Goal: Task Accomplishment & Management: Complete application form

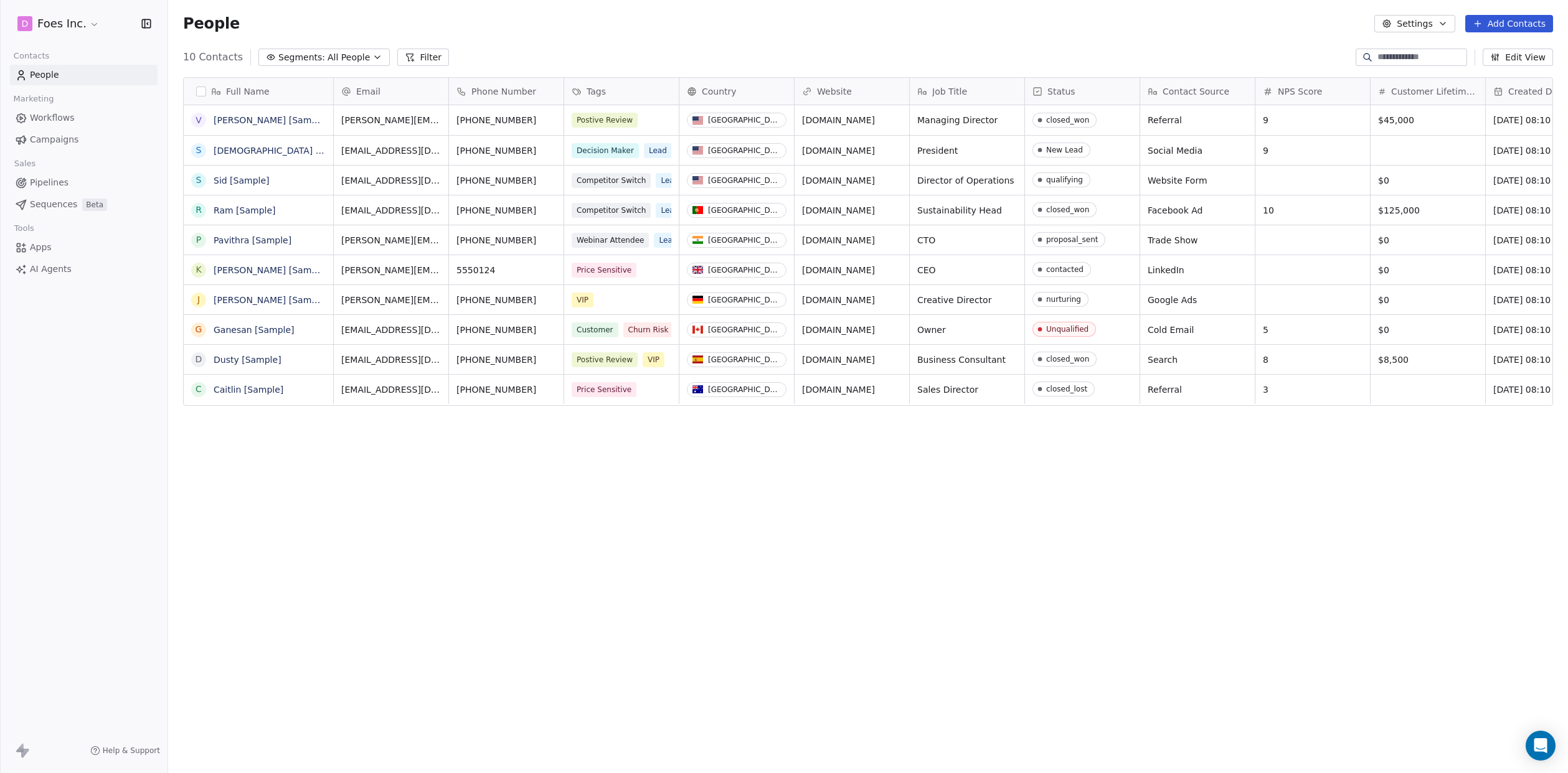
scroll to position [680, 1401]
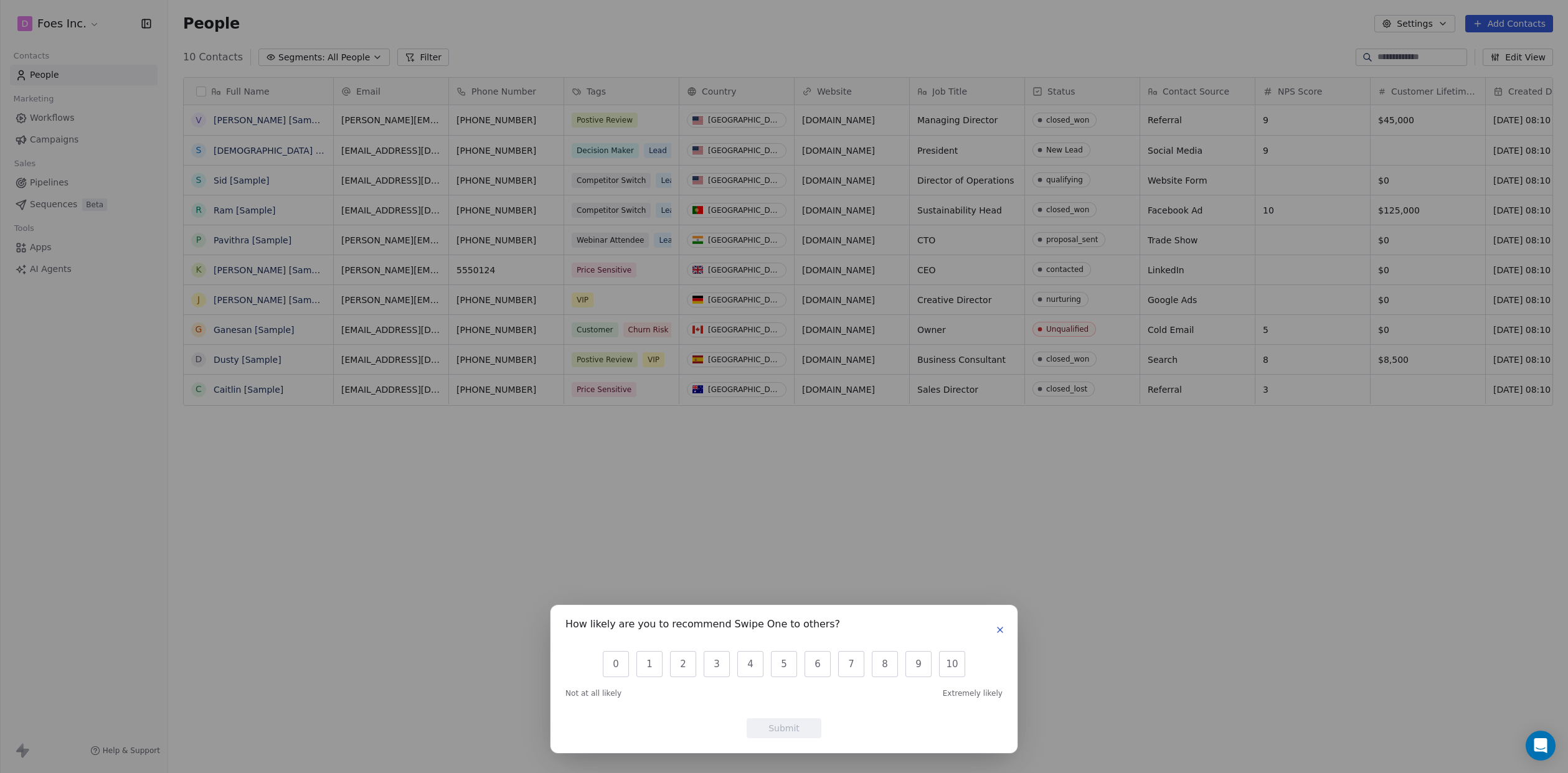
click at [995, 632] on button "button" at bounding box center [1000, 629] width 15 height 15
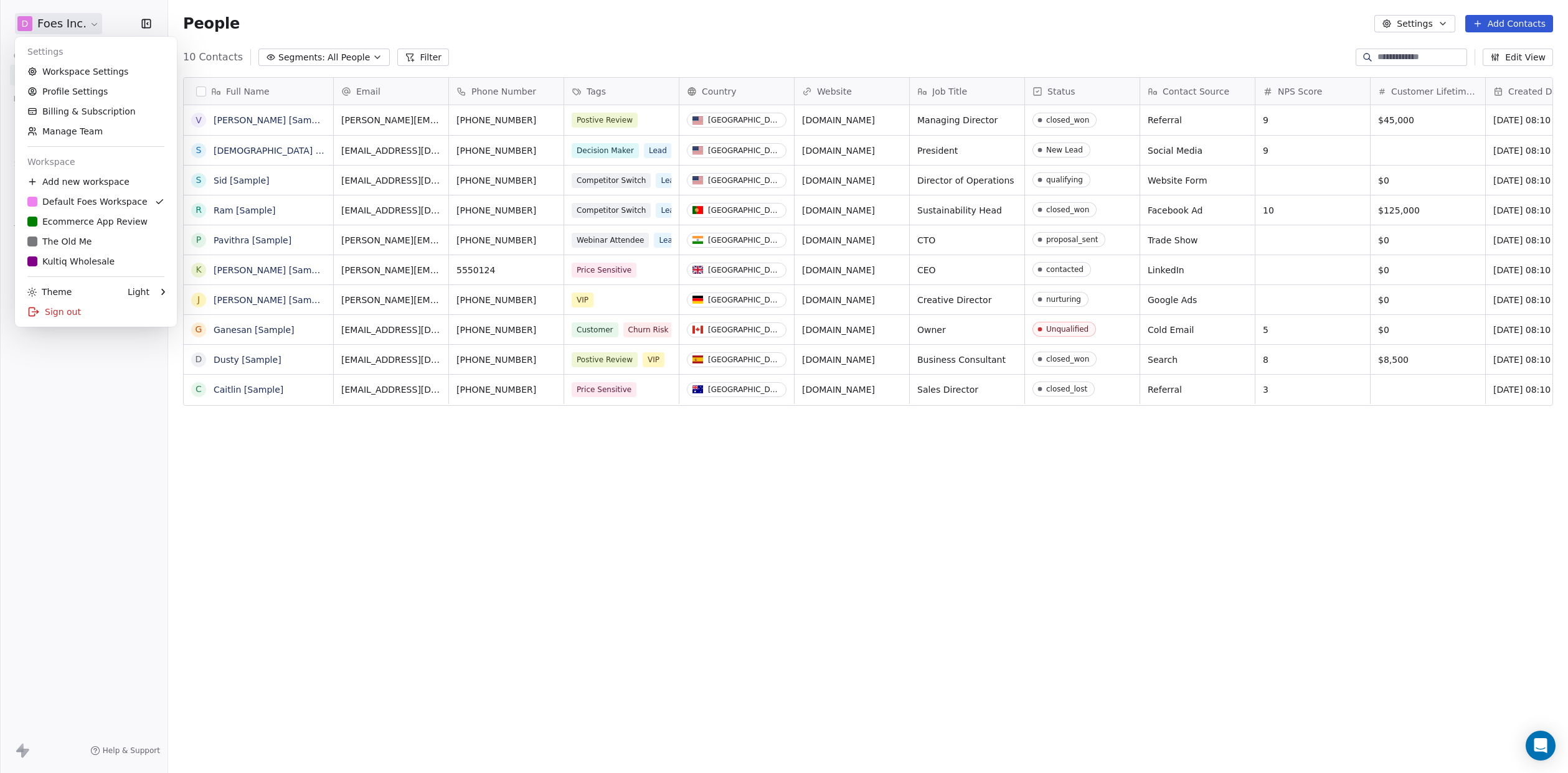
click at [48, 22] on html "D Foes Inc. Contacts People Marketing Workflows Campaigns Sales Pipelines Seque…" at bounding box center [784, 386] width 1568 height 773
click at [99, 239] on div "The Old Me" at bounding box center [96, 241] width 137 height 13
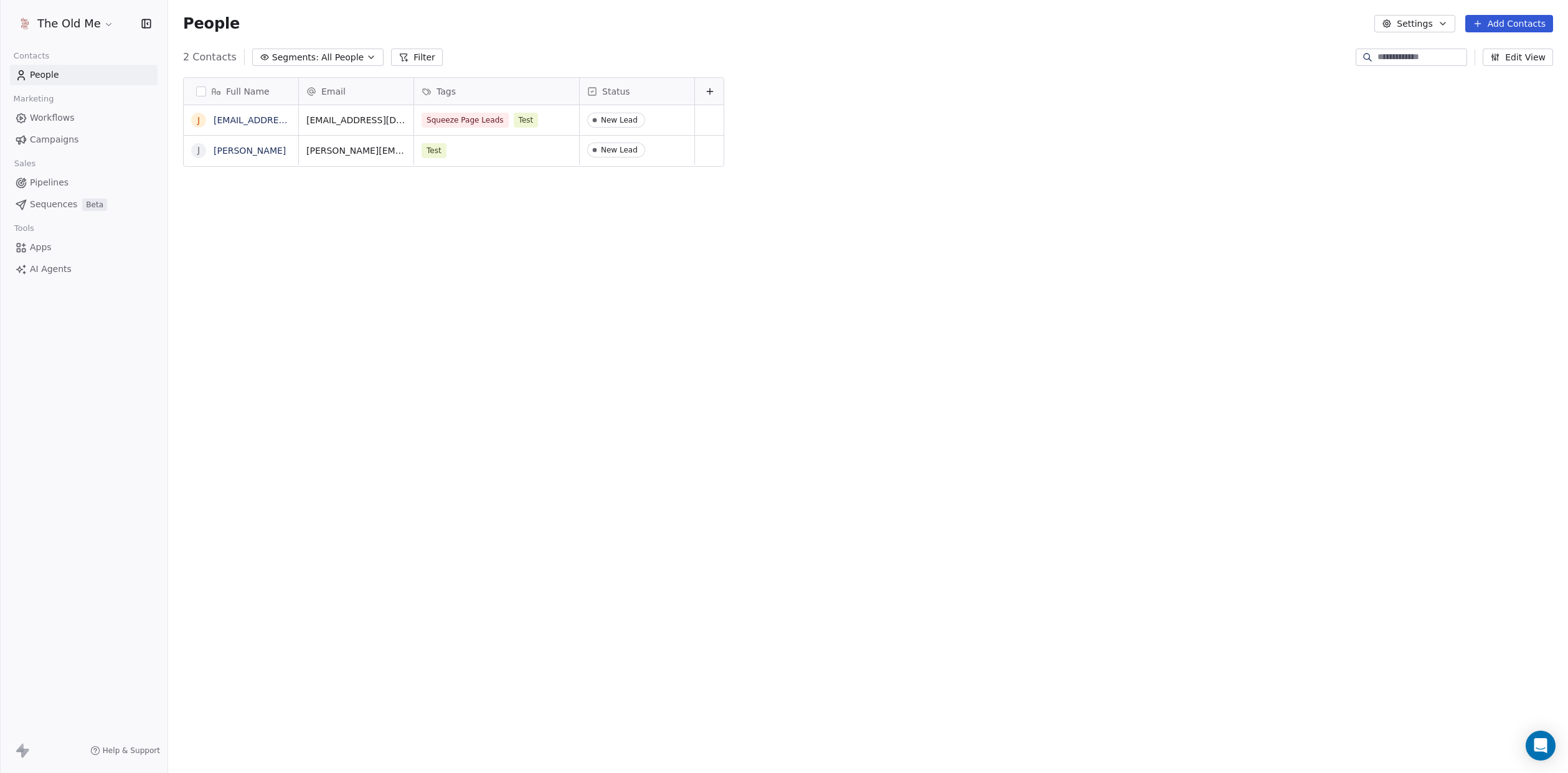
scroll to position [680, 1401]
click at [1422, 25] on button "Settings" at bounding box center [1415, 24] width 81 height 18
click at [1422, 25] on html "The Old Me Contacts People Marketing Workflows Campaigns Sales Pipelines Sequen…" at bounding box center [784, 386] width 1568 height 773
click at [100, 419] on div "The Old Me Contacts People Marketing Workflows Campaigns Sales Pipelines Sequen…" at bounding box center [84, 386] width 167 height 773
click at [46, 143] on span "Campaigns" at bounding box center [53, 139] width 48 height 13
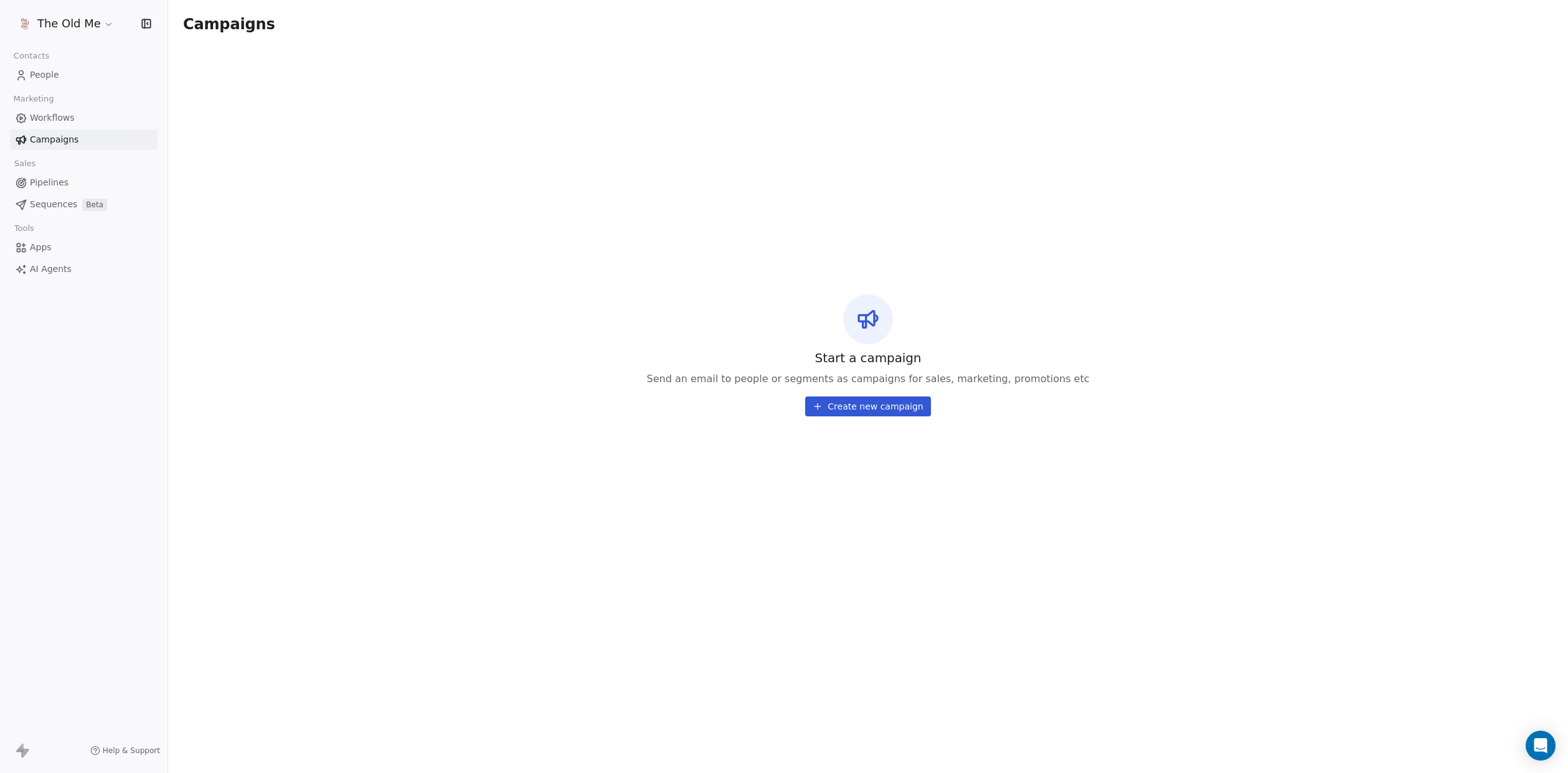
click at [46, 31] on html "The Old Me Contacts People Marketing Workflows Campaigns Sales Pipelines Sequen…" at bounding box center [784, 386] width 1568 height 773
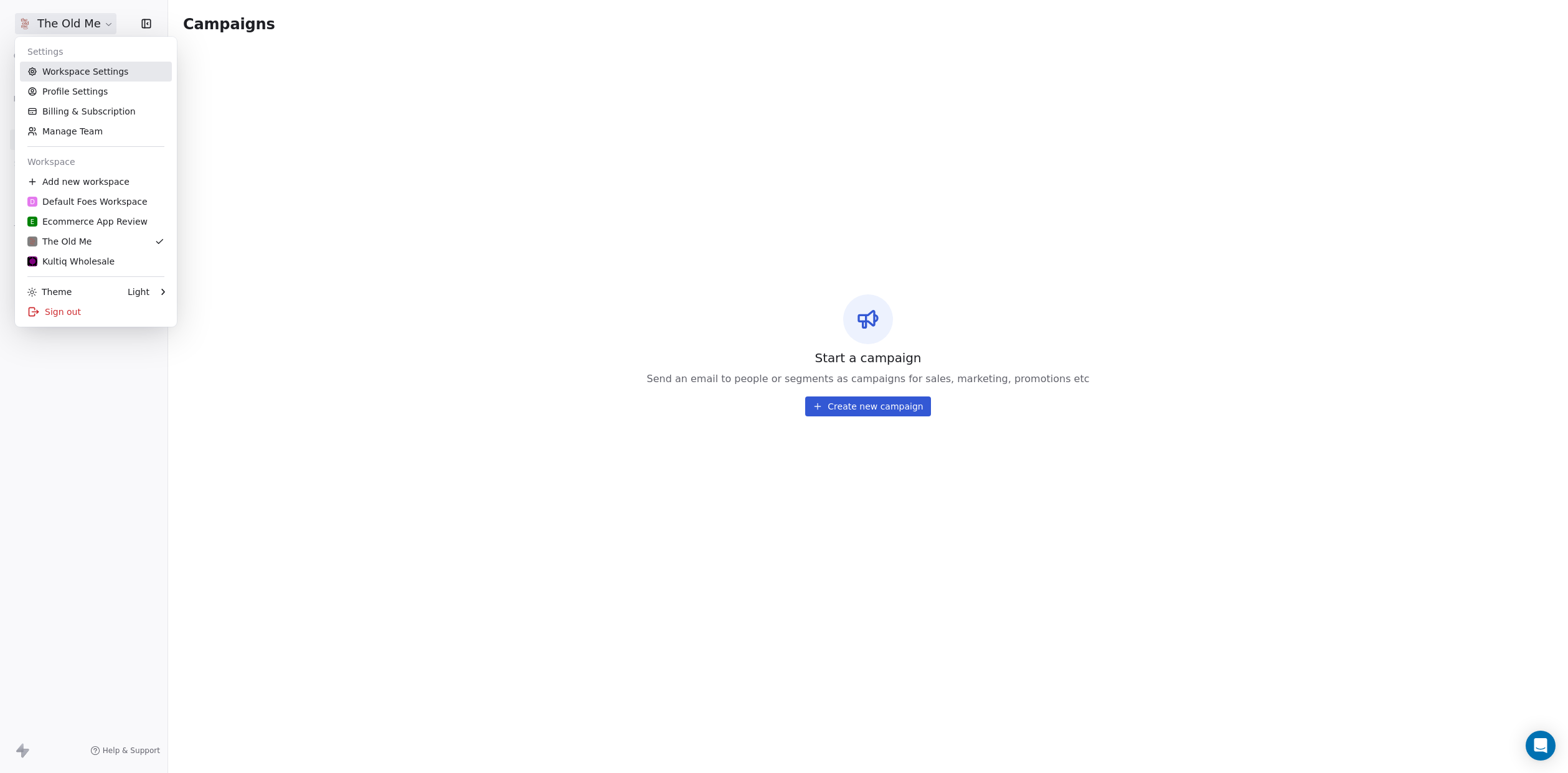
click at [65, 75] on link "Workspace Settings" at bounding box center [96, 72] width 152 height 20
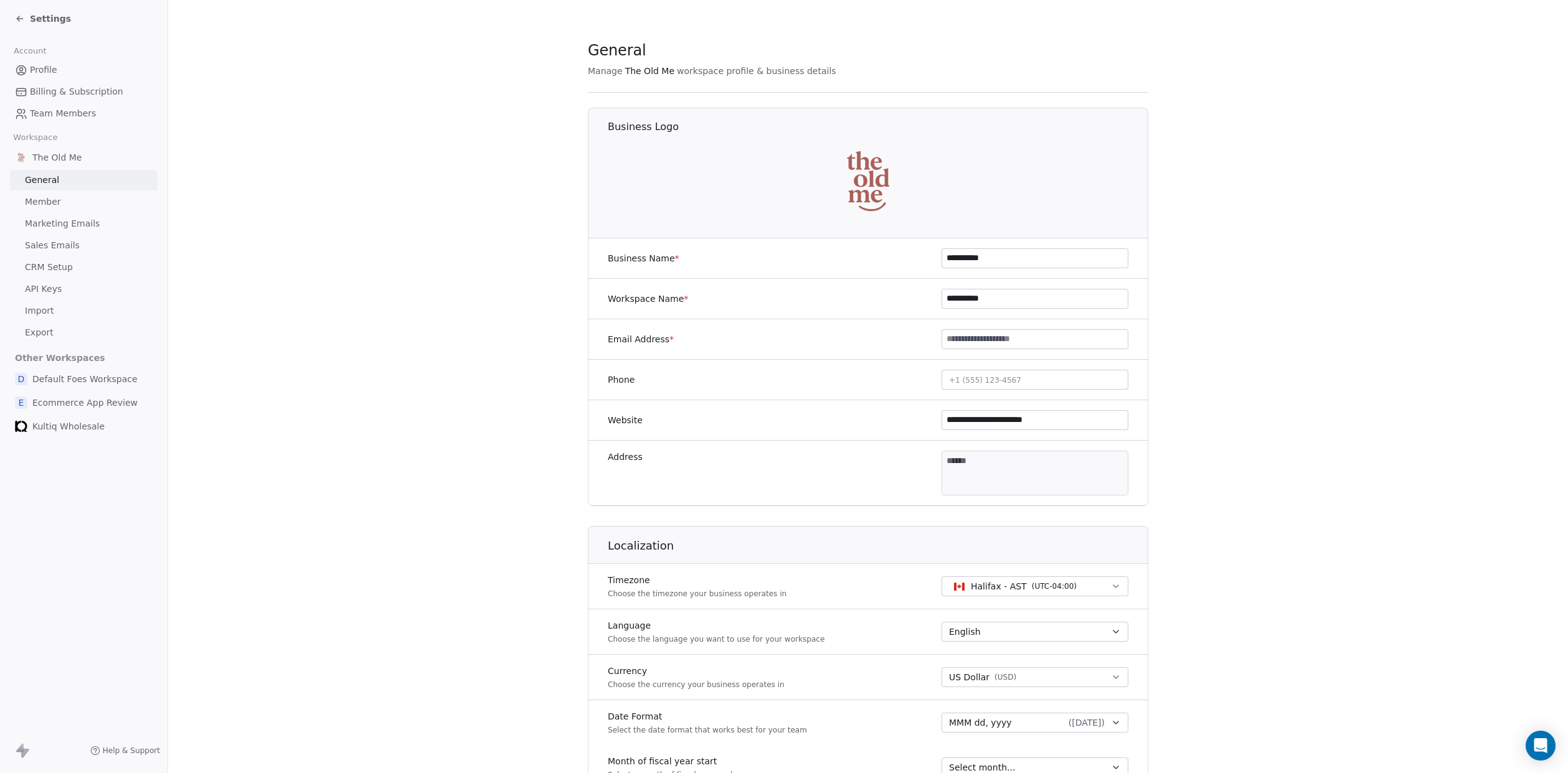
click at [94, 220] on span "Marketing Emails" at bounding box center [62, 224] width 75 height 13
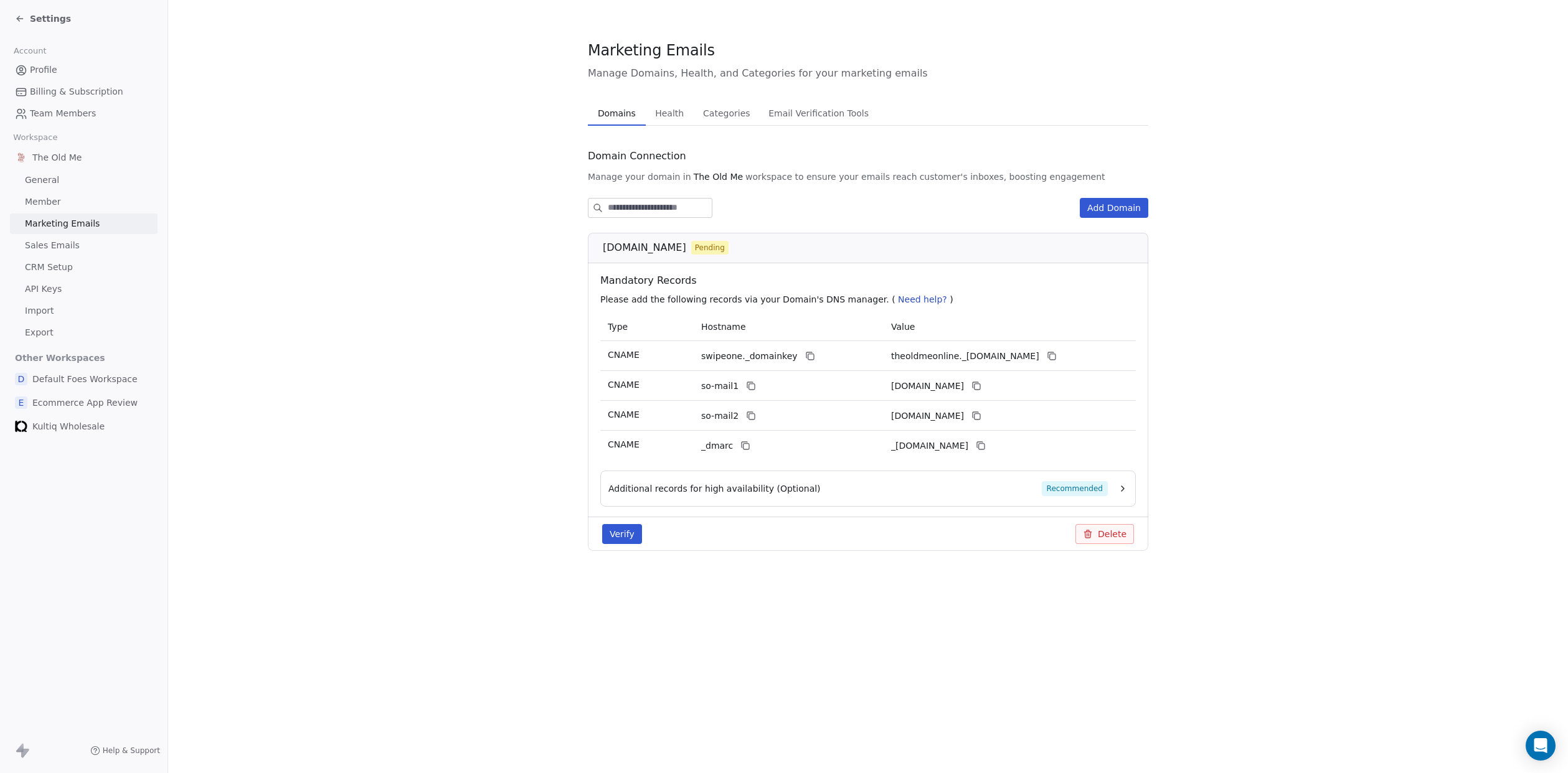
click at [686, 112] on button "Health Health" at bounding box center [670, 112] width 48 height 25
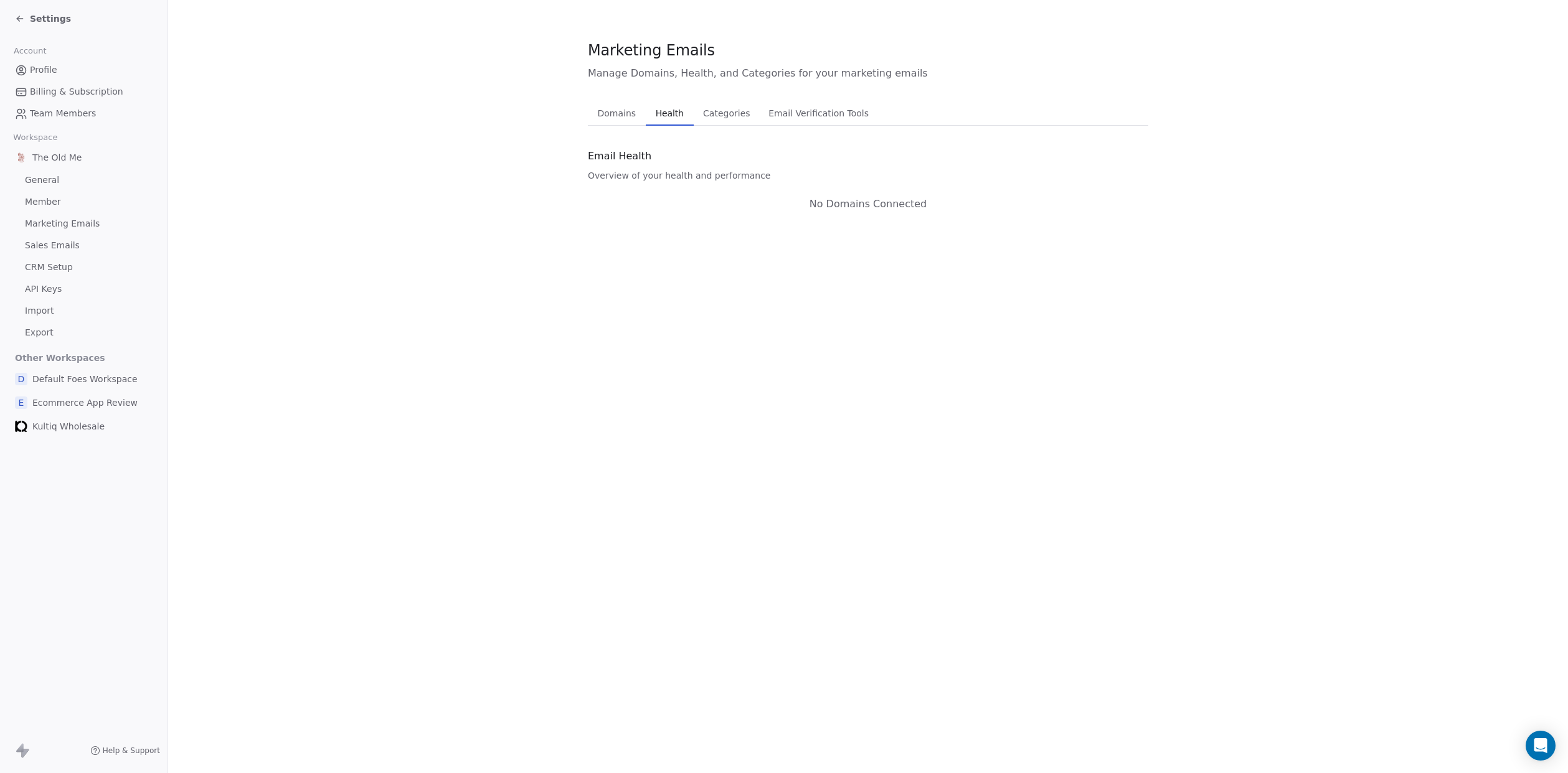
click at [740, 109] on span "Categories" at bounding box center [727, 113] width 57 height 18
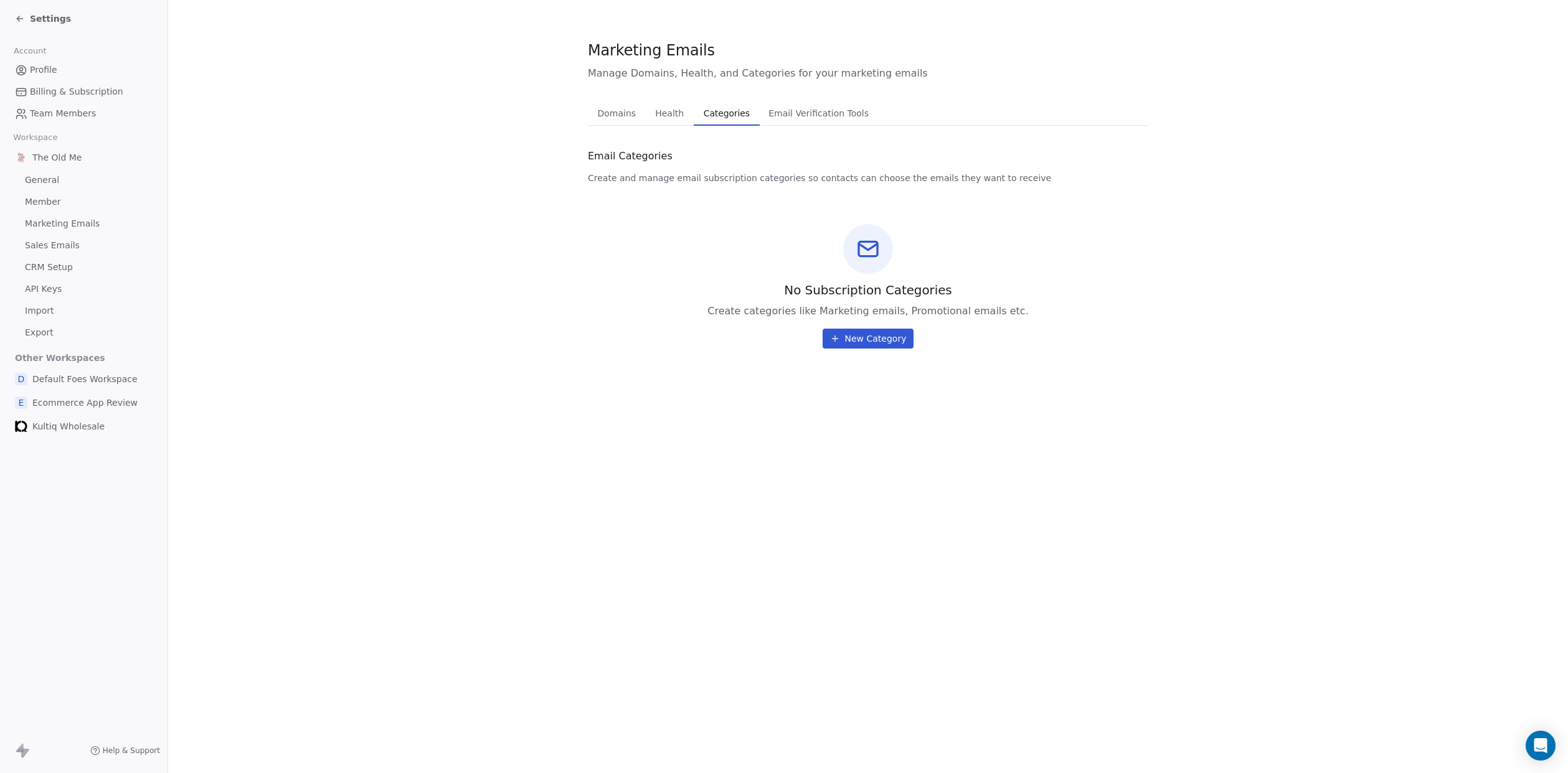
click at [871, 337] on span "New Category" at bounding box center [876, 339] width 62 height 13
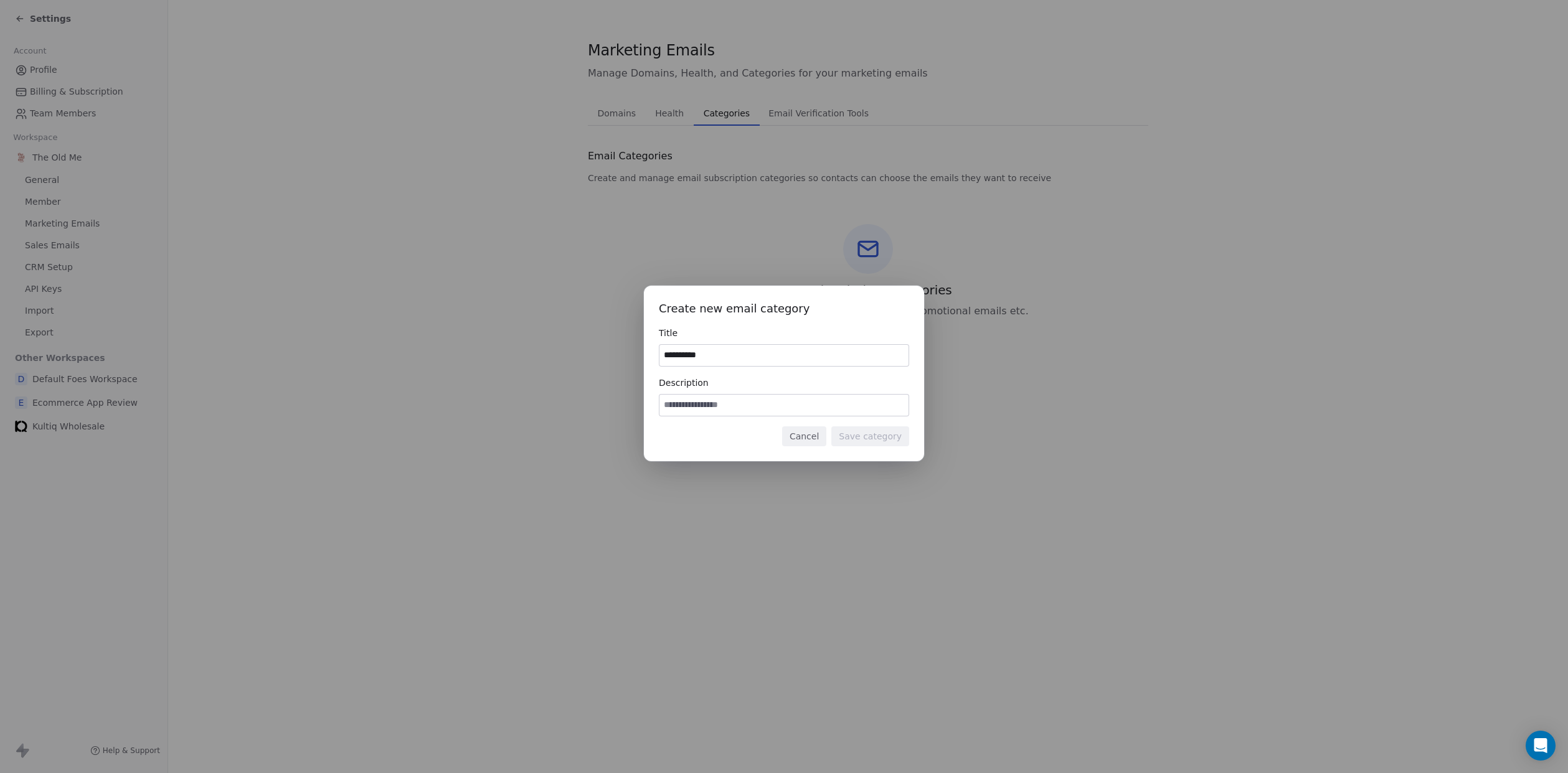
type input "**********"
click at [741, 396] on input at bounding box center [784, 406] width 249 height 22
type input "**********"
click at [867, 447] on div "**********" at bounding box center [784, 373] width 281 height 175
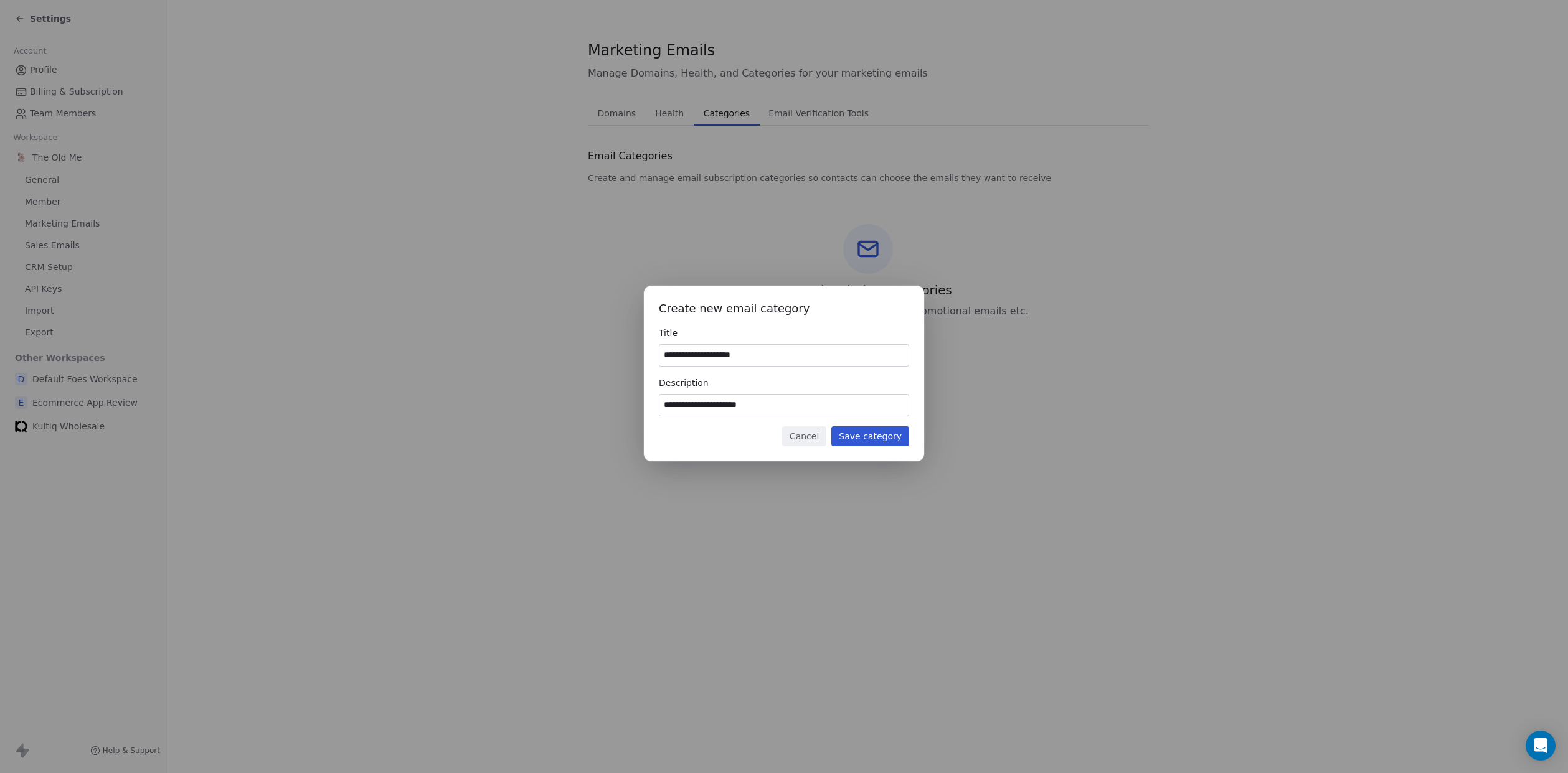
click at [869, 436] on button "Save category" at bounding box center [870, 436] width 78 height 20
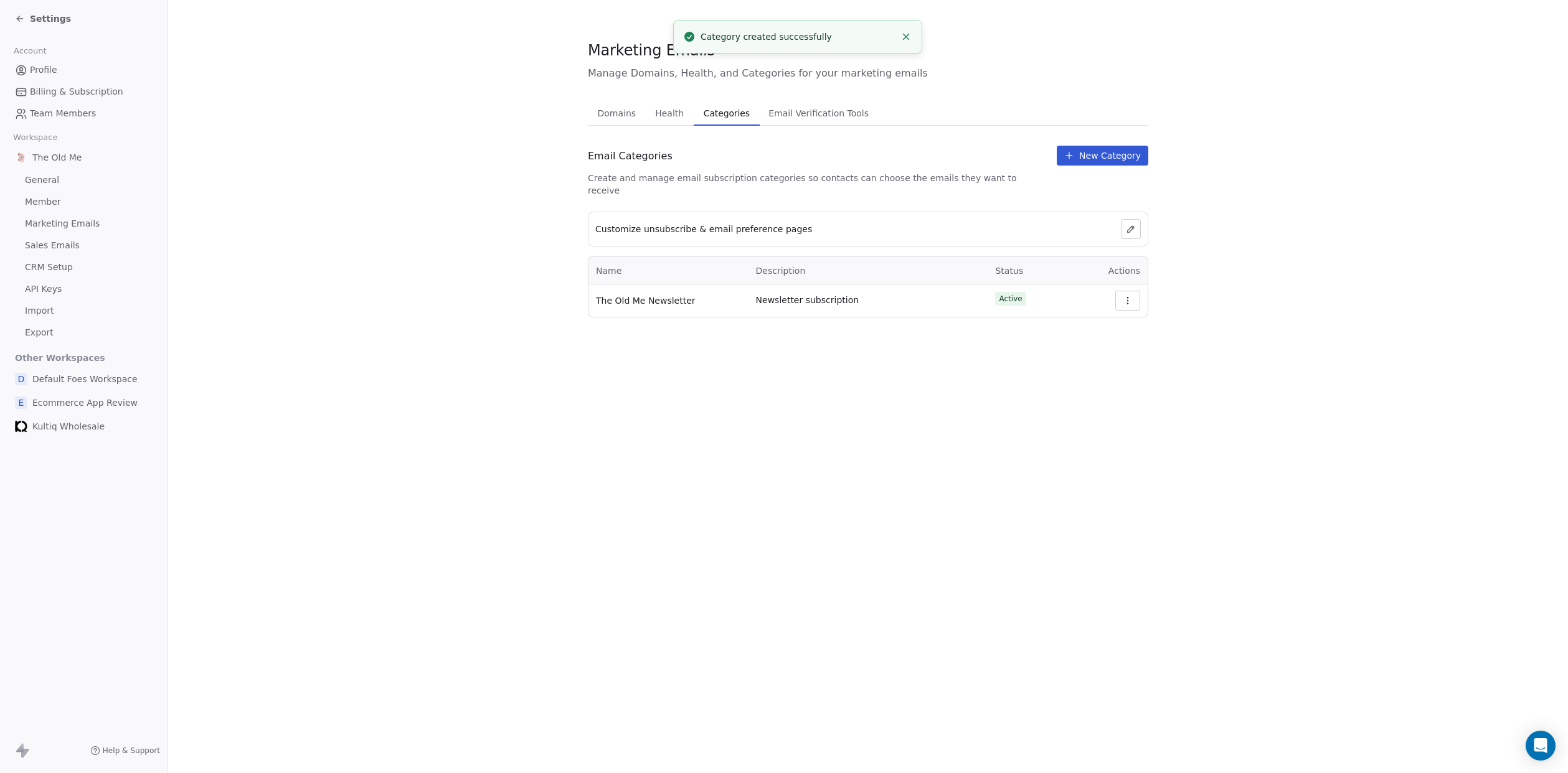
click at [1093, 152] on span "New Category" at bounding box center [1110, 156] width 62 height 13
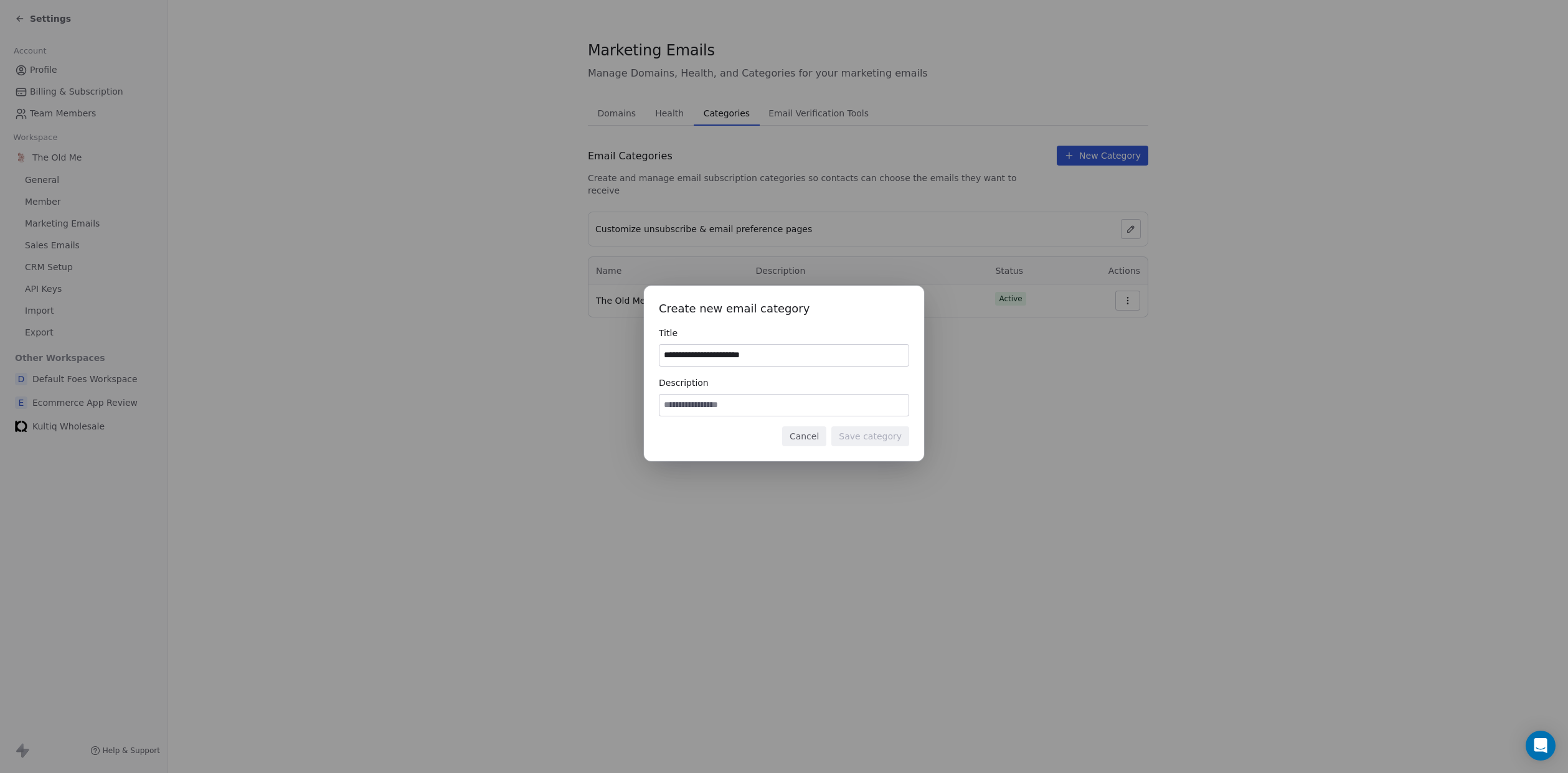
type input "**********"
click at [857, 441] on button "Save category" at bounding box center [870, 436] width 78 height 20
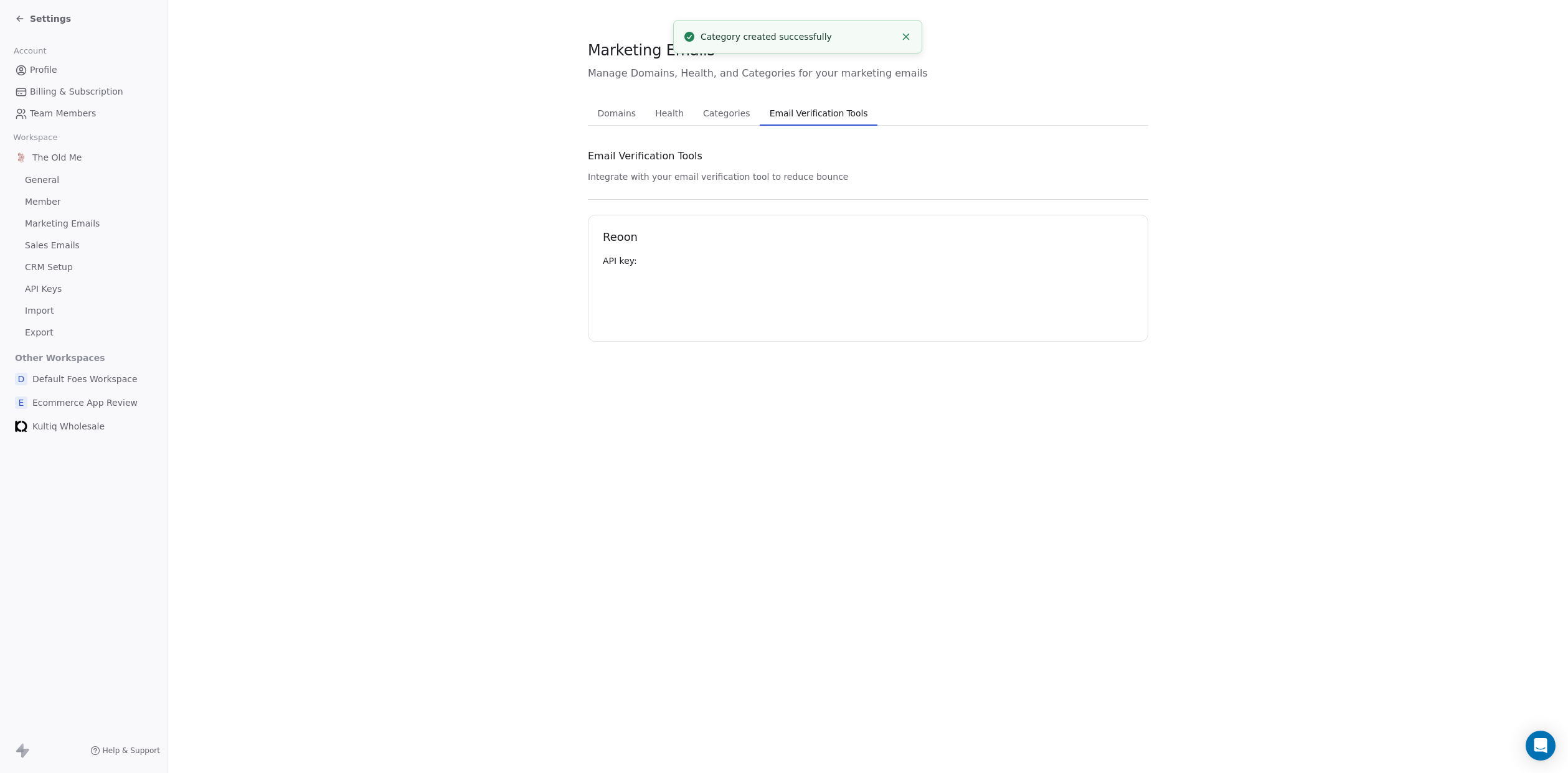
click at [844, 109] on span "Email Verification Tools" at bounding box center [819, 113] width 108 height 18
click at [733, 118] on span "Categories" at bounding box center [727, 113] width 57 height 18
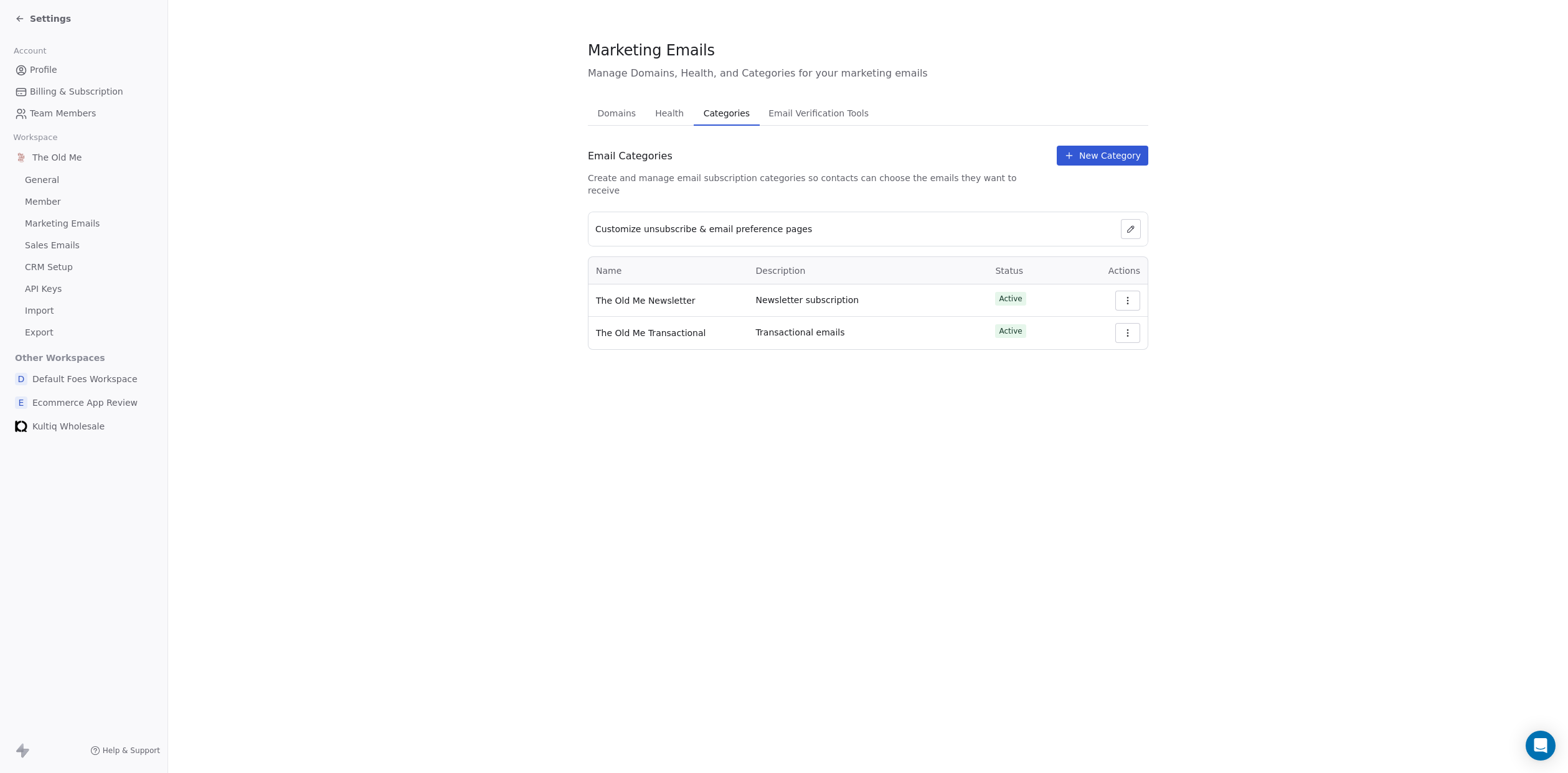
click at [677, 112] on span "Health" at bounding box center [669, 113] width 38 height 18
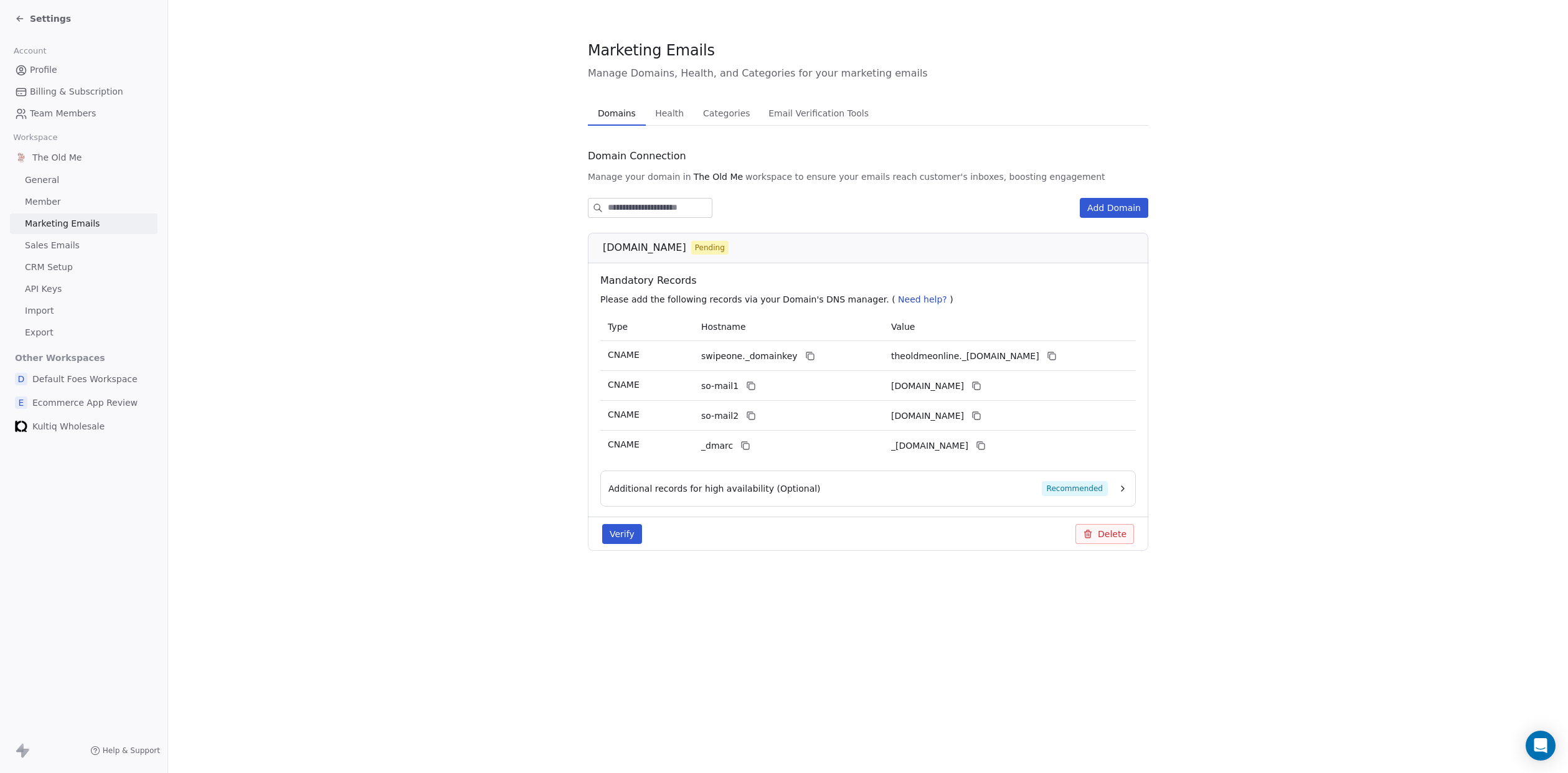
click at [620, 112] on span "Domains" at bounding box center [617, 113] width 48 height 18
click at [57, 178] on link "General" at bounding box center [84, 180] width 148 height 21
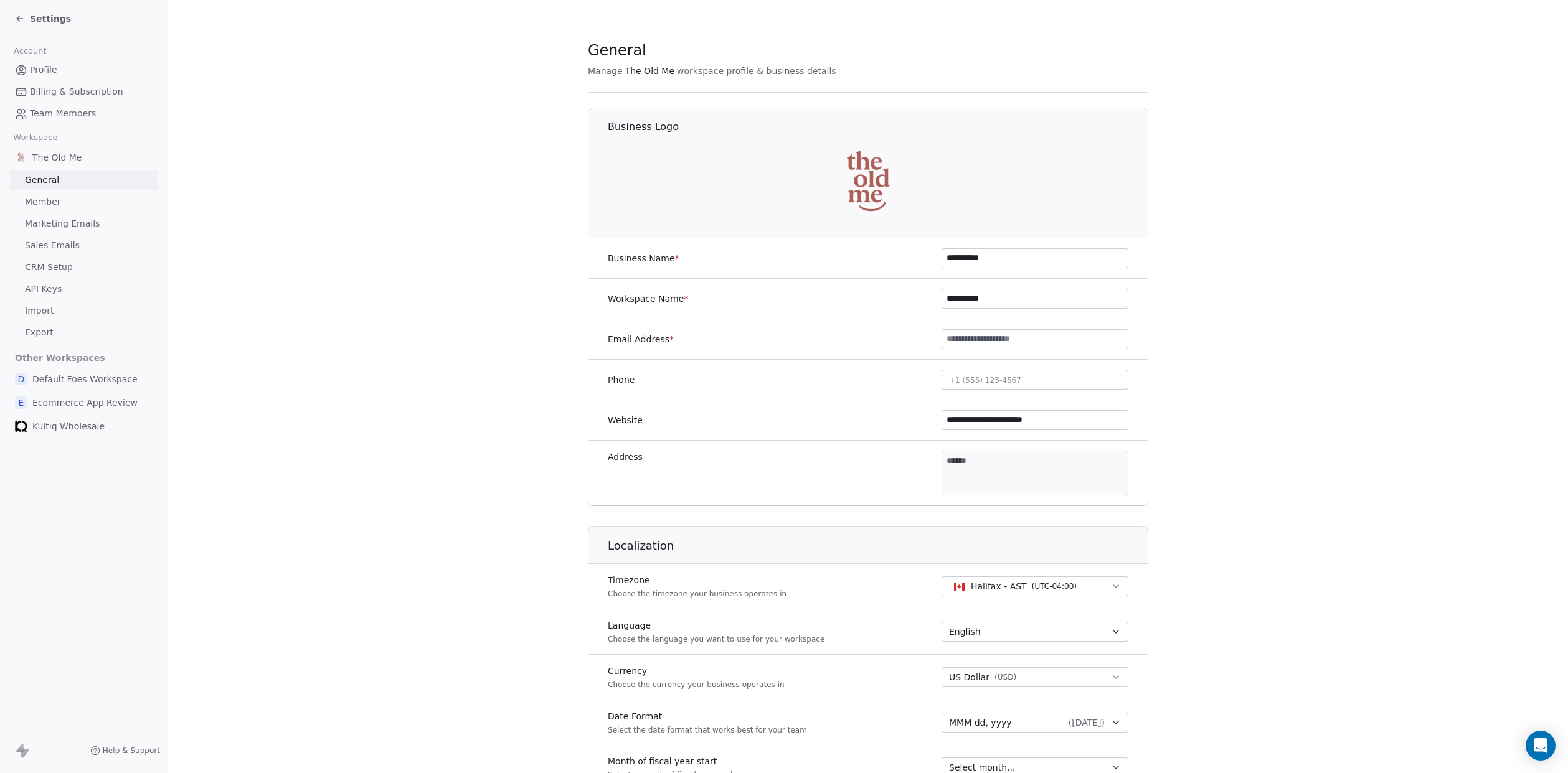
click at [37, 17] on span "Settings" at bounding box center [50, 19] width 41 height 13
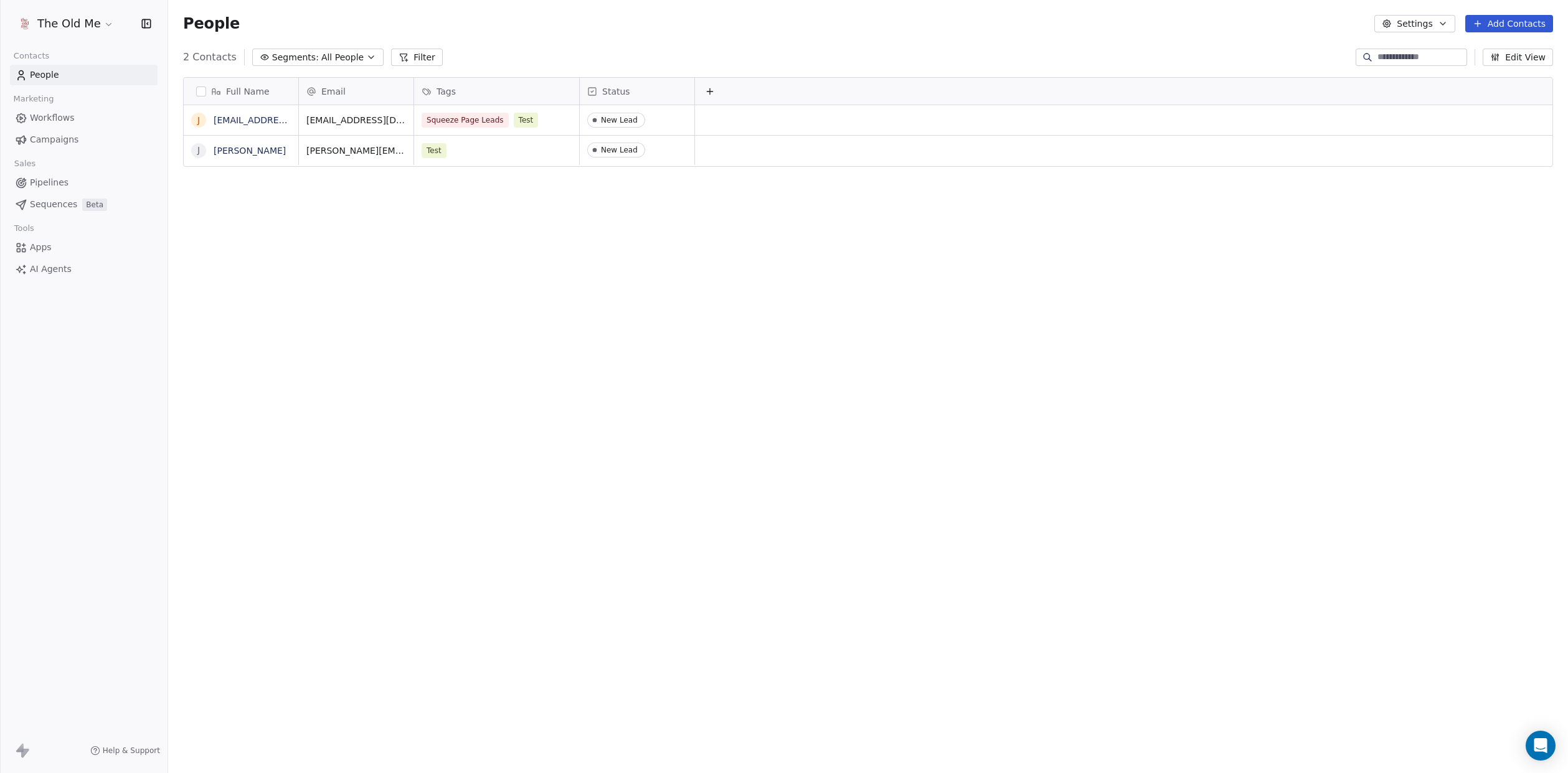
scroll to position [680, 1401]
click at [58, 139] on span "Campaigns" at bounding box center [53, 139] width 48 height 13
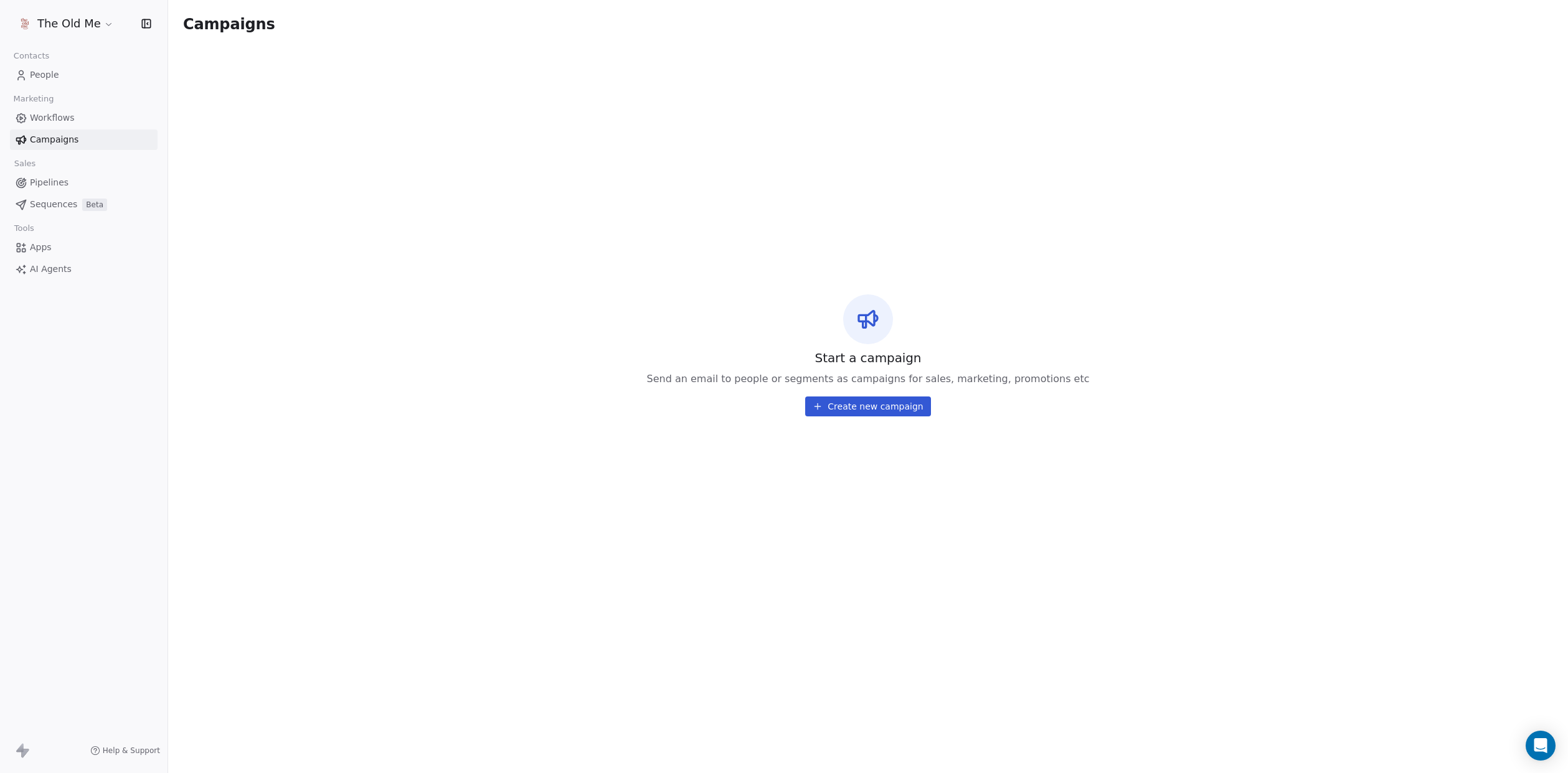
click at [905, 410] on button "Create new campaign" at bounding box center [868, 407] width 125 height 20
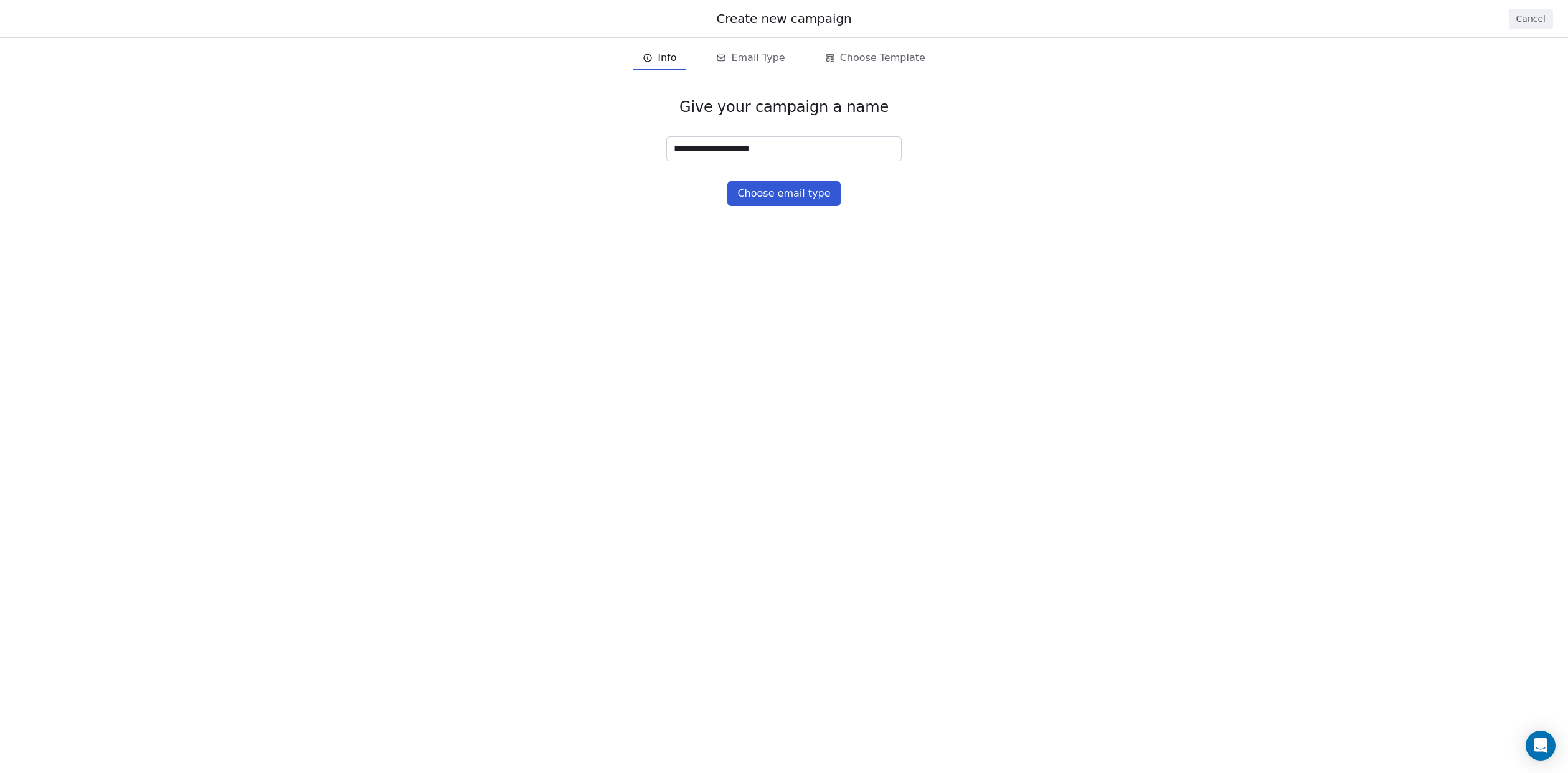
type input "**********"
click at [800, 199] on button "Choose email type" at bounding box center [784, 193] width 112 height 25
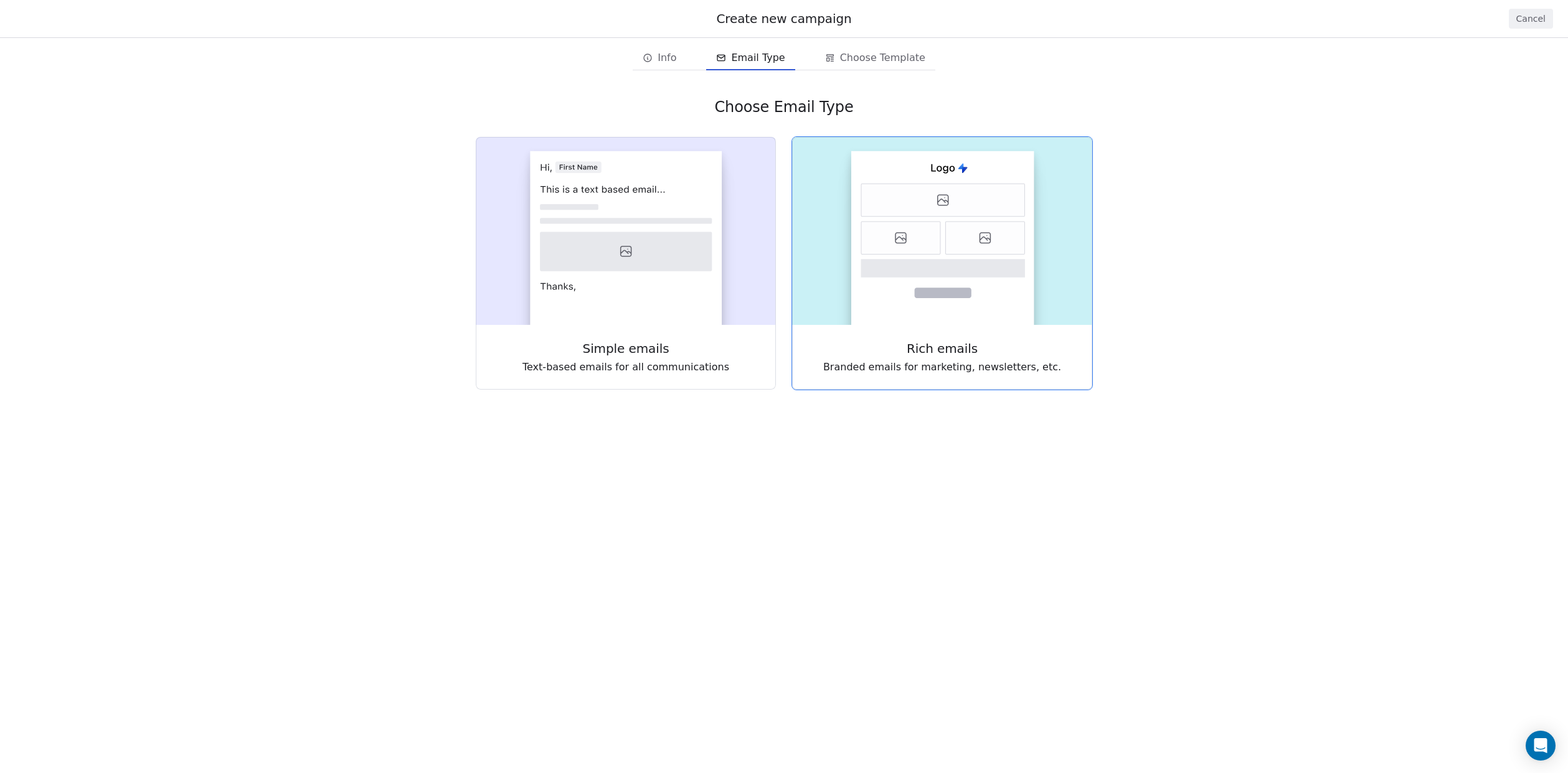
click at [994, 276] on icon at bounding box center [944, 268] width 164 height 18
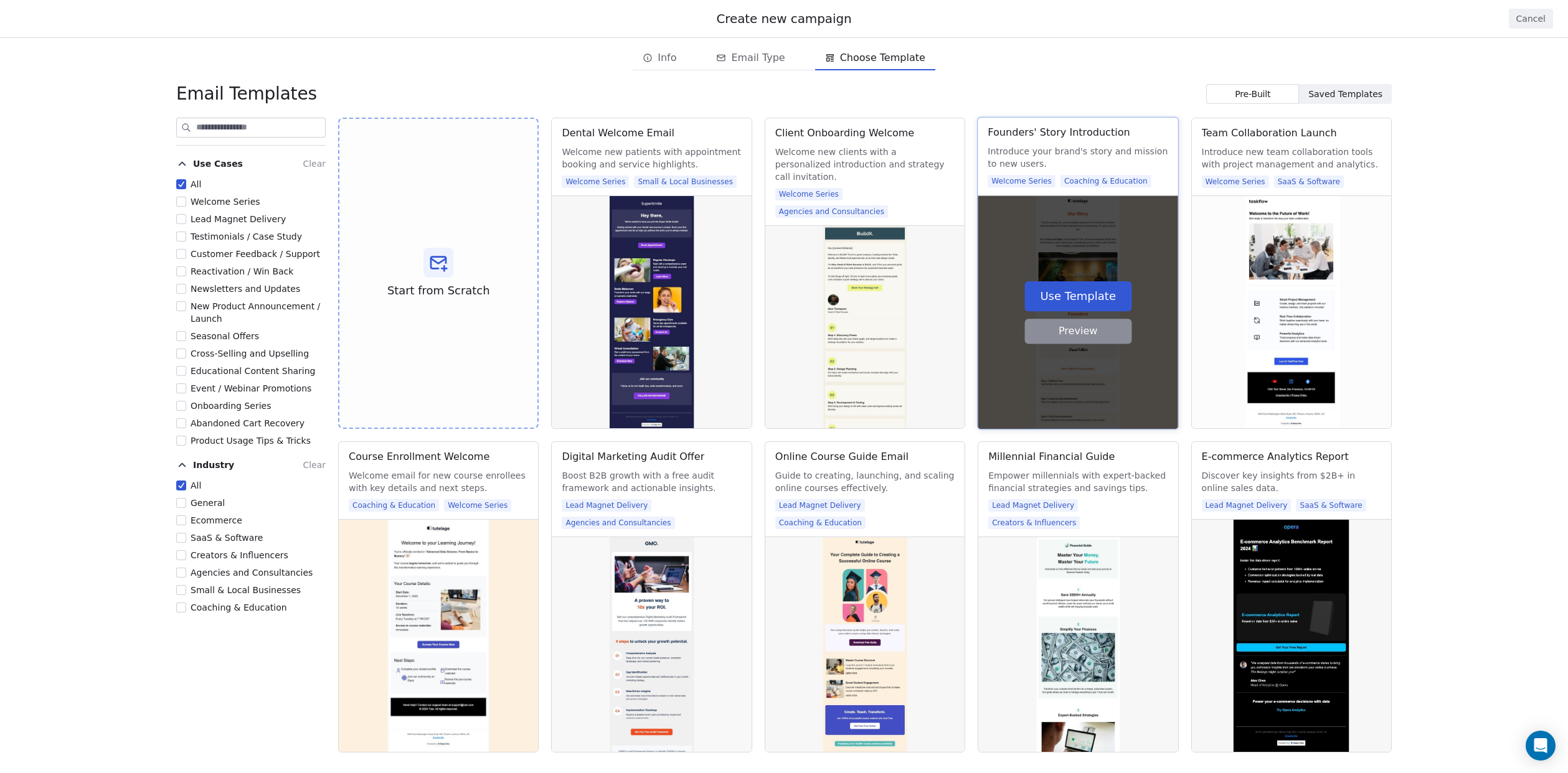
click at [1069, 337] on button "Preview" at bounding box center [1078, 331] width 107 height 25
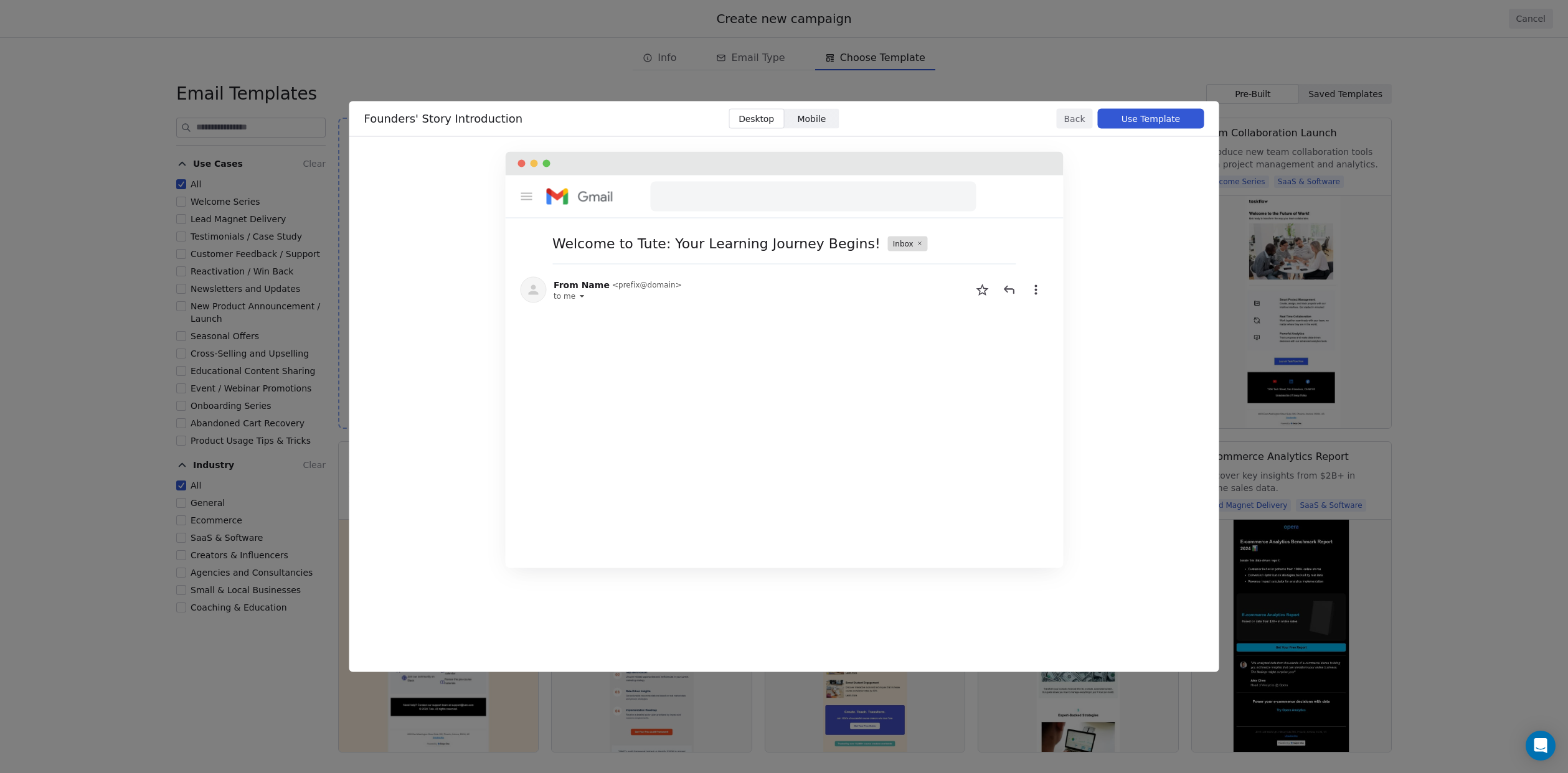
click at [1265, 166] on div "Founders' Story Introduction Desktop Desktop Mobile Mobile Back Use Template We…" at bounding box center [784, 386] width 1568 height 773
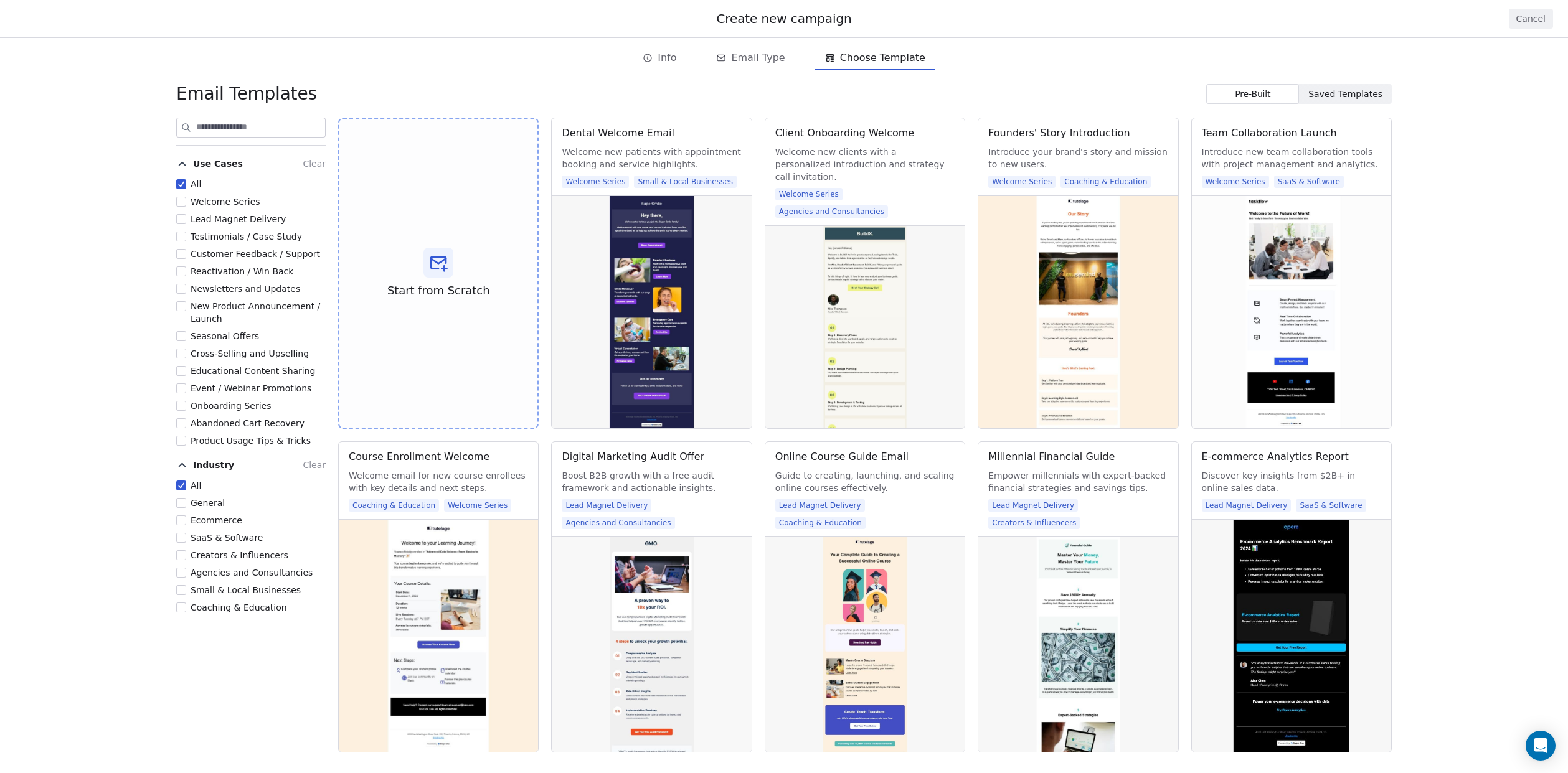
click at [215, 203] on span "Welcome Series" at bounding box center [226, 202] width 70 height 10
click at [186, 203] on button "Welcome Series" at bounding box center [181, 202] width 10 height 13
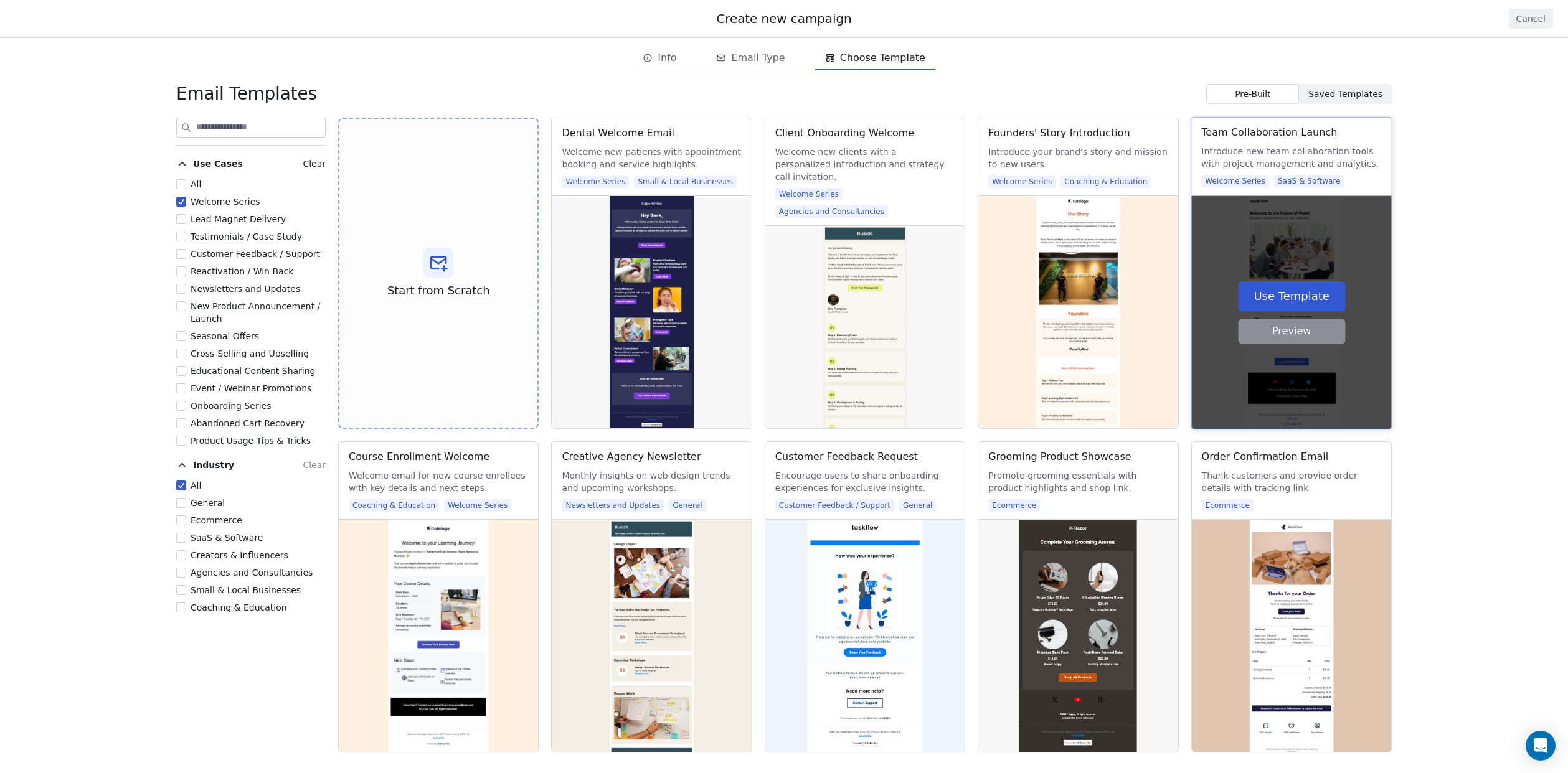
click at [1280, 332] on button "Preview" at bounding box center [1291, 331] width 107 height 25
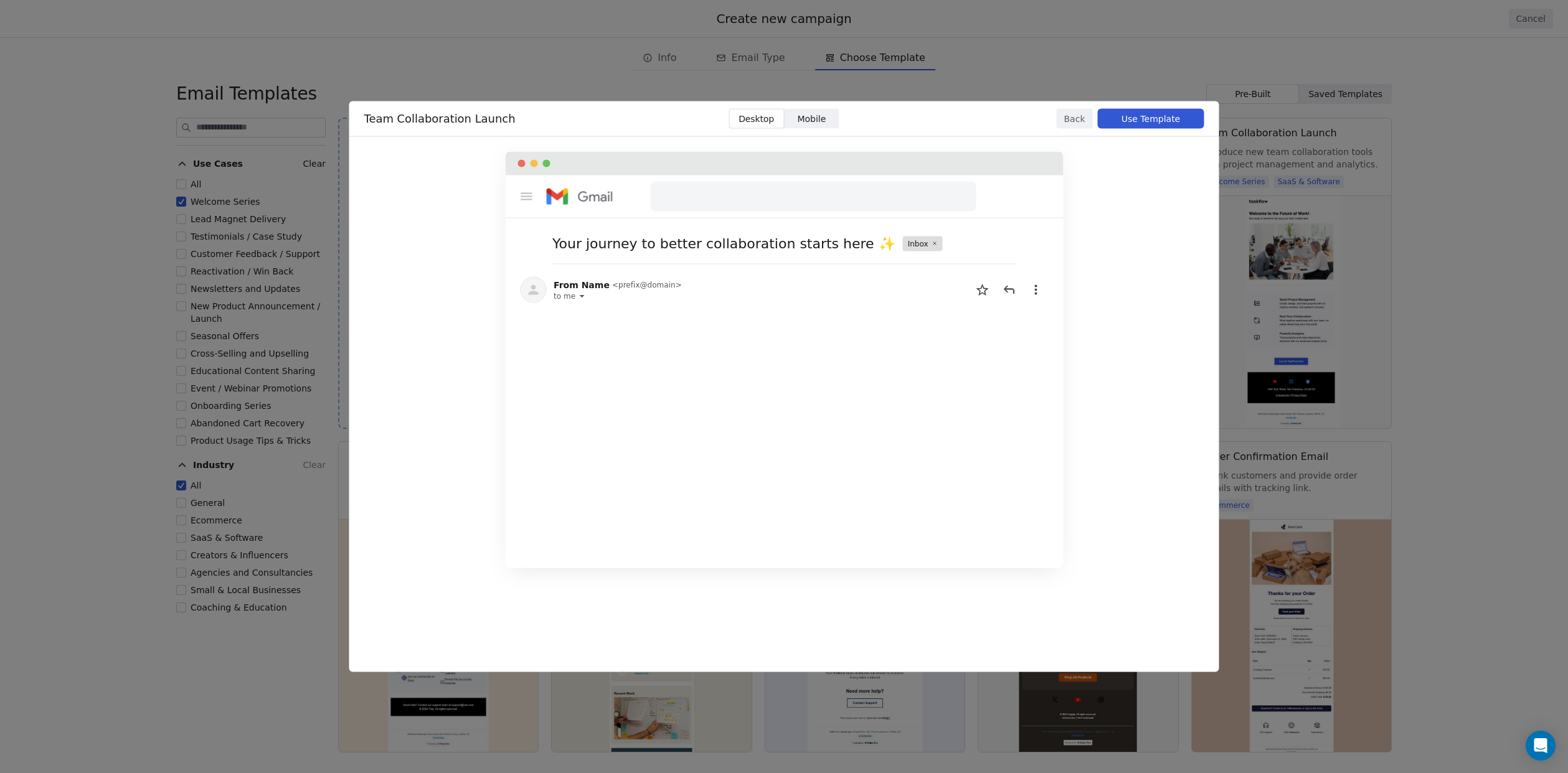
click at [1074, 123] on button "Back" at bounding box center [1075, 119] width 36 height 20
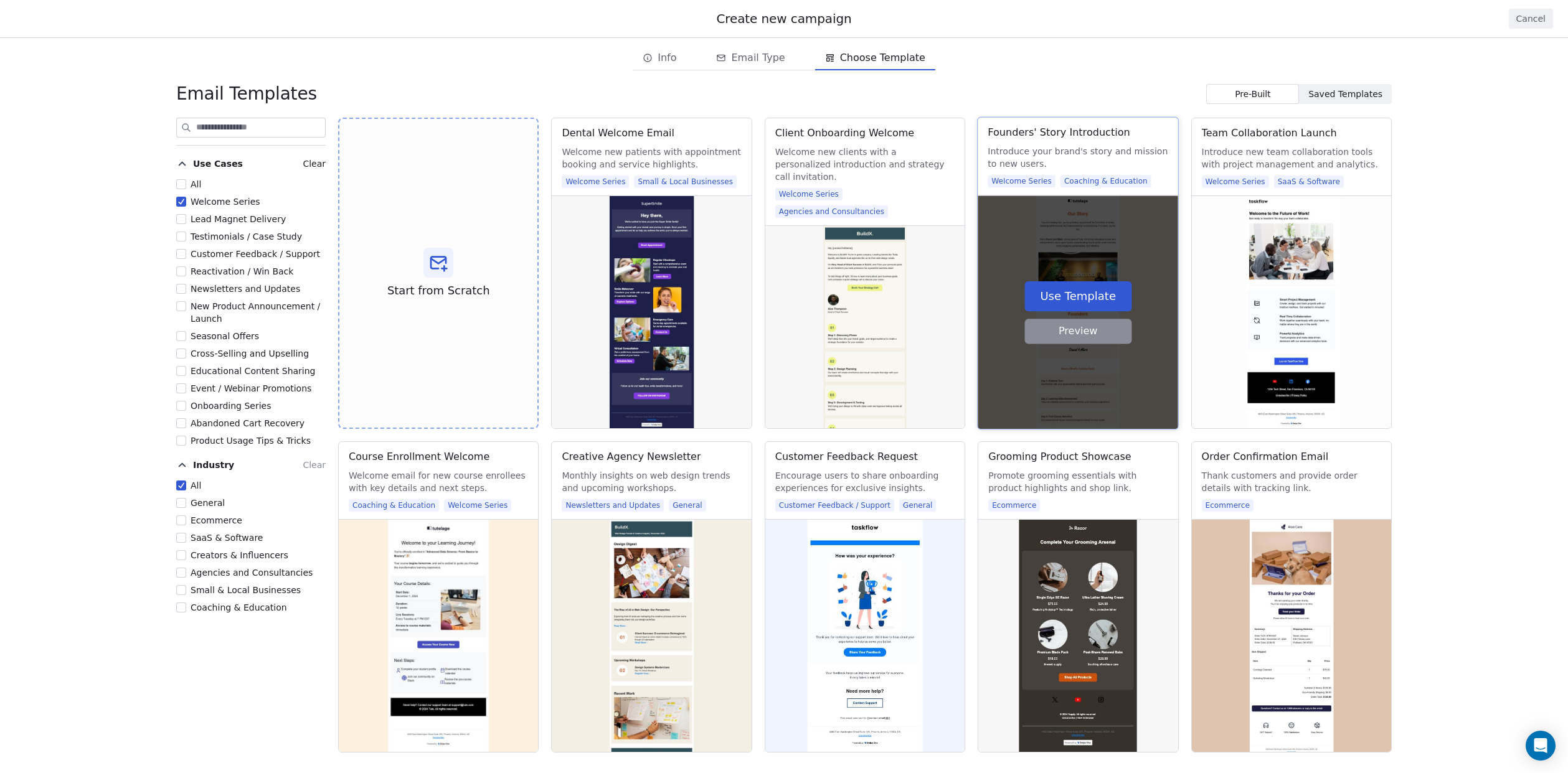
click at [1086, 337] on button "Preview" at bounding box center [1078, 331] width 107 height 25
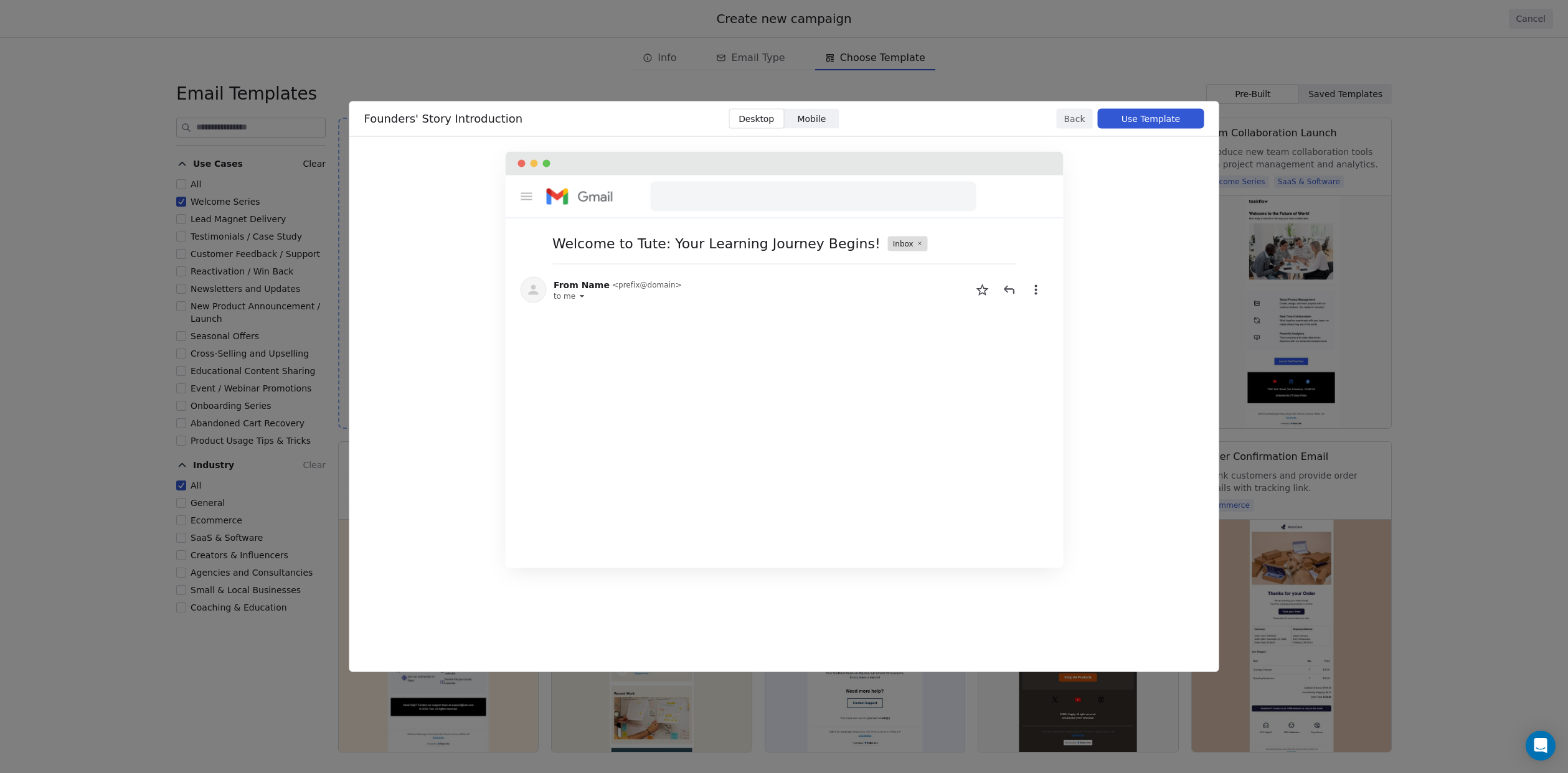
click at [829, 112] on span "Mobile Mobile" at bounding box center [812, 119] width 55 height 20
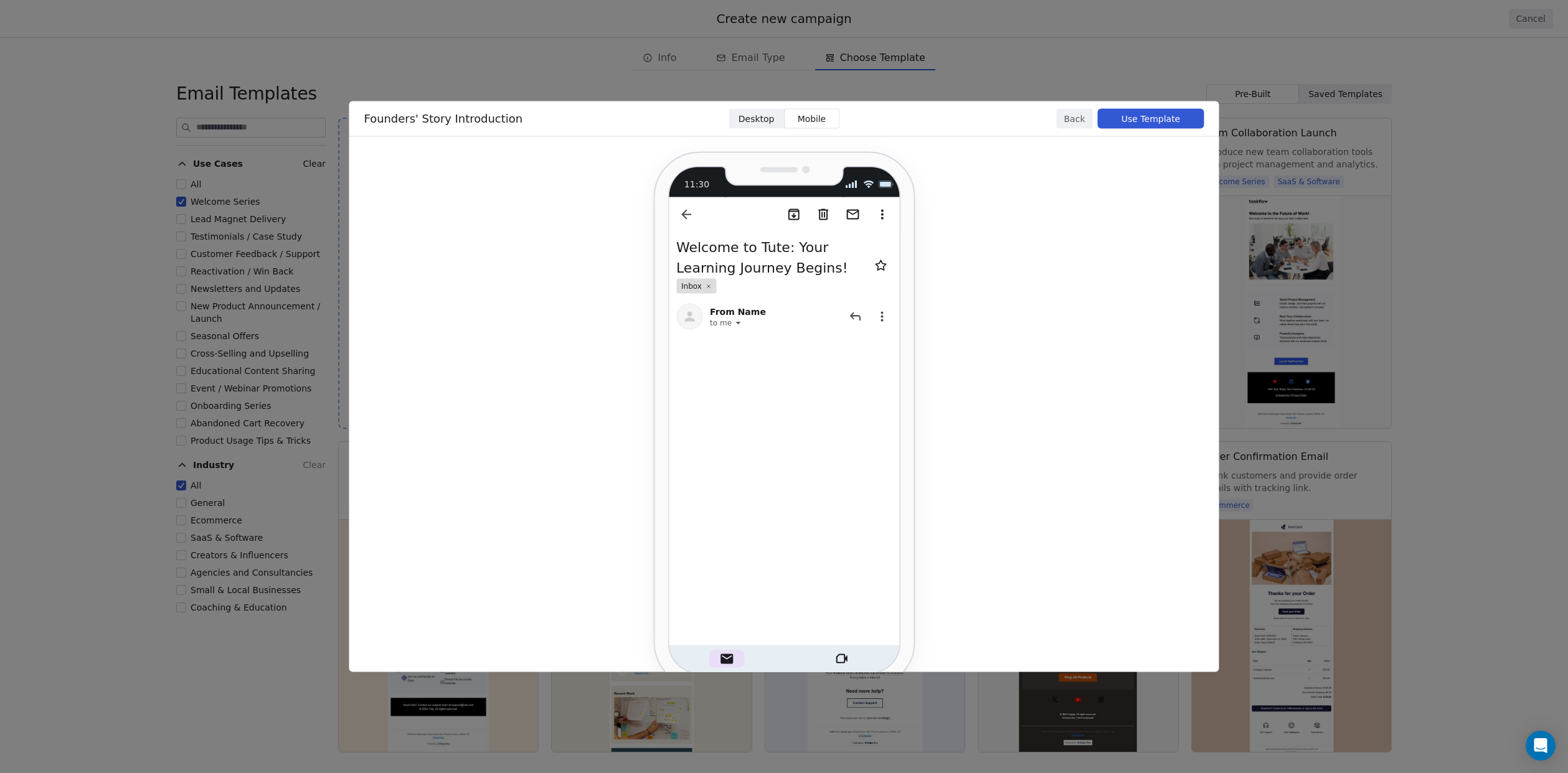
click at [774, 116] on span "Desktop Desktop" at bounding box center [756, 119] width 55 height 20
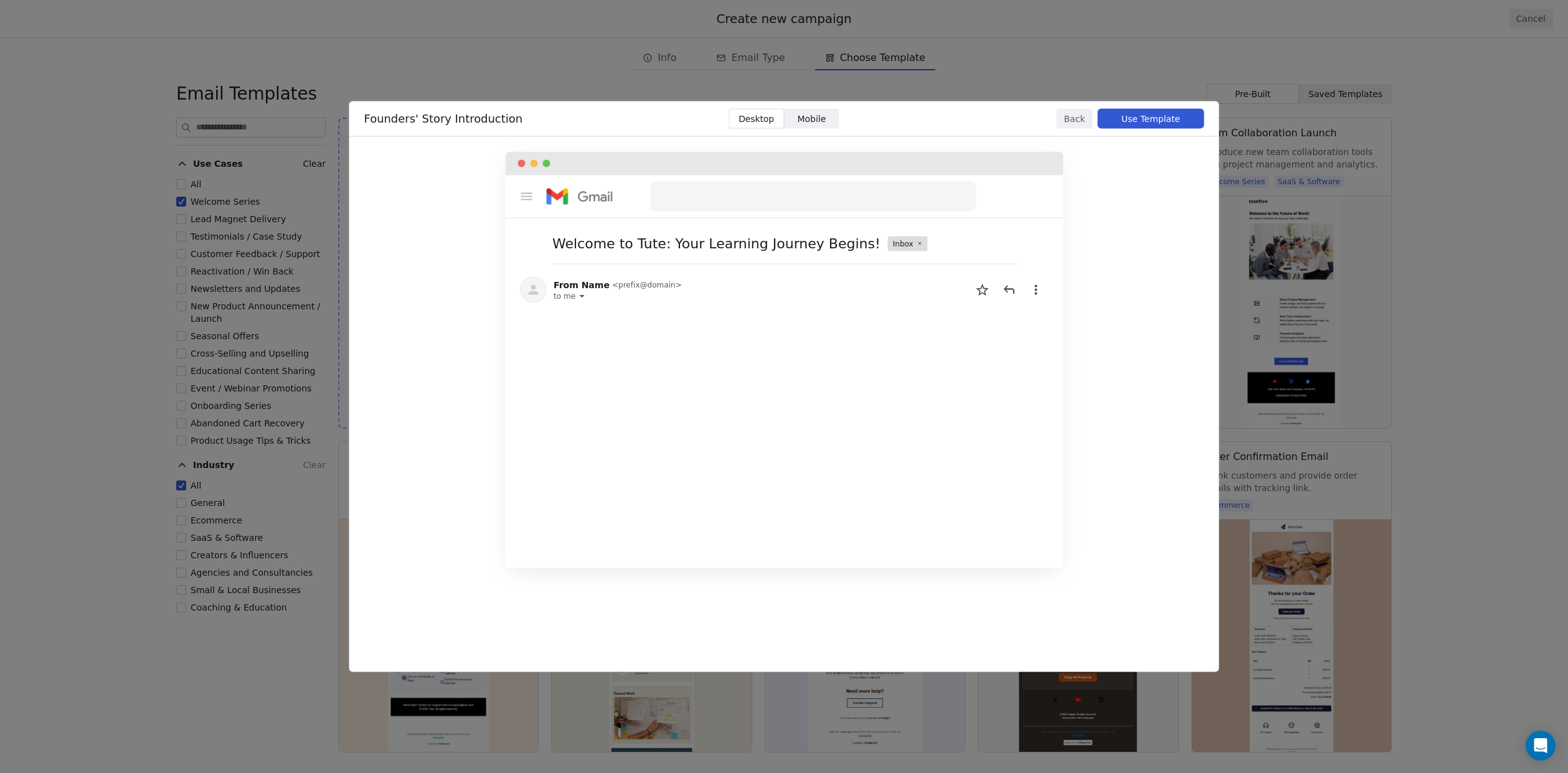
click at [1077, 119] on button "Back" at bounding box center [1075, 119] width 36 height 20
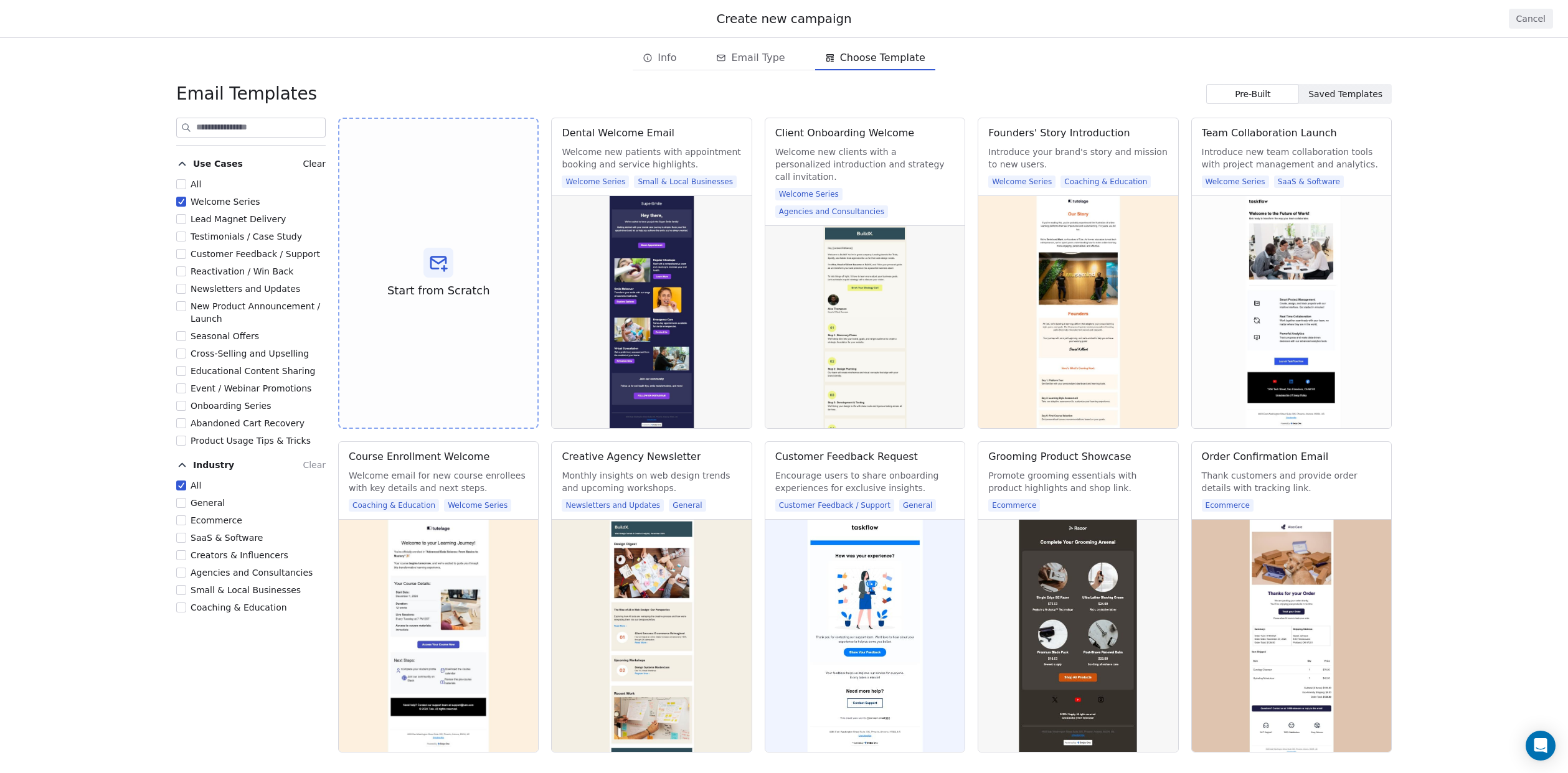
click at [206, 206] on span "Welcome Series" at bounding box center [226, 202] width 70 height 10
click at [186, 206] on button "Welcome Series" at bounding box center [181, 202] width 10 height 13
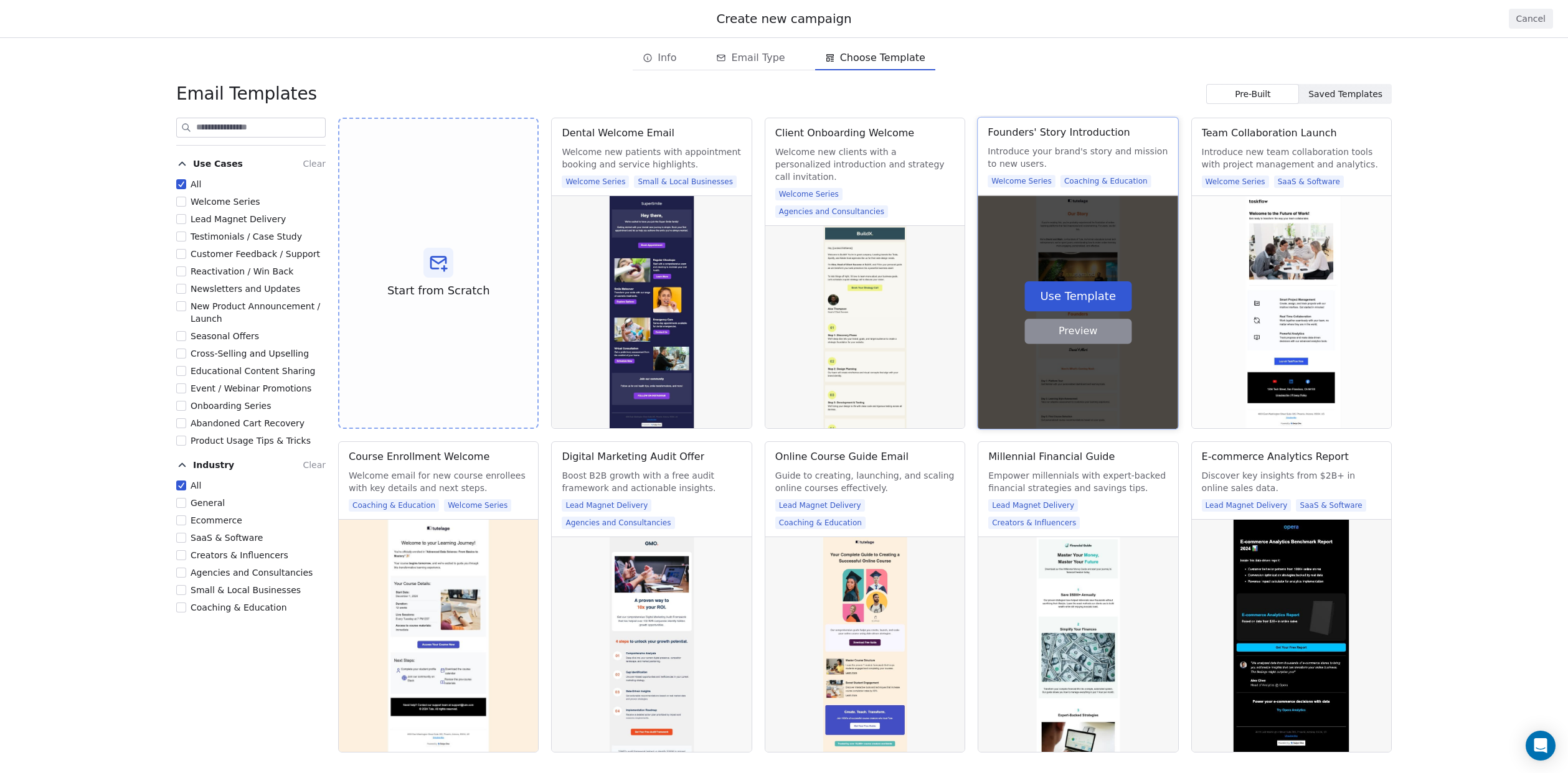
click at [1074, 331] on button "Preview" at bounding box center [1078, 331] width 107 height 25
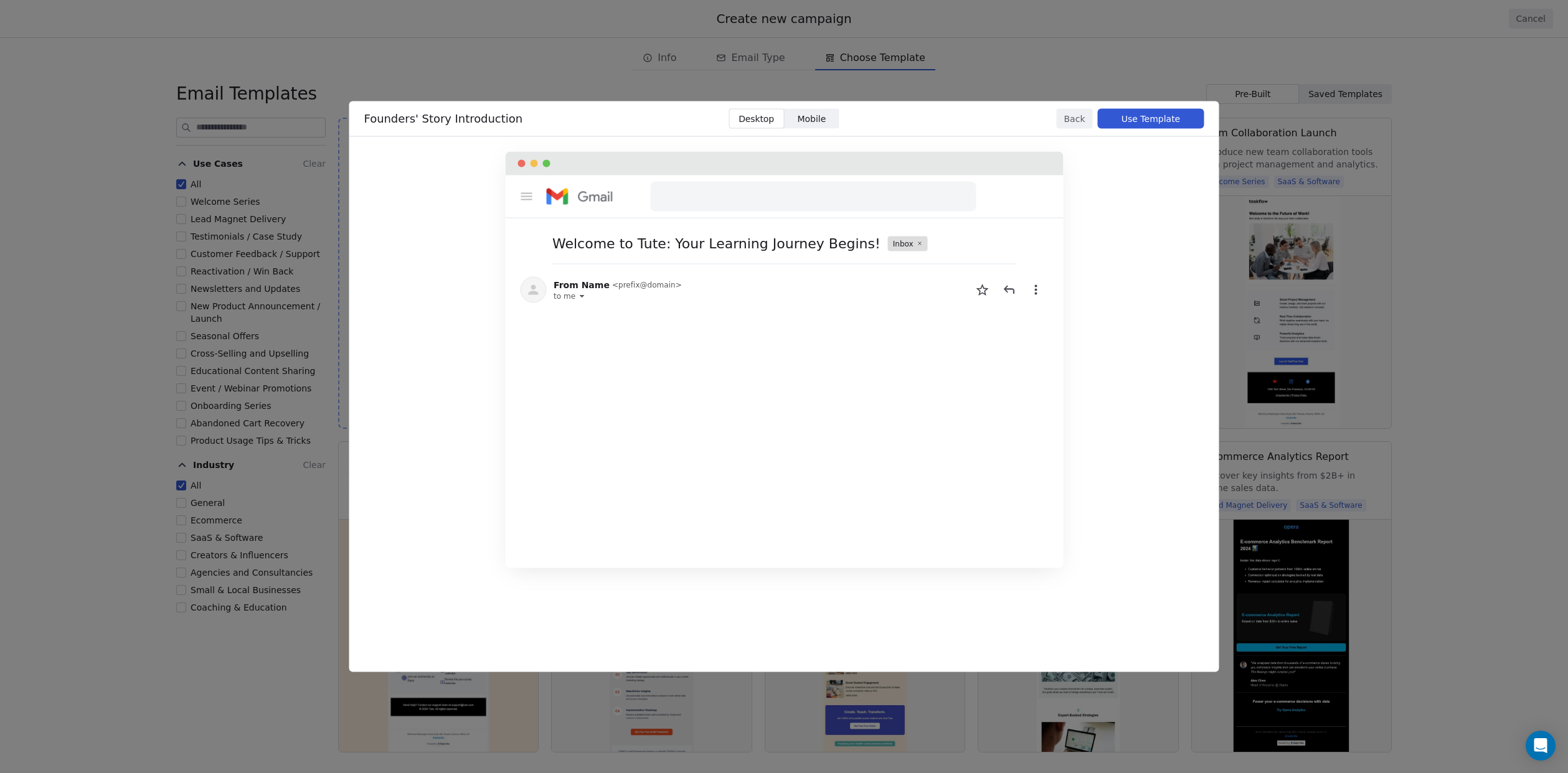
click at [1074, 119] on button "Back" at bounding box center [1075, 119] width 36 height 20
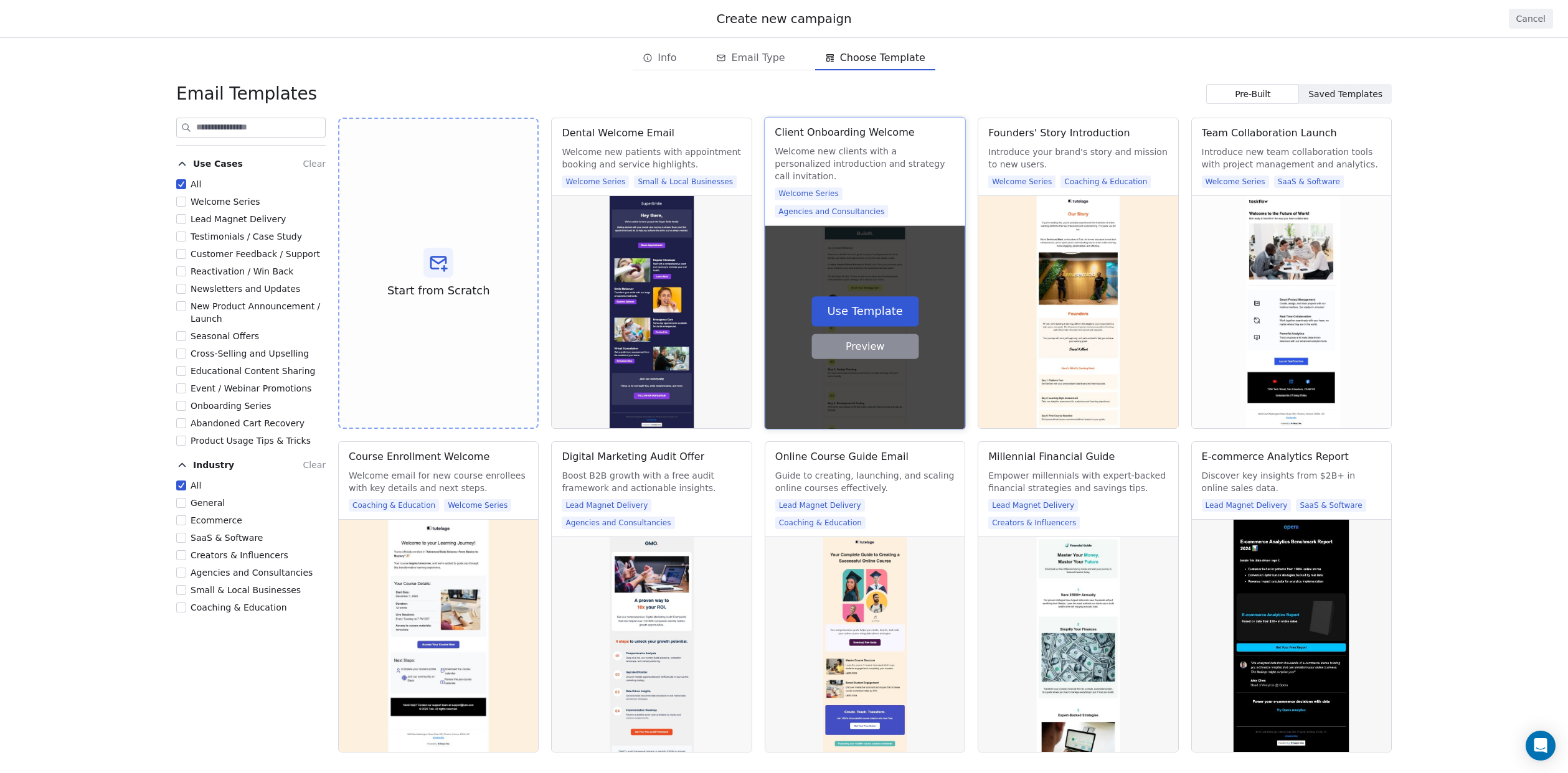
click at [853, 342] on button "Preview" at bounding box center [865, 346] width 107 height 25
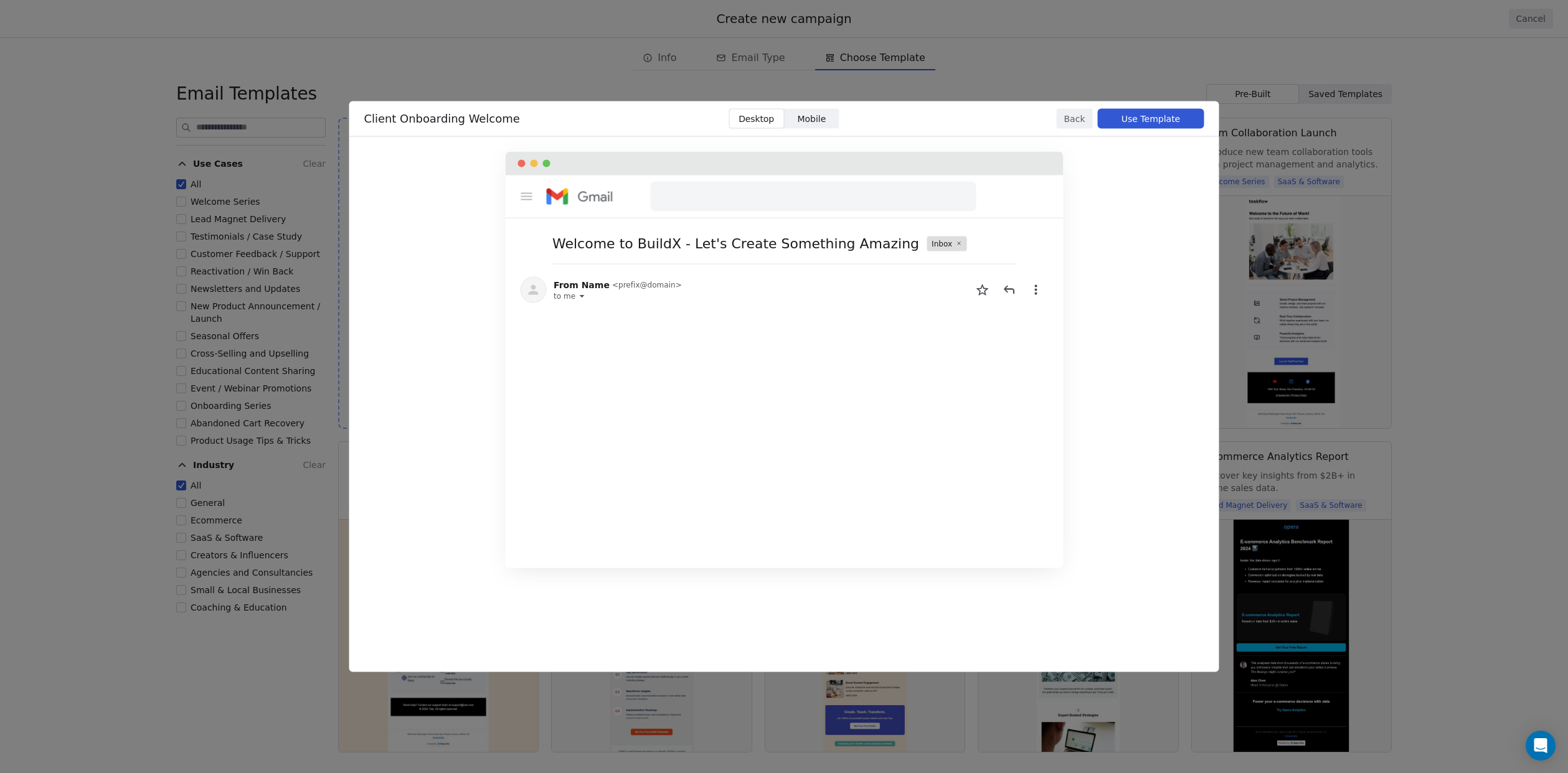
click at [1081, 113] on button "Back" at bounding box center [1075, 119] width 36 height 20
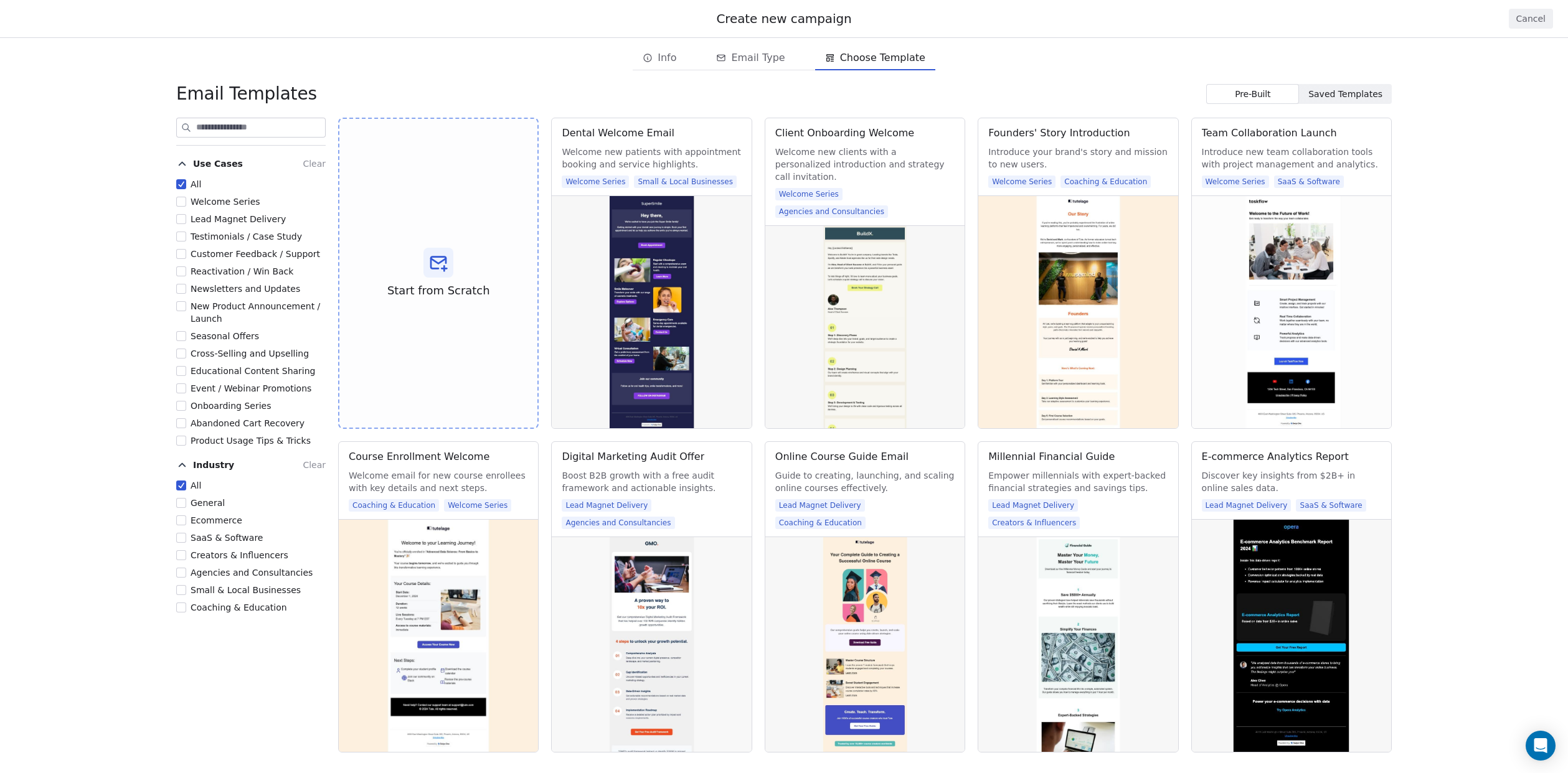
click at [238, 399] on div "All Welcome Series Lead Magnet Delivery Testimonials / Case Study Customer Feed…" at bounding box center [251, 312] width 150 height 269
click at [236, 403] on span "Onboarding Series" at bounding box center [231, 406] width 81 height 10
click at [186, 403] on button "Onboarding Series" at bounding box center [181, 406] width 10 height 13
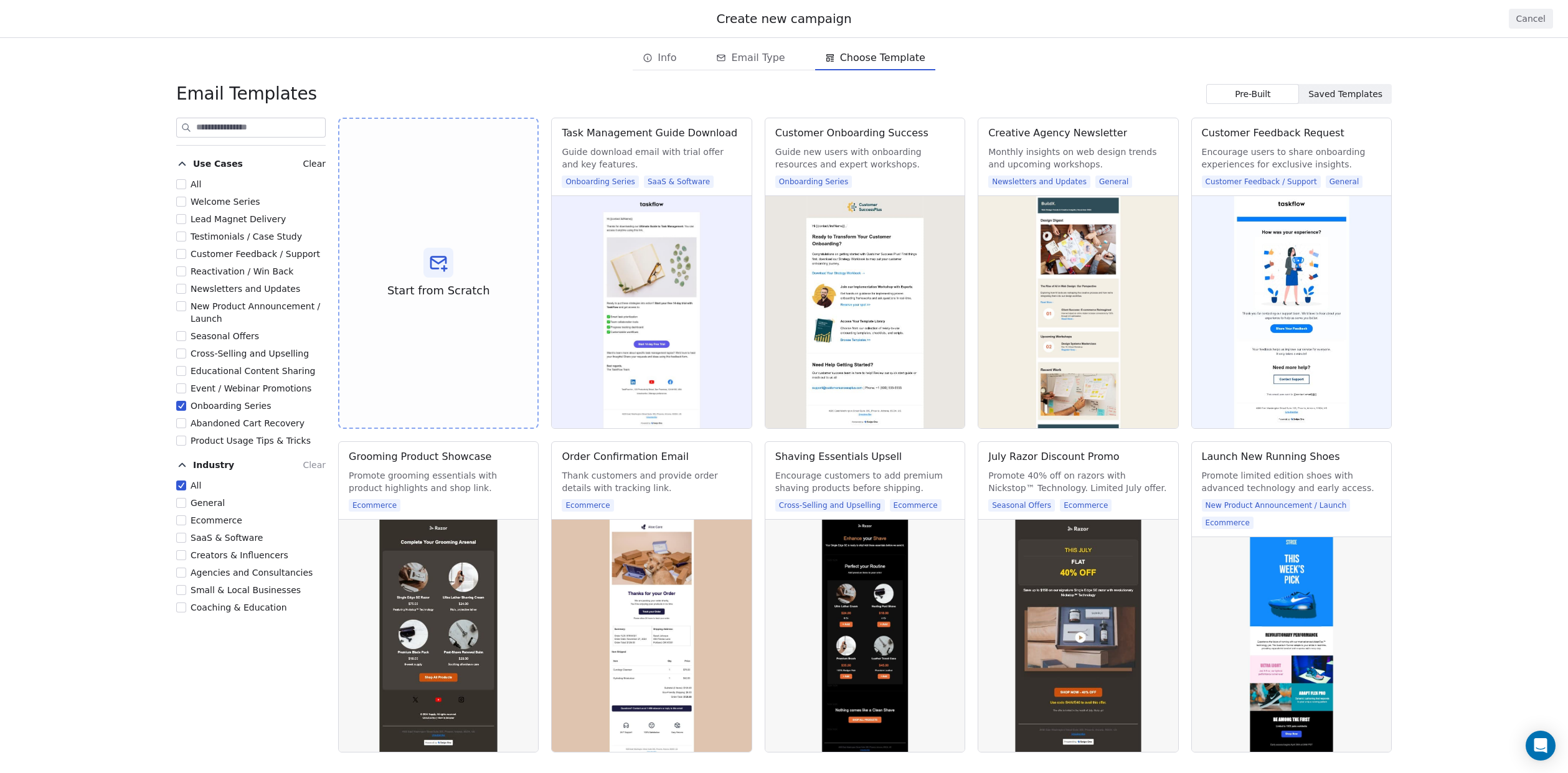
click at [192, 182] on span "All" at bounding box center [196, 184] width 11 height 10
click at [186, 182] on button "All" at bounding box center [181, 184] width 10 height 13
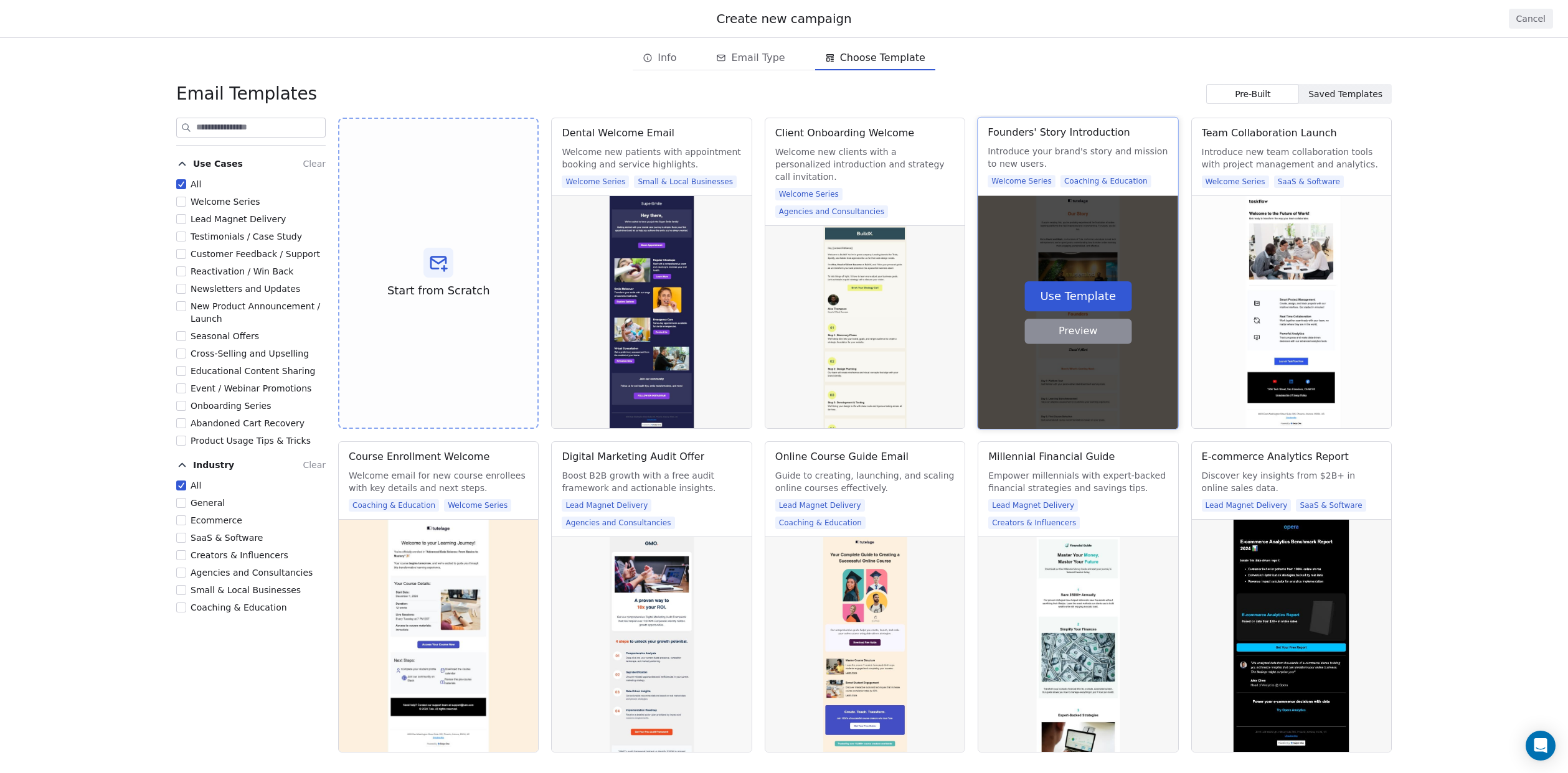
click at [1082, 292] on button "Use Template" at bounding box center [1078, 296] width 107 height 30
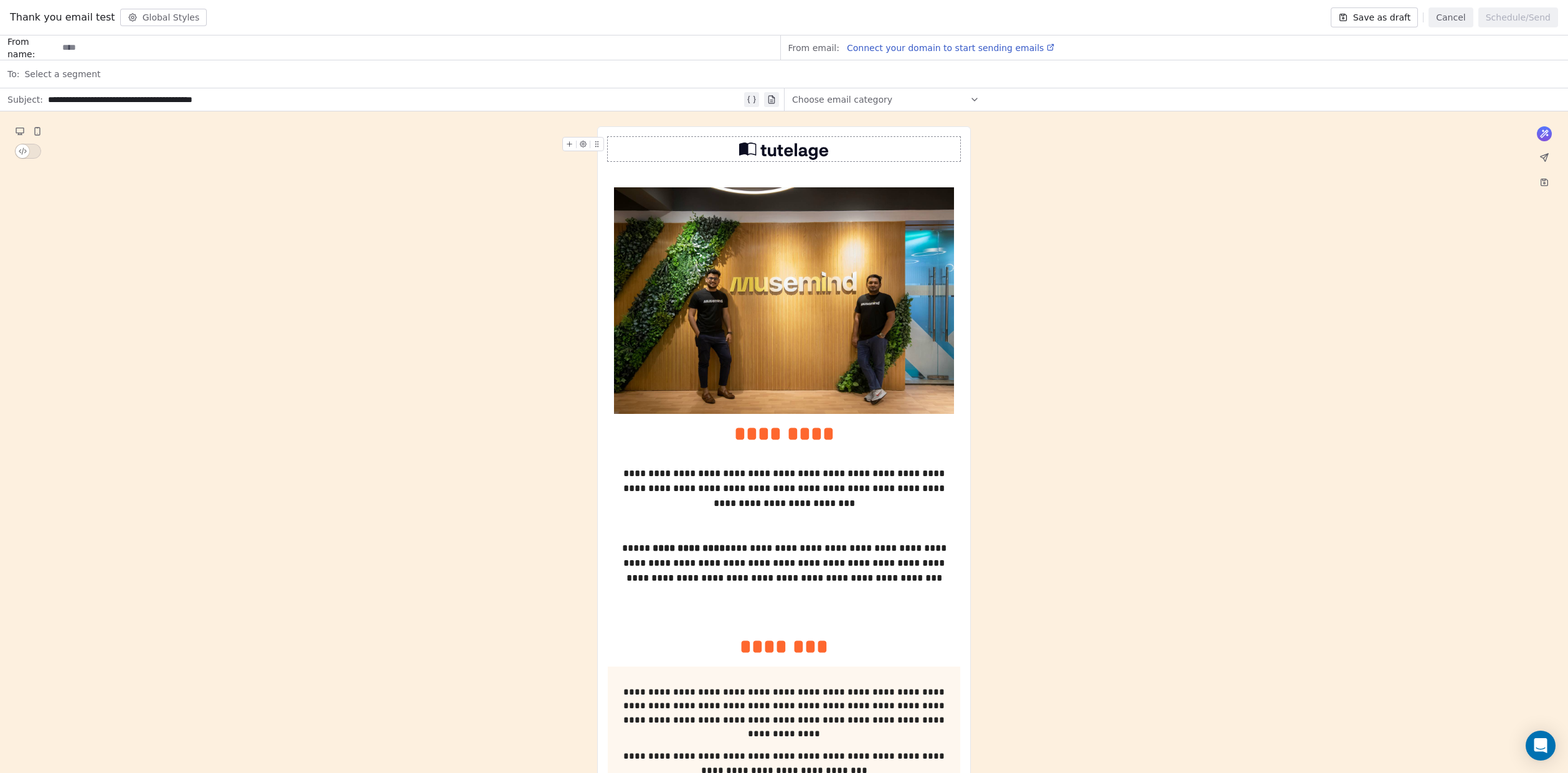
click at [790, 152] on img at bounding box center [785, 149] width 91 height 25
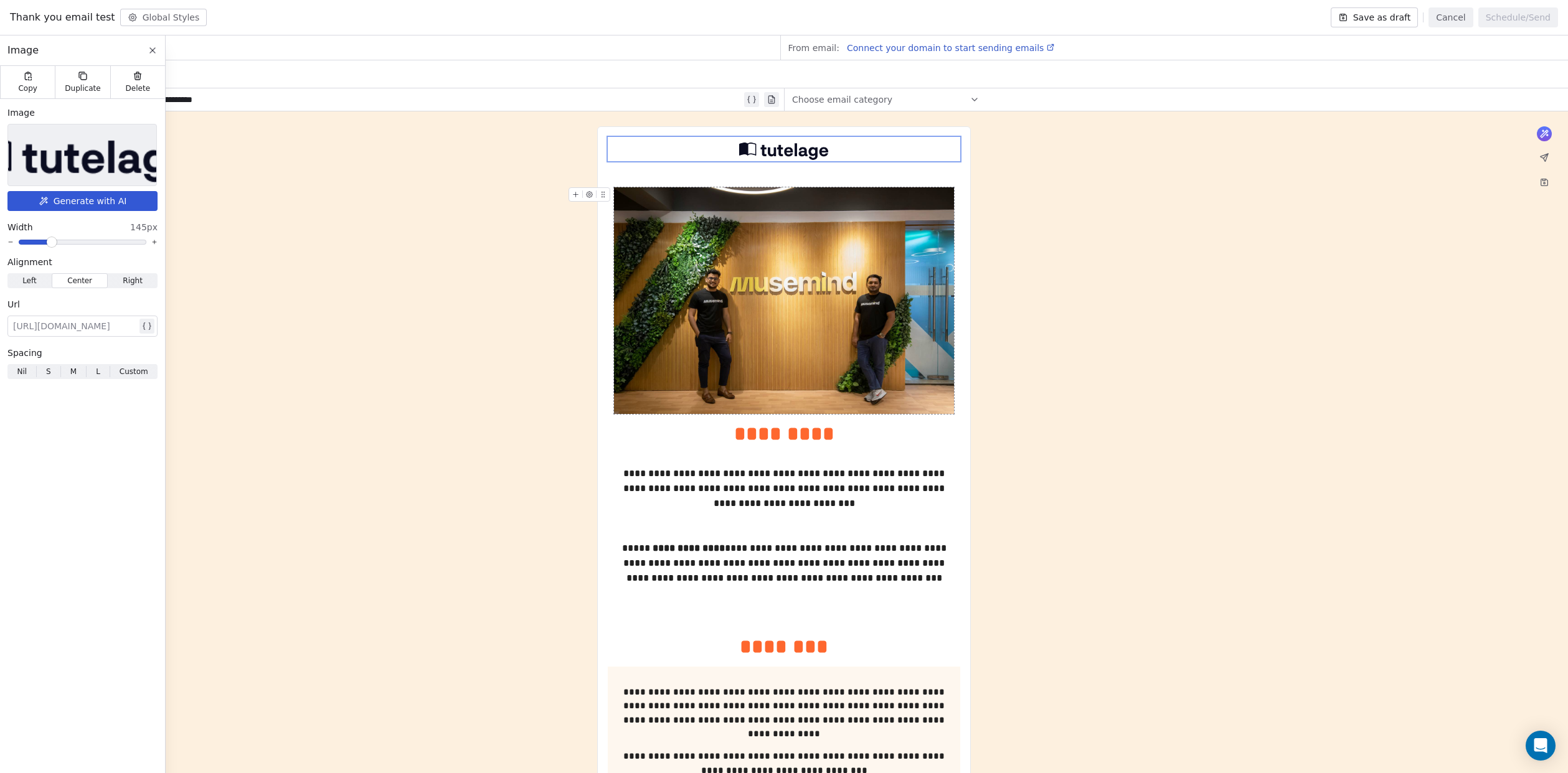
click at [799, 374] on img at bounding box center [784, 300] width 340 height 226
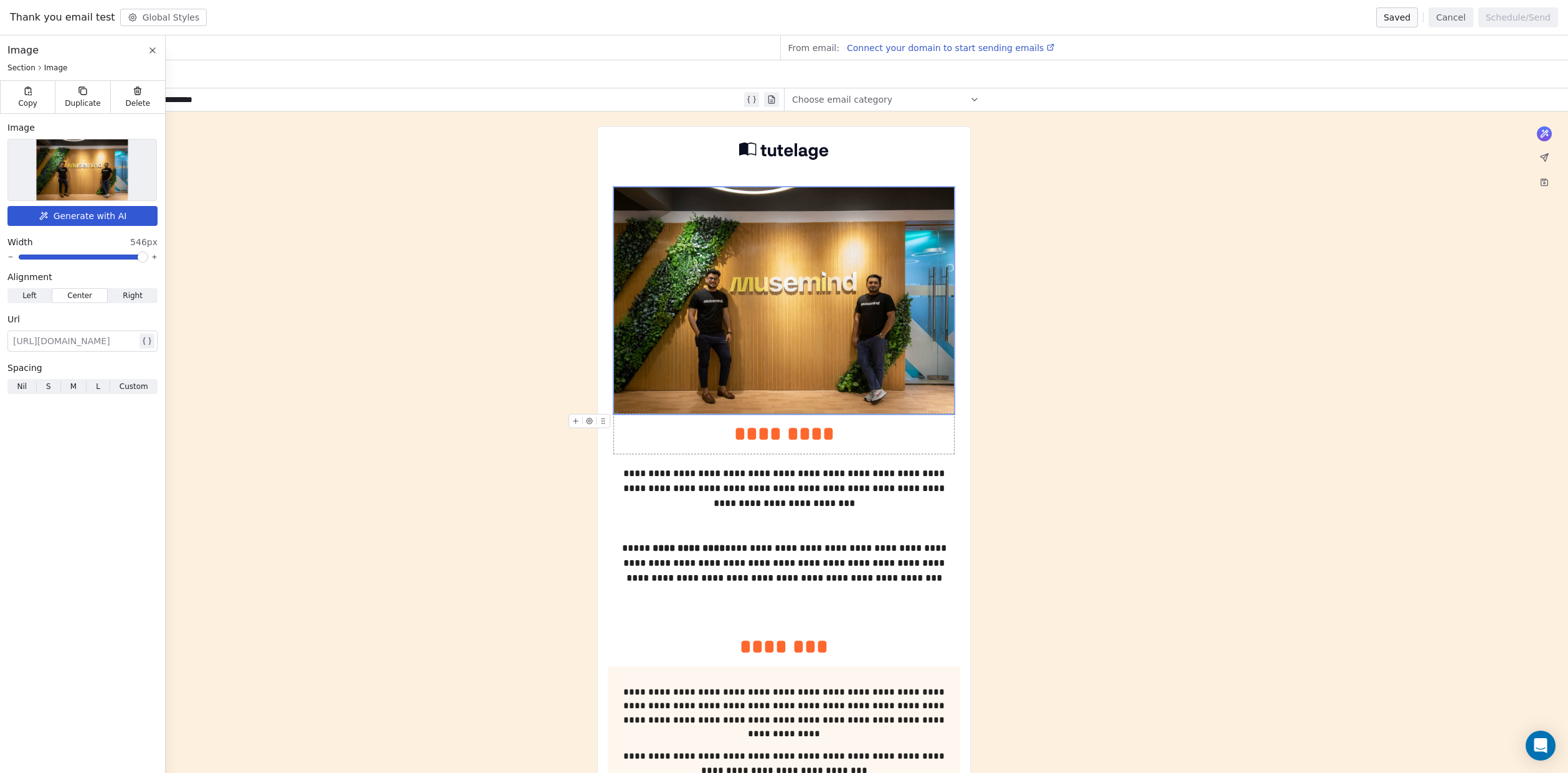
drag, startPoint x: 789, startPoint y: 175, endPoint x: 745, endPoint y: 354, distance: 184.3
click at [803, 419] on div "**********" at bounding box center [784, 755] width 353 height 1238
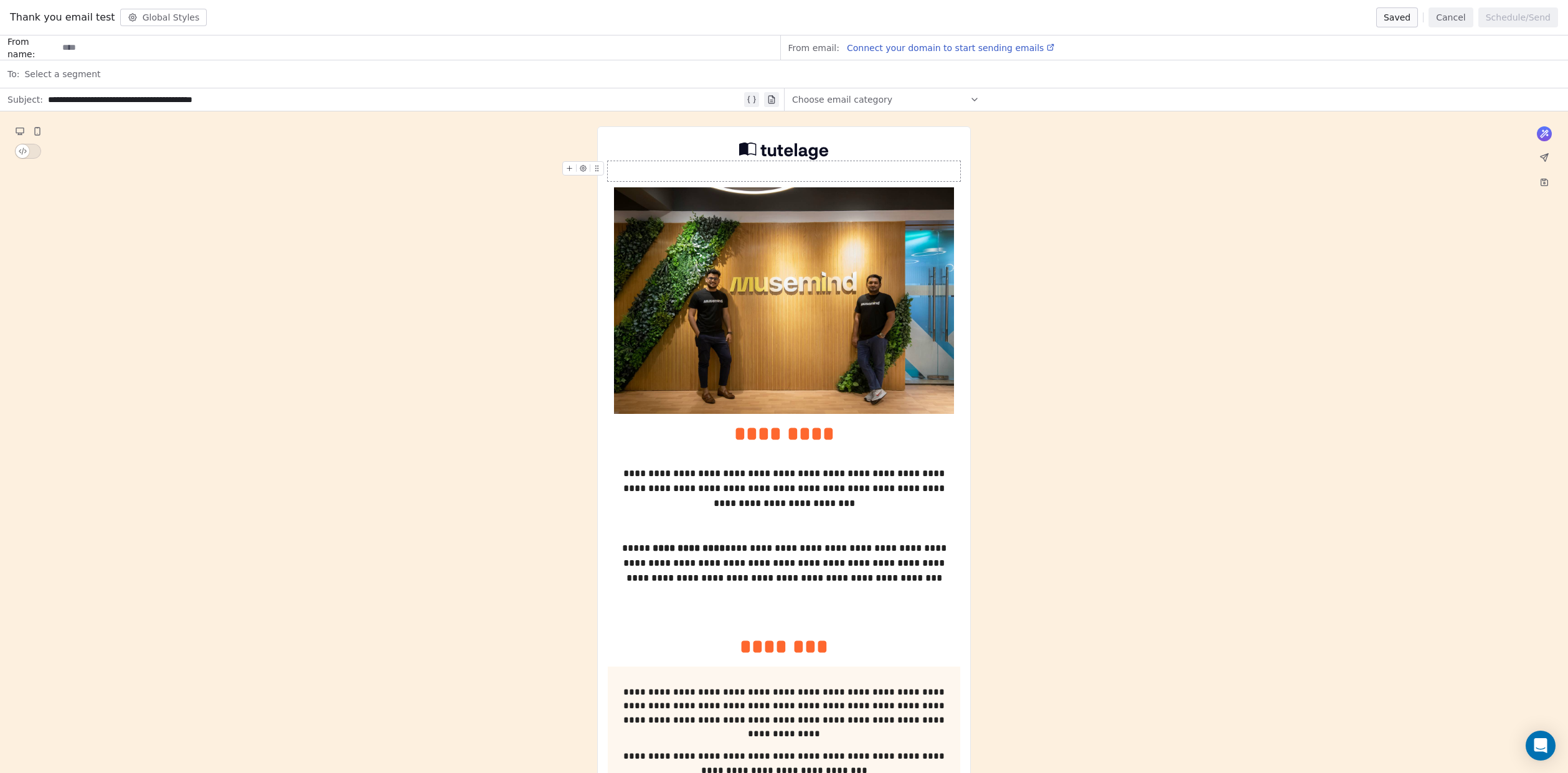
click at [621, 170] on div at bounding box center [784, 171] width 353 height 20
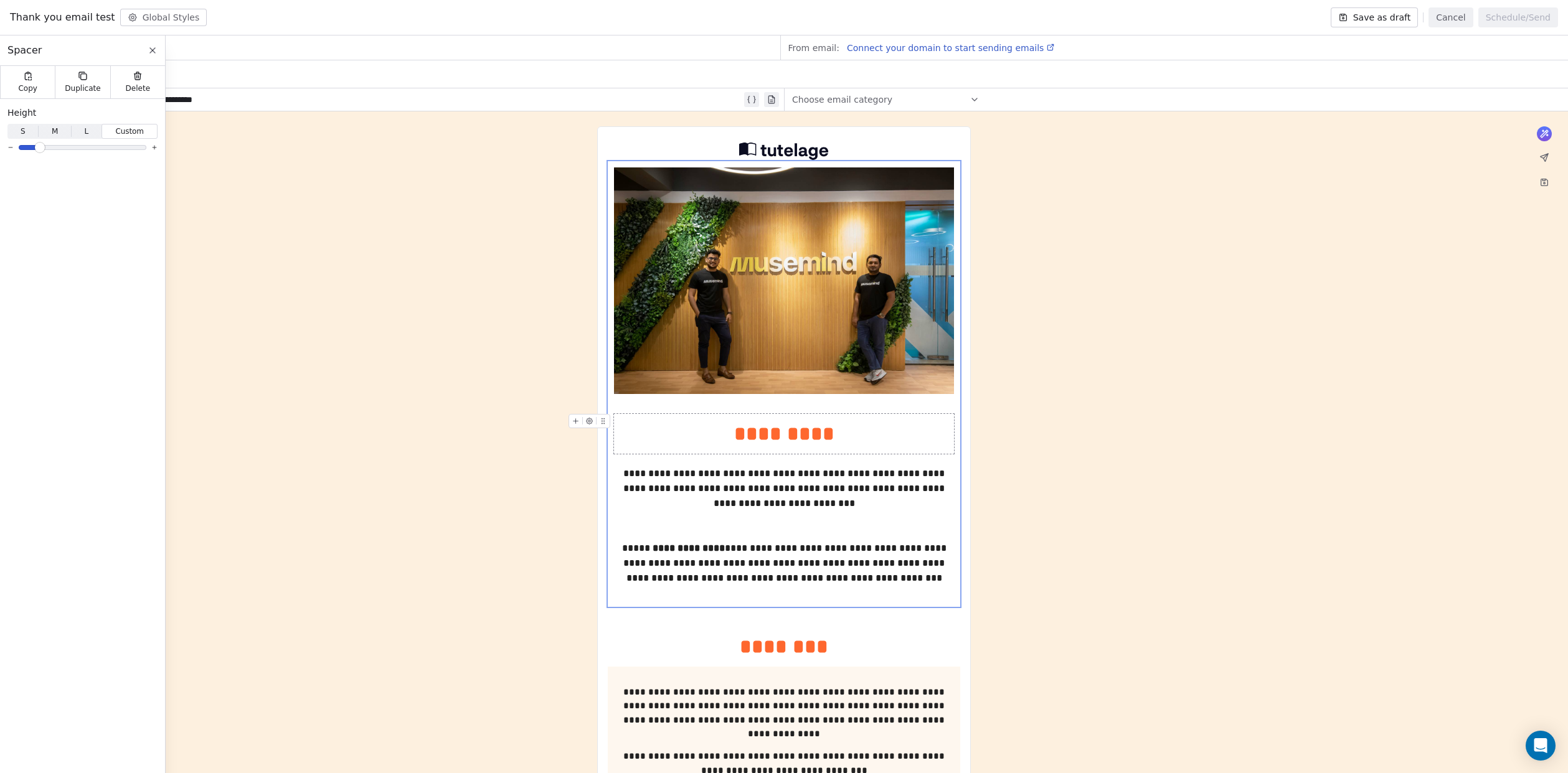
drag, startPoint x: 655, startPoint y: 420, endPoint x: 561, endPoint y: 415, distance: 94.1
click at [655, 420] on div "*********" at bounding box center [784, 434] width 340 height 30
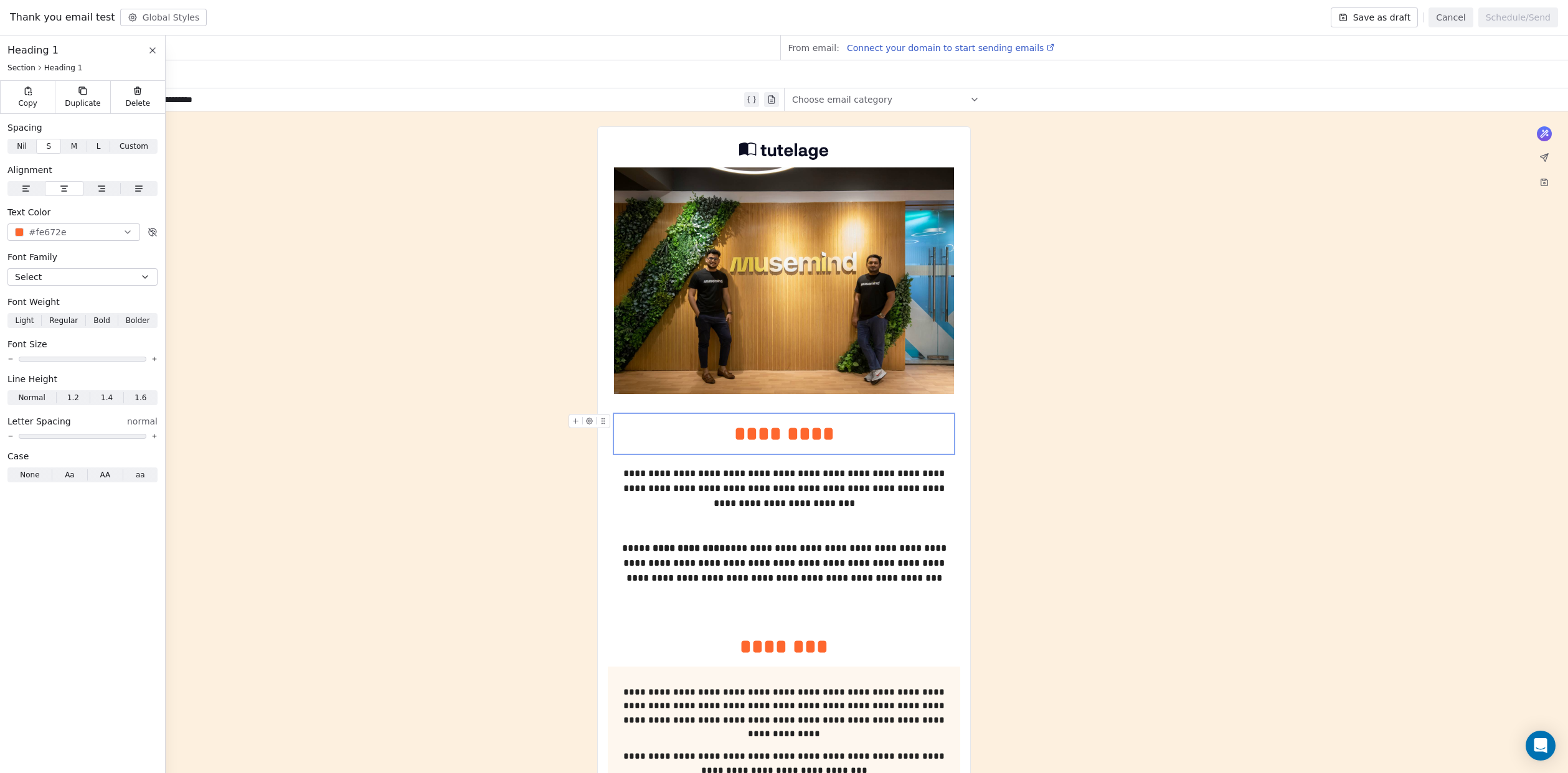
click at [449, 412] on div "**********" at bounding box center [784, 779] width 1568 height 1335
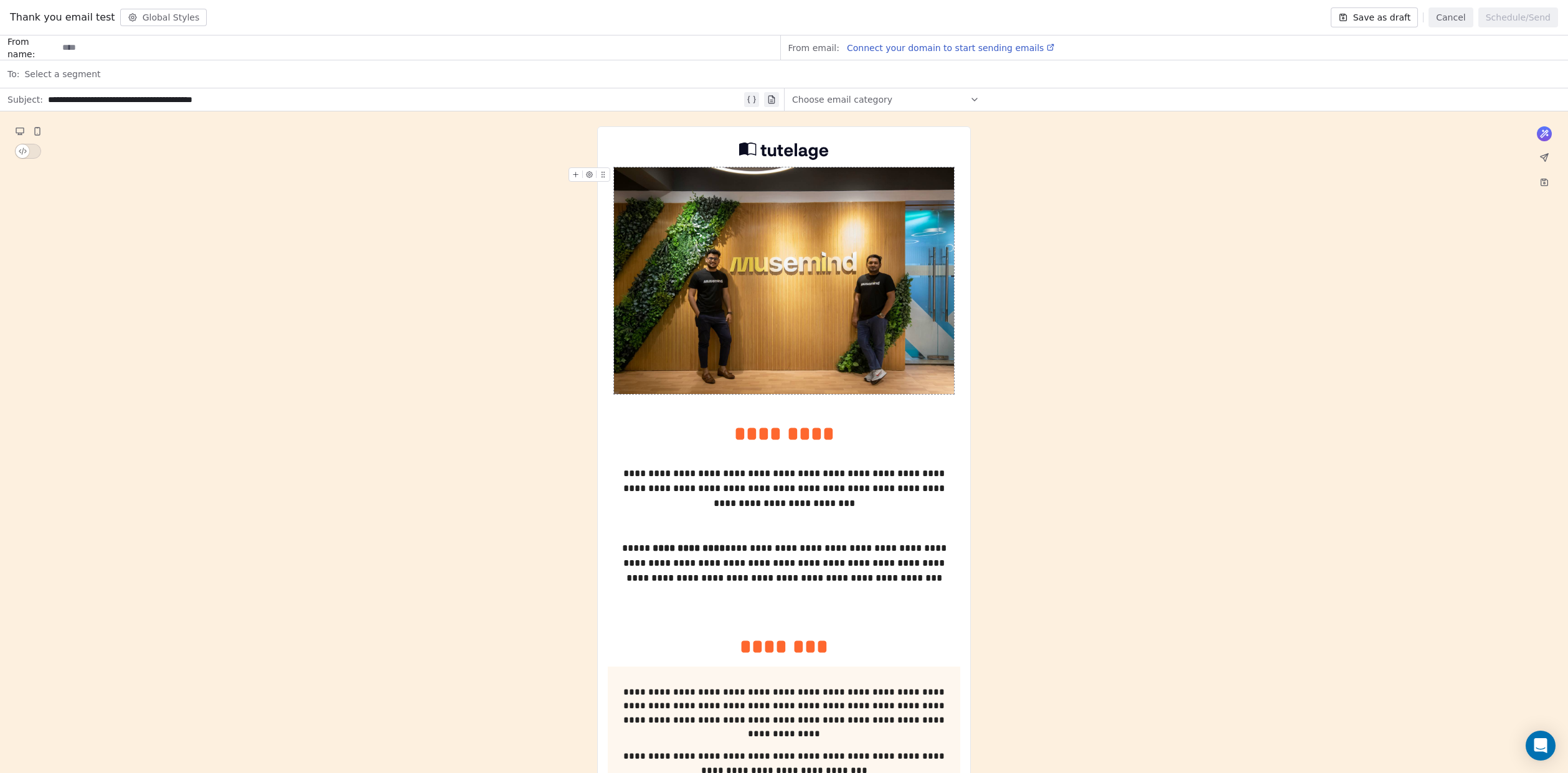
drag, startPoint x: 651, startPoint y: 299, endPoint x: 640, endPoint y: 292, distance: 13.0
click at [651, 299] on img at bounding box center [784, 281] width 340 height 226
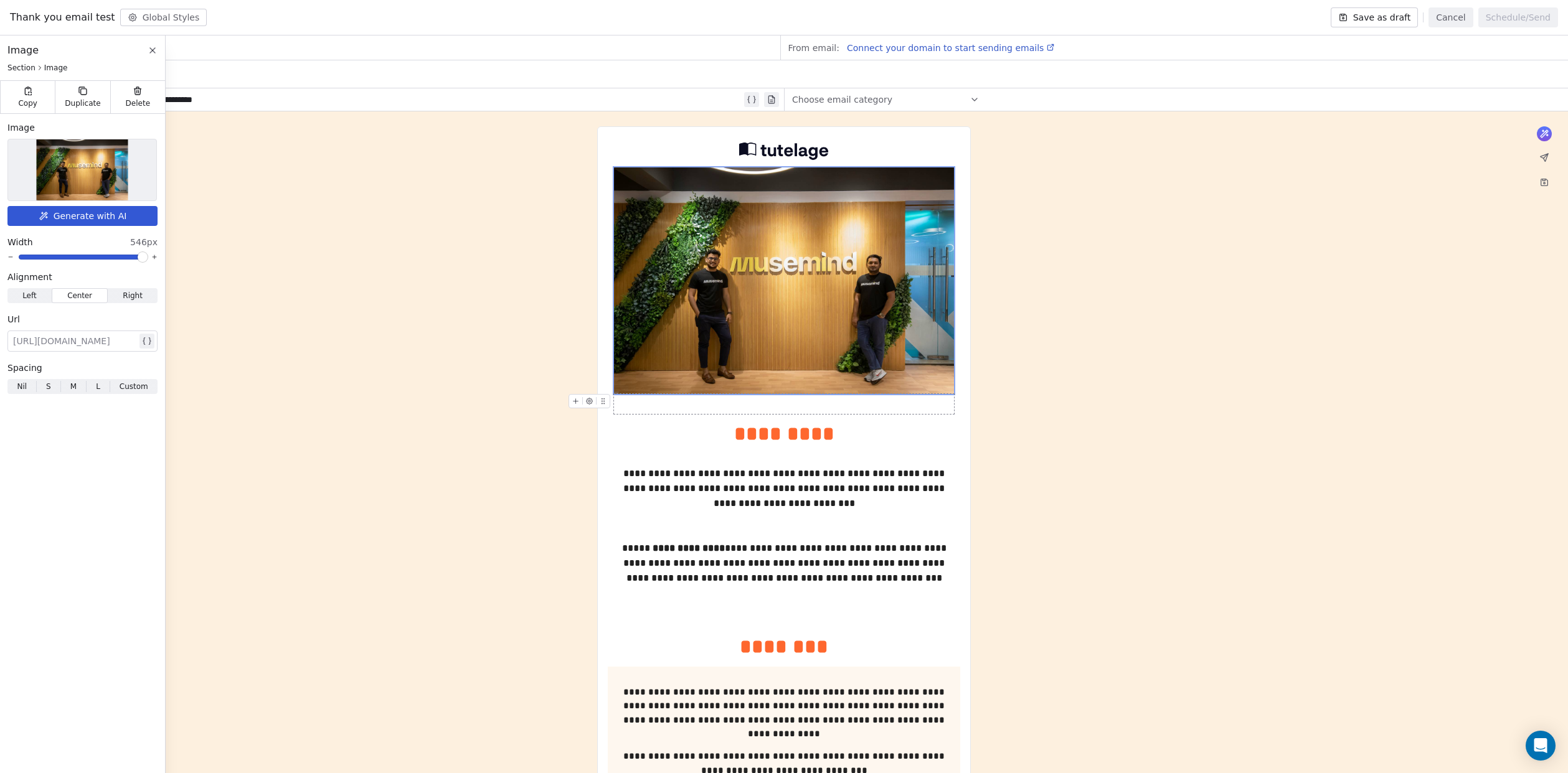
click at [710, 406] on div at bounding box center [784, 404] width 340 height 20
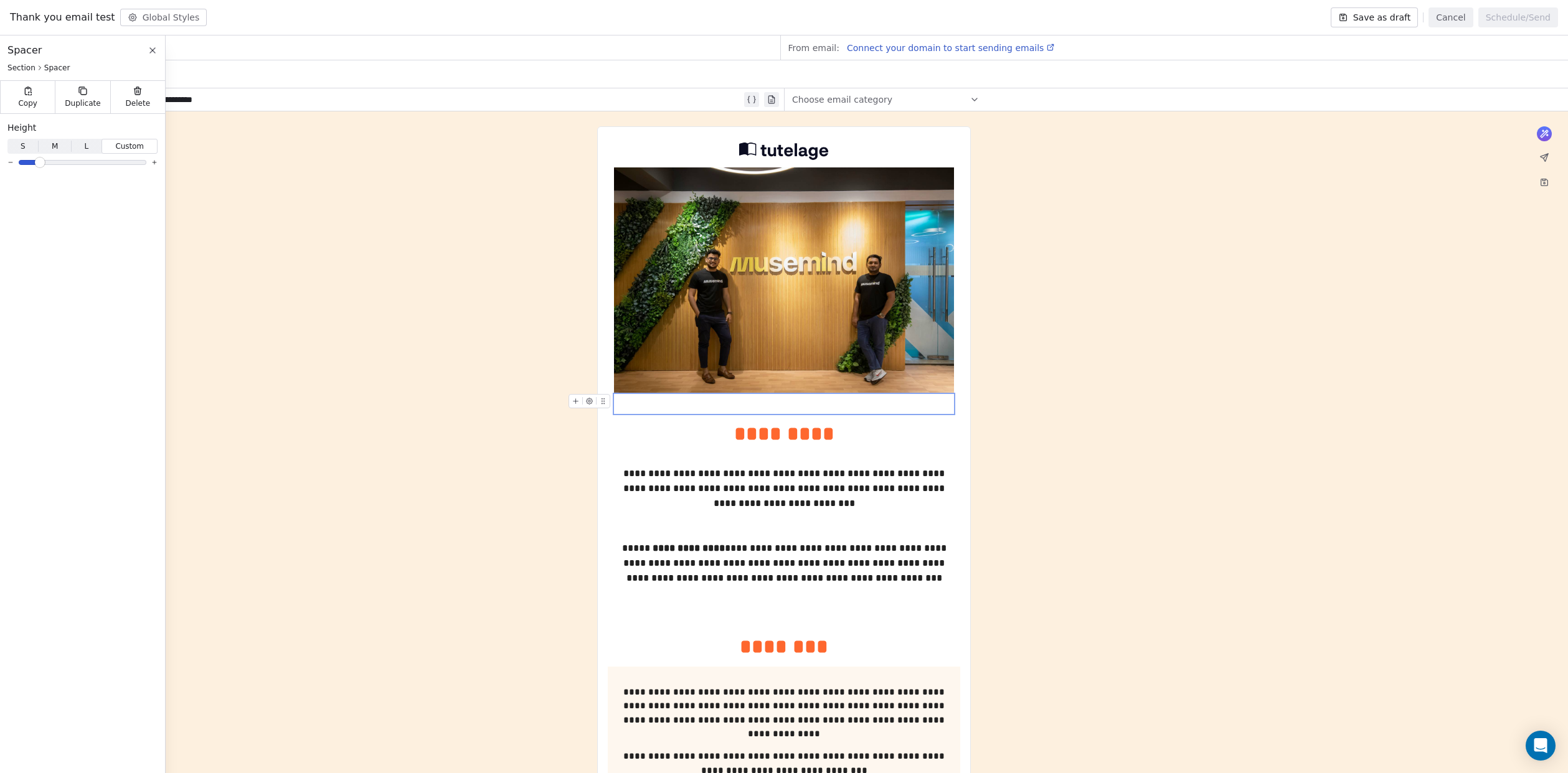
click at [604, 402] on icon at bounding box center [603, 401] width 8 height 8
click at [589, 403] on icon at bounding box center [590, 401] width 6 height 6
click at [69, 91] on div "Duplicate" at bounding box center [83, 97] width 55 height 32
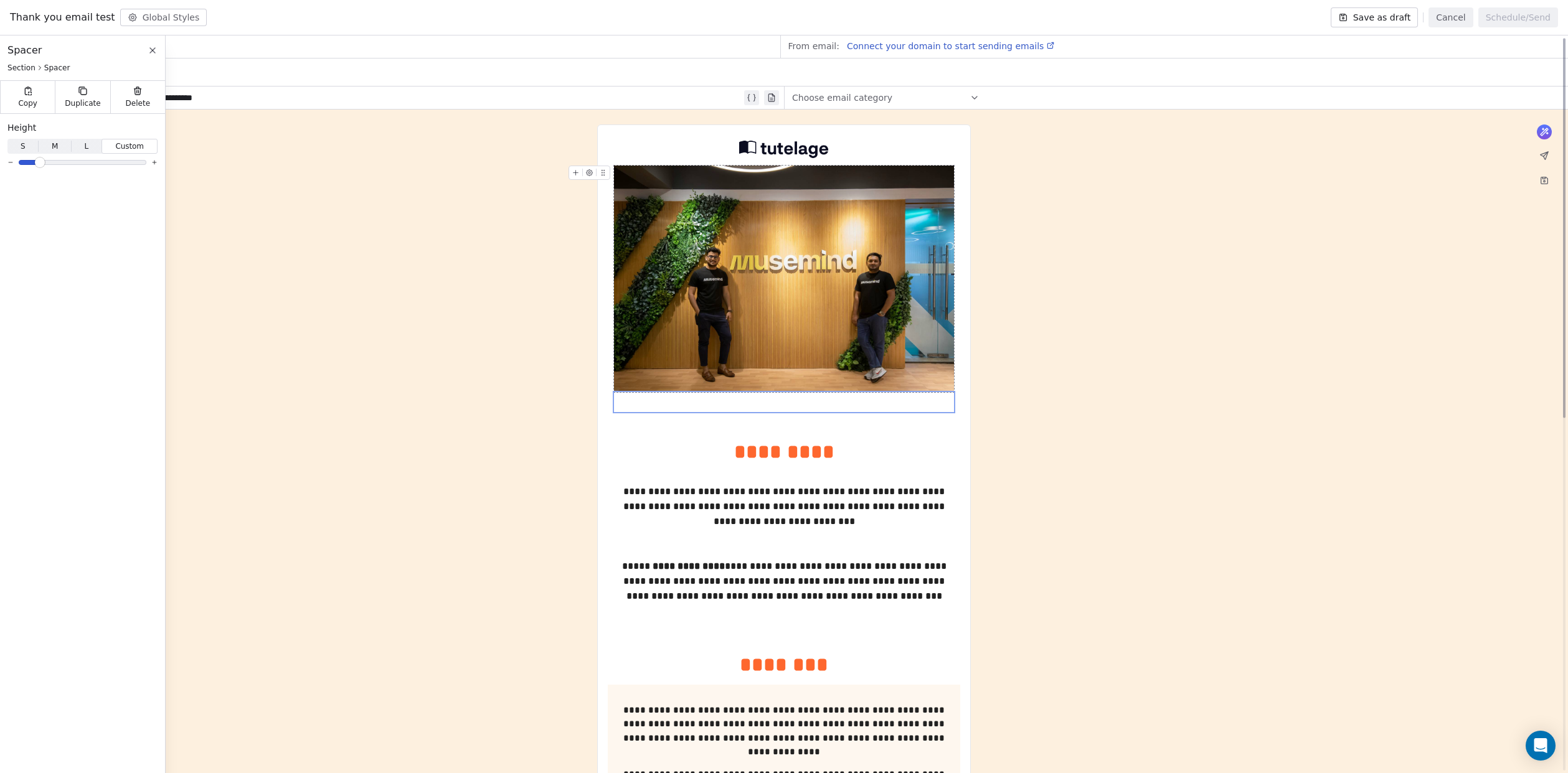
scroll to position [1, 0]
drag, startPoint x: 608, startPoint y: 401, endPoint x: 619, endPoint y: 250, distance: 151.4
click at [631, 199] on div "**********" at bounding box center [784, 393] width 340 height 453
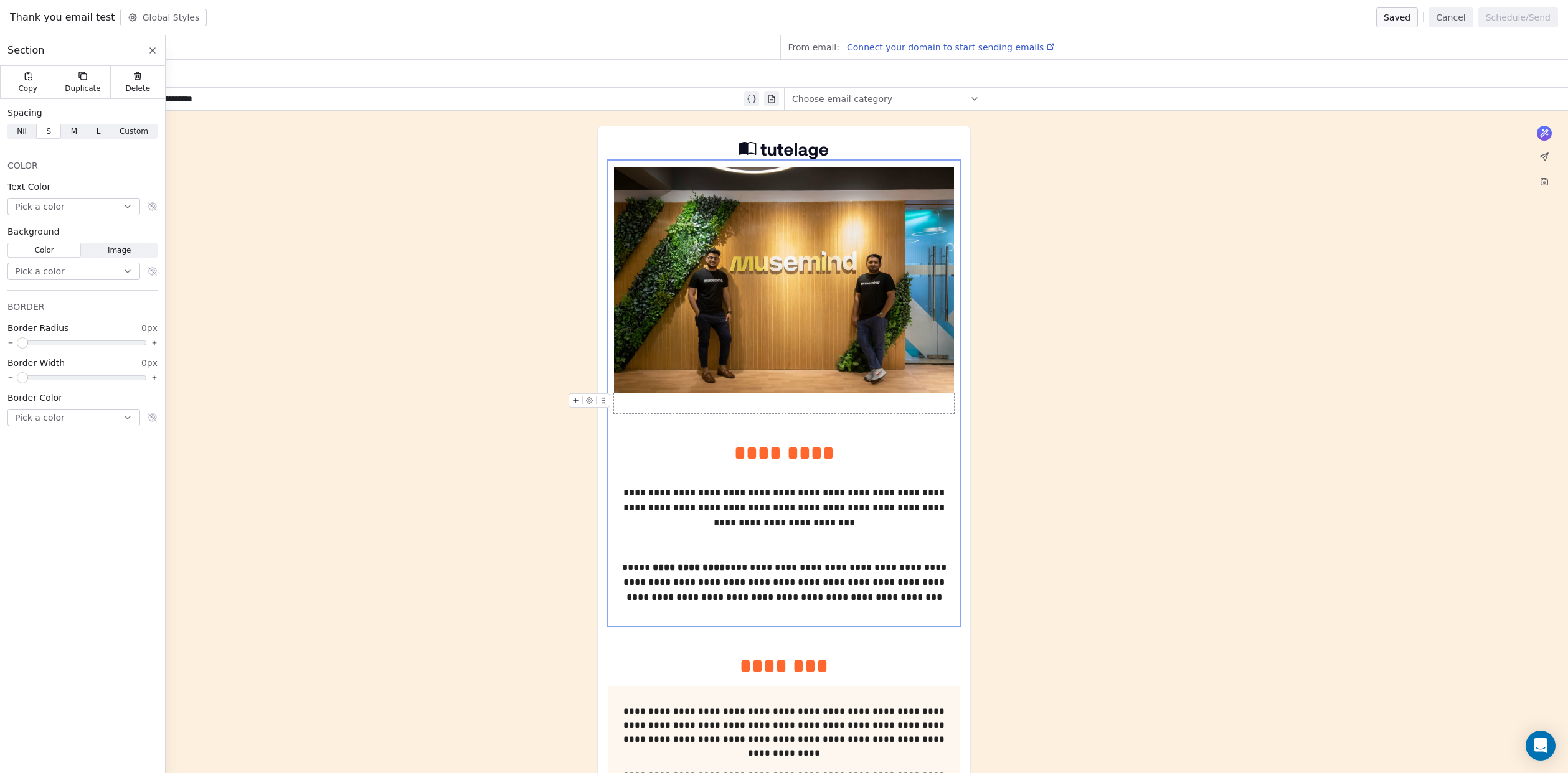
click at [625, 411] on div at bounding box center [784, 404] width 340 height 20
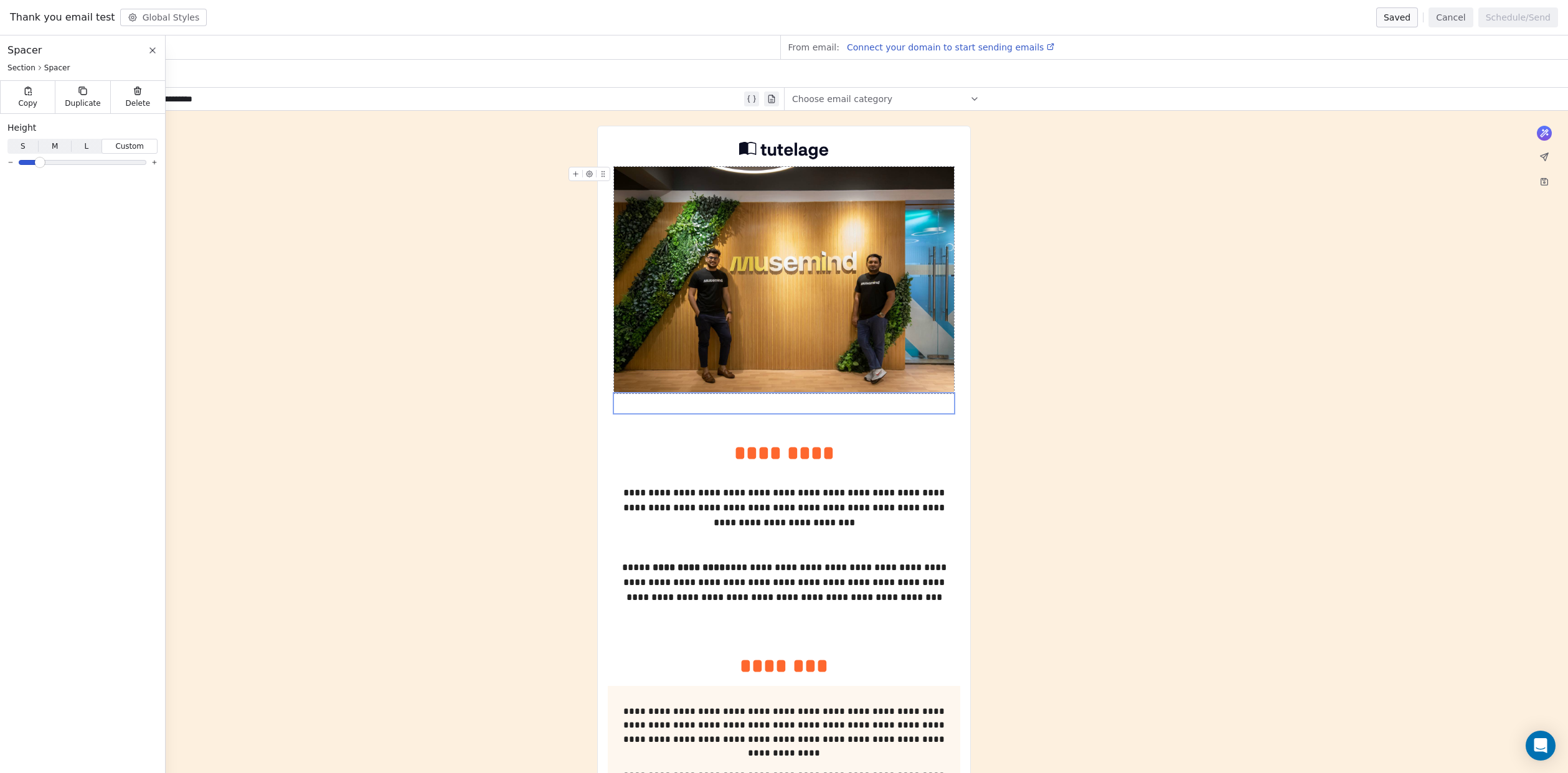
click at [644, 172] on img at bounding box center [784, 280] width 340 height 226
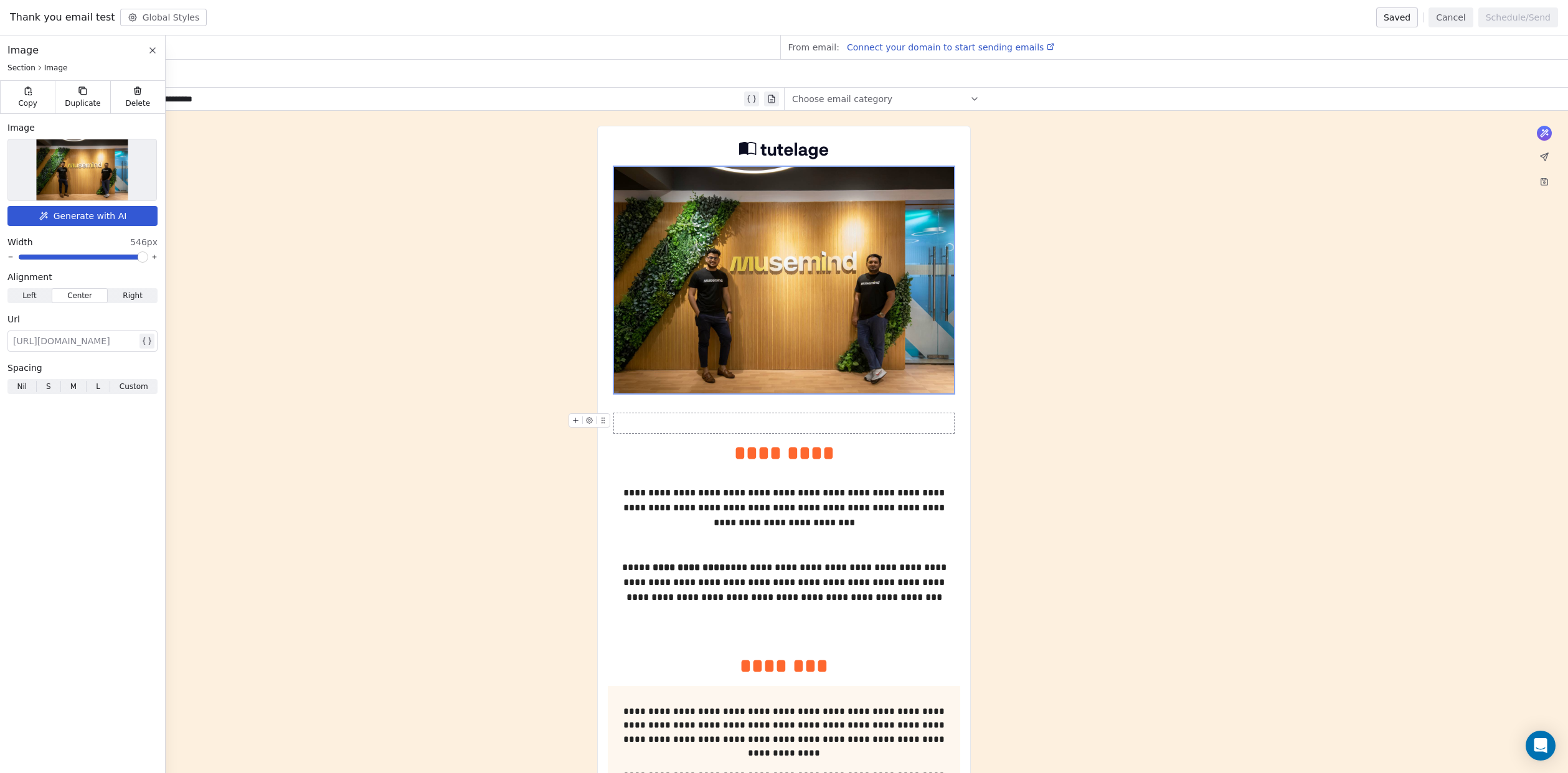
click at [709, 431] on div at bounding box center [784, 423] width 340 height 20
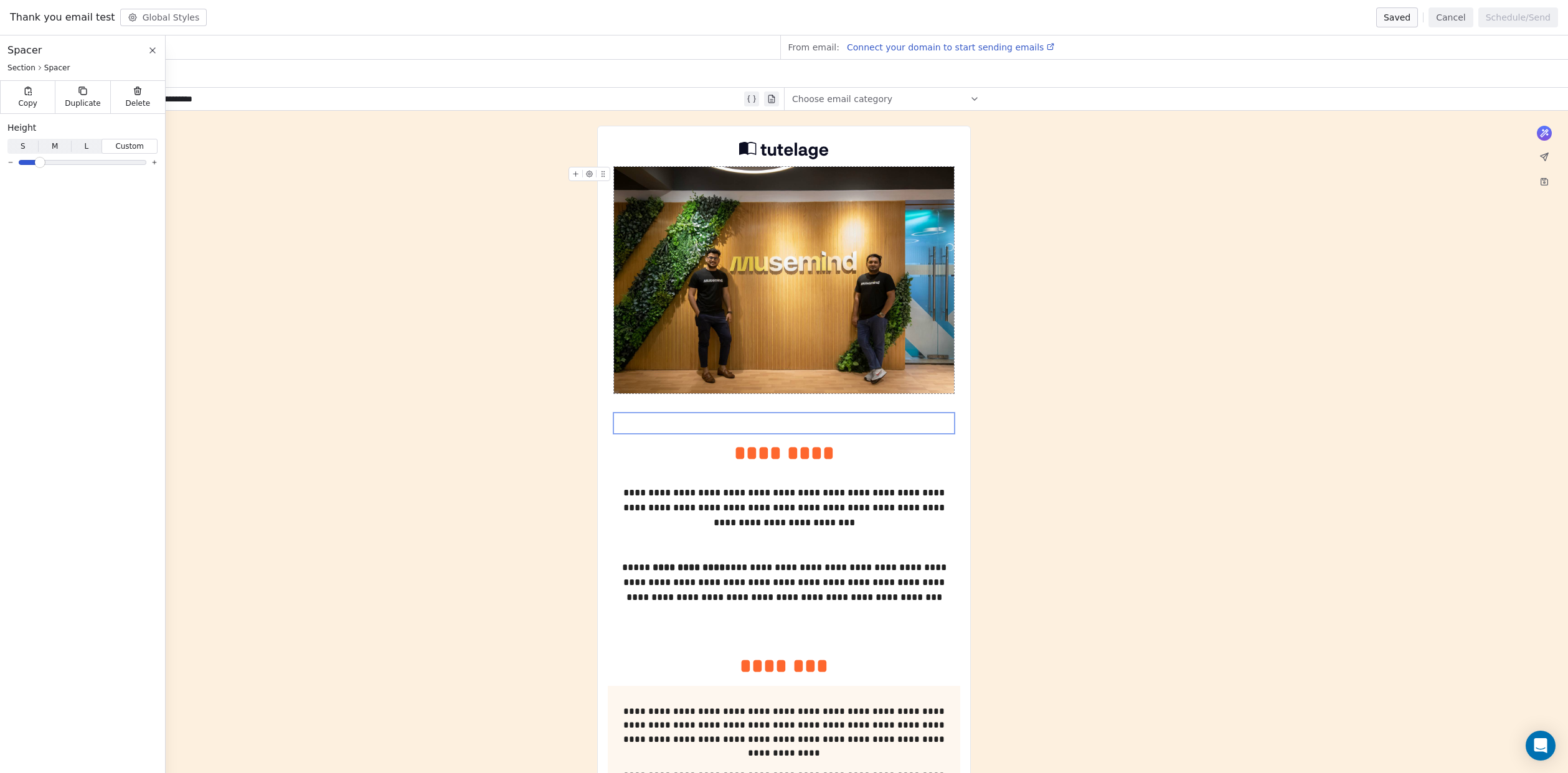
drag, startPoint x: 680, startPoint y: 406, endPoint x: 669, endPoint y: 192, distance: 214.3
click at [669, 192] on div "**********" at bounding box center [784, 393] width 340 height 453
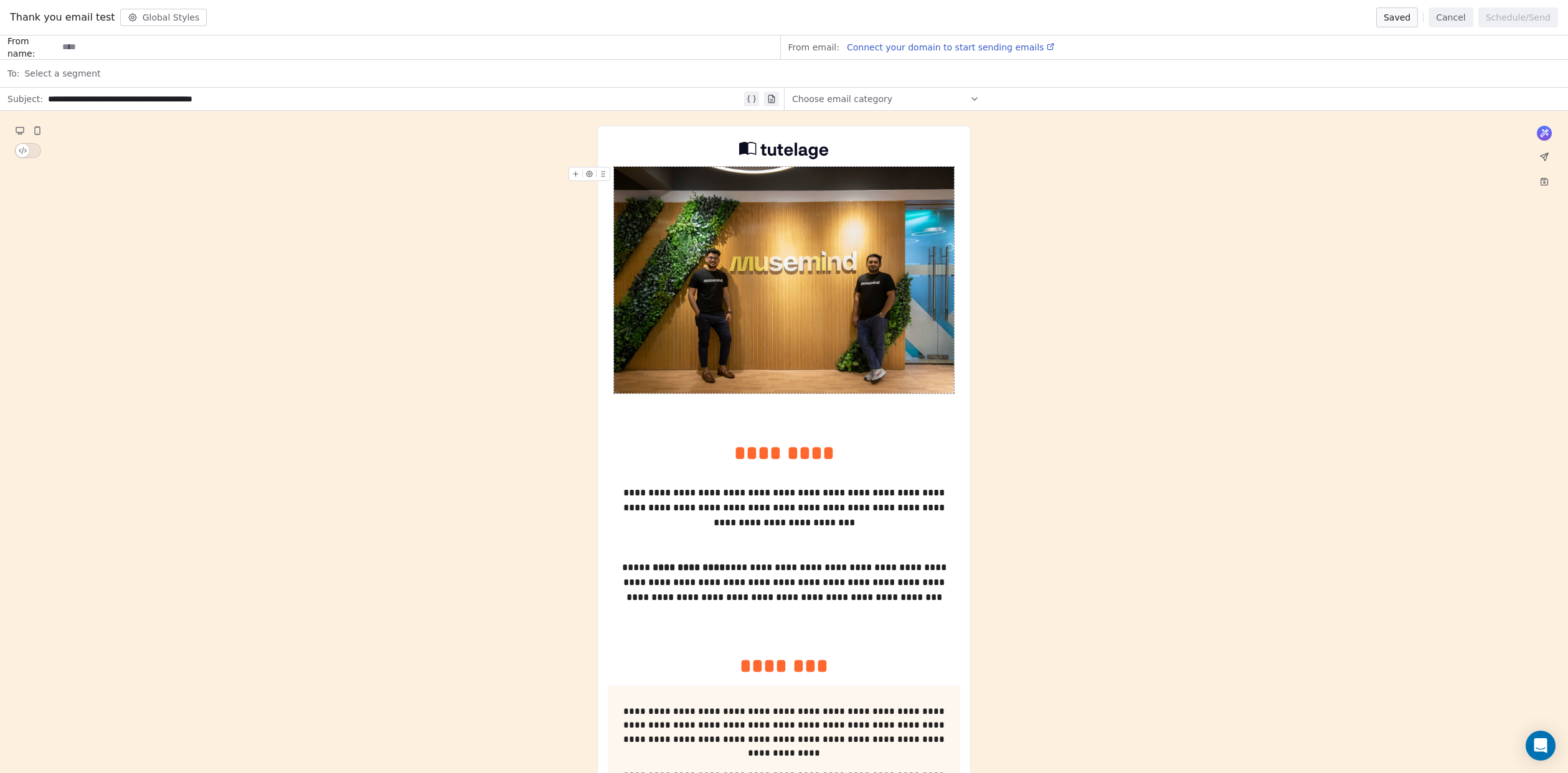
click at [738, 252] on img at bounding box center [784, 280] width 340 height 226
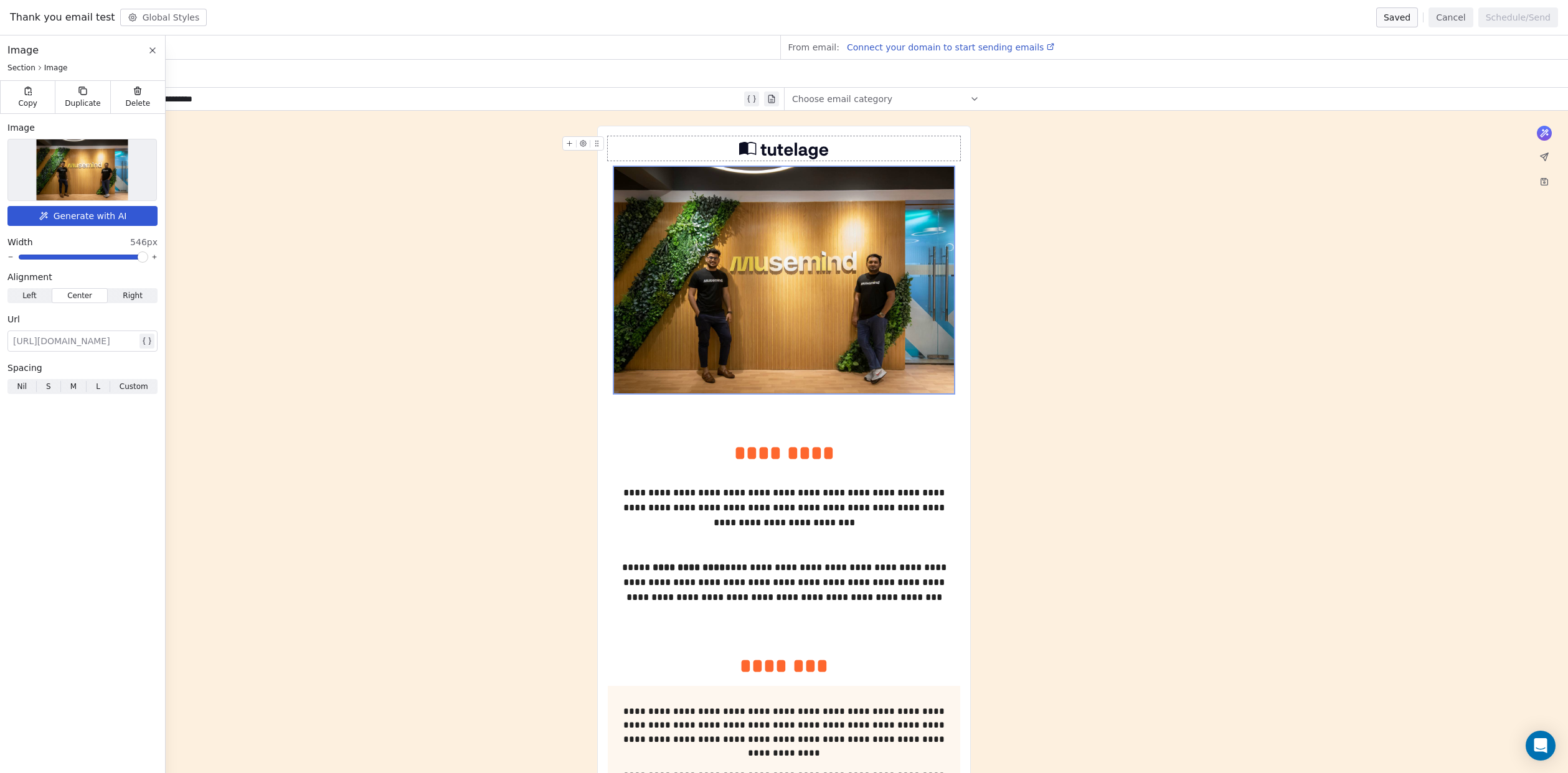
click at [762, 140] on img at bounding box center [785, 148] width 91 height 25
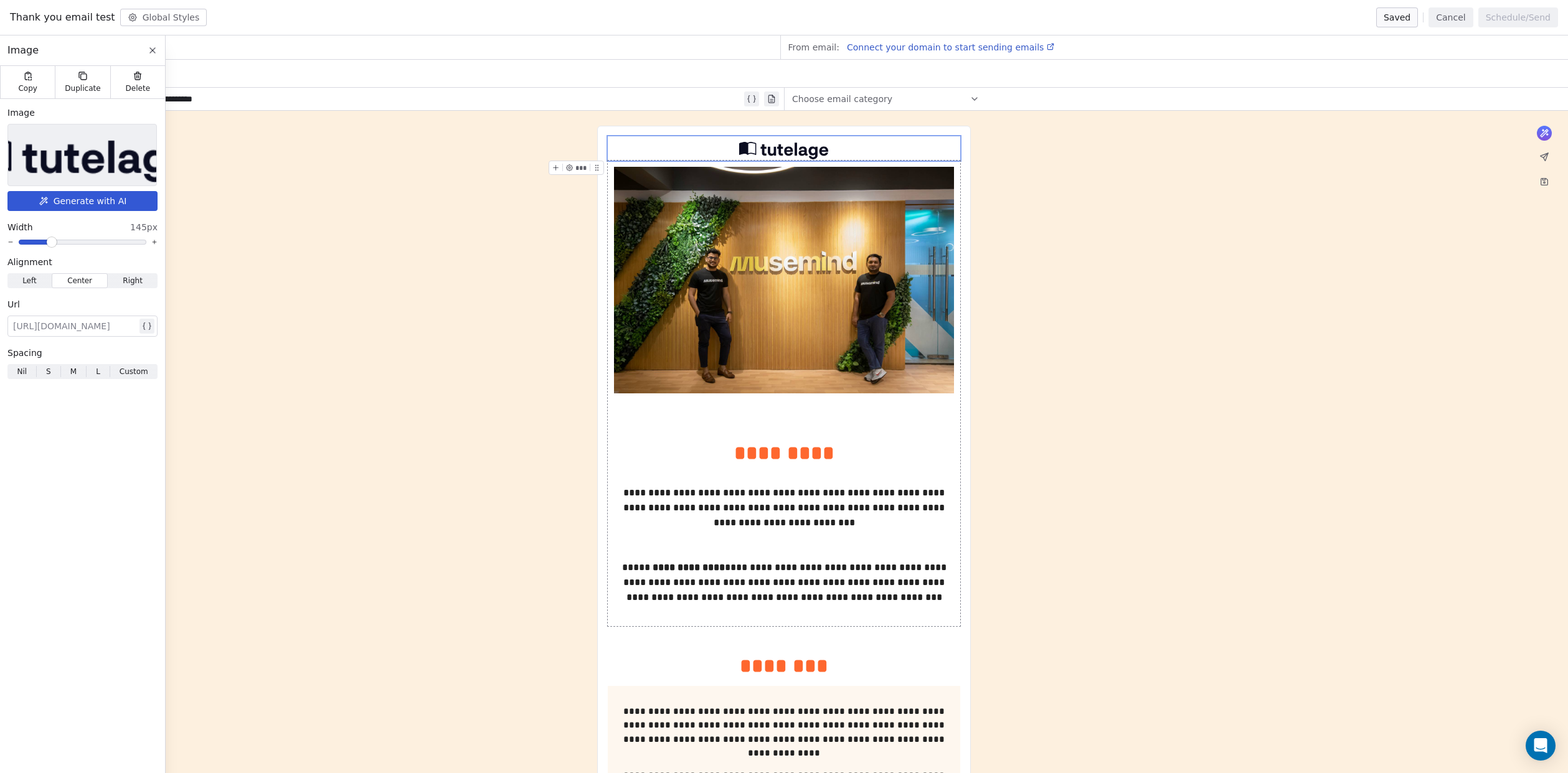
click at [80, 174] on img at bounding box center [82, 155] width 228 height 61
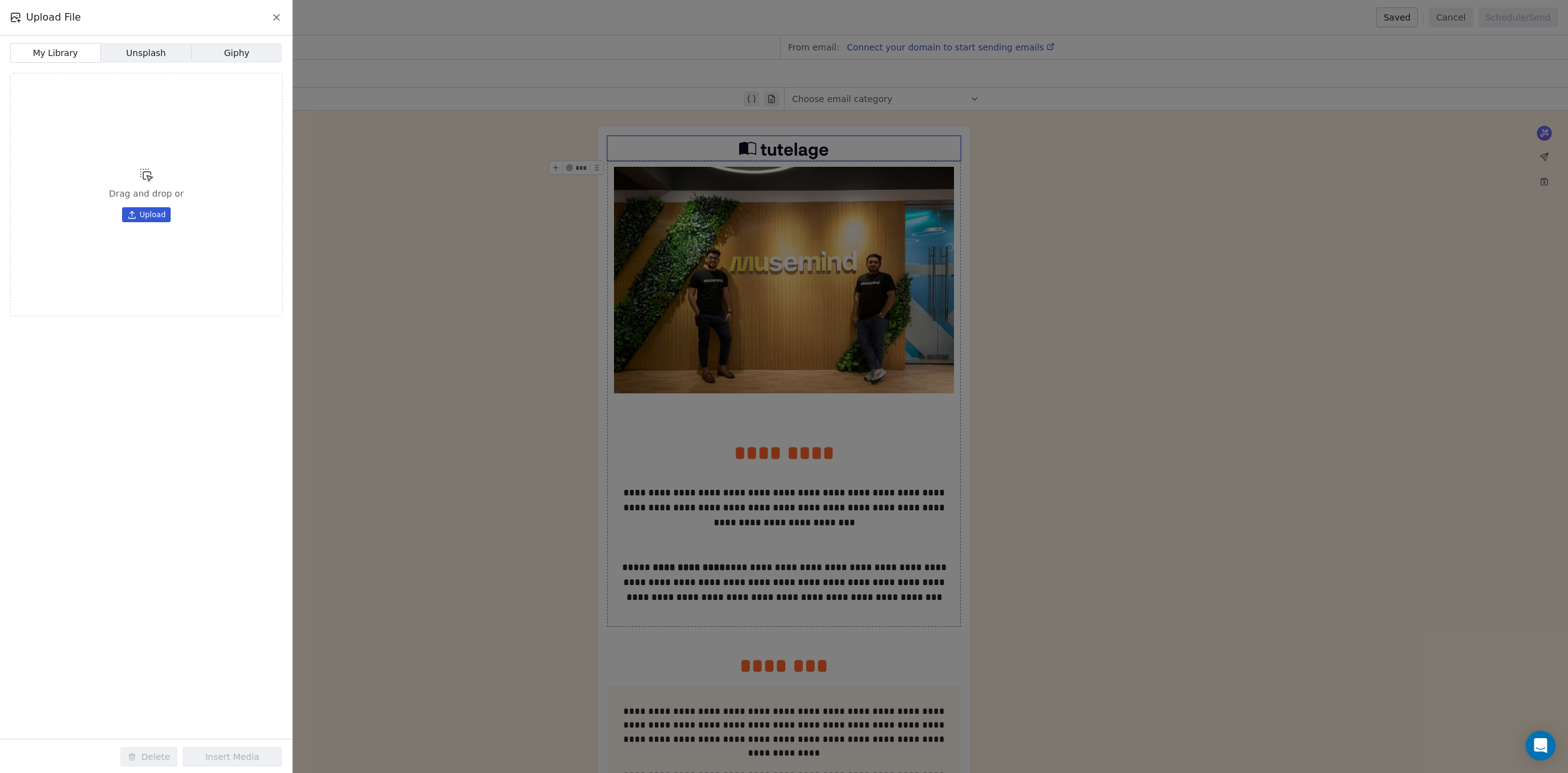
click at [150, 206] on div "Drag and drop or Upload" at bounding box center [146, 194] width 273 height 243
click at [150, 213] on span "Upload" at bounding box center [153, 215] width 27 height 10
click at [277, 19] on icon at bounding box center [277, 18] width 6 height 6
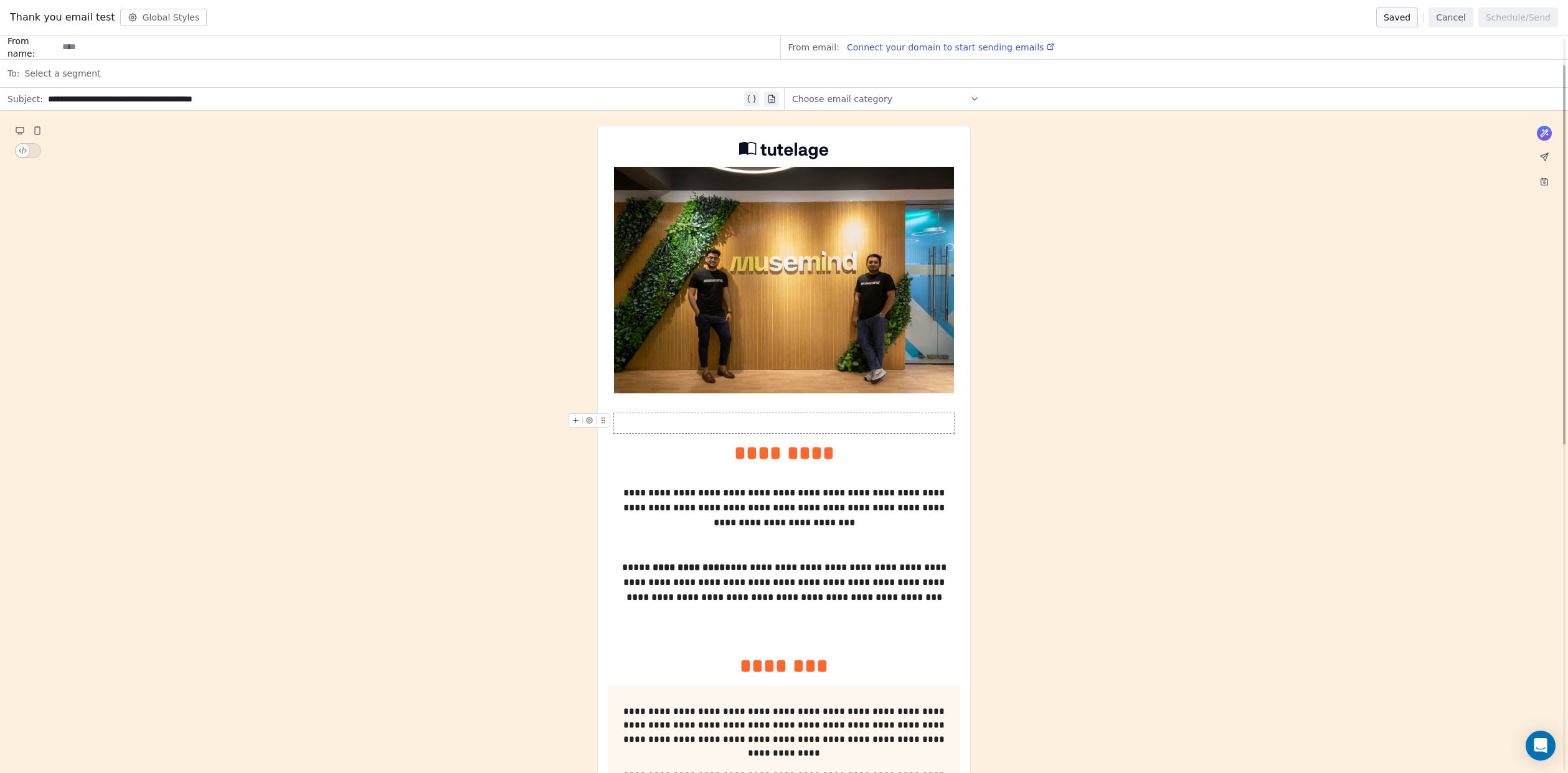
scroll to position [69, 0]
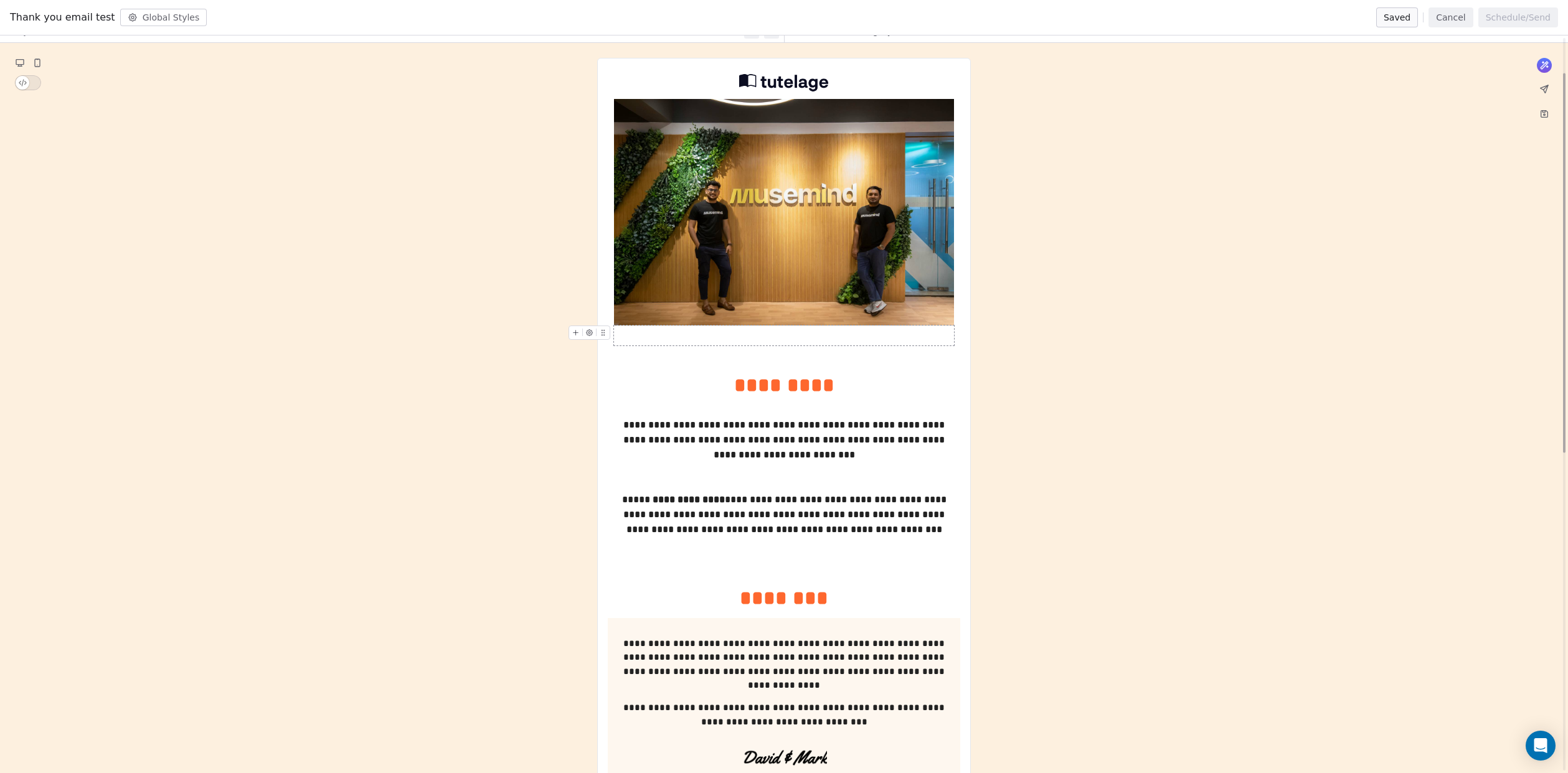
click at [786, 338] on div at bounding box center [784, 336] width 340 height 20
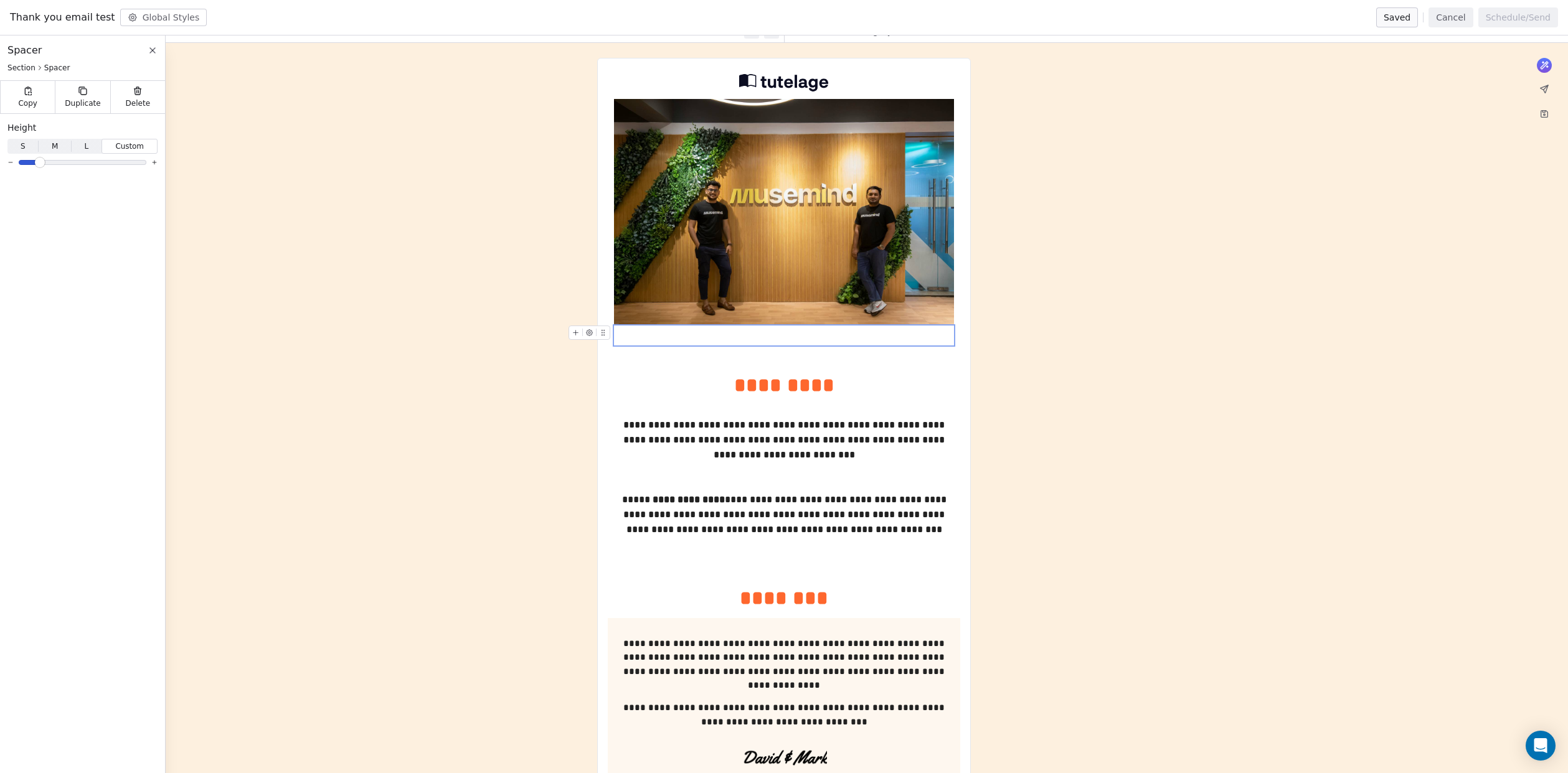
click at [599, 334] on icon at bounding box center [603, 333] width 8 height 8
click at [133, 98] on span "Delete" at bounding box center [138, 103] width 25 height 10
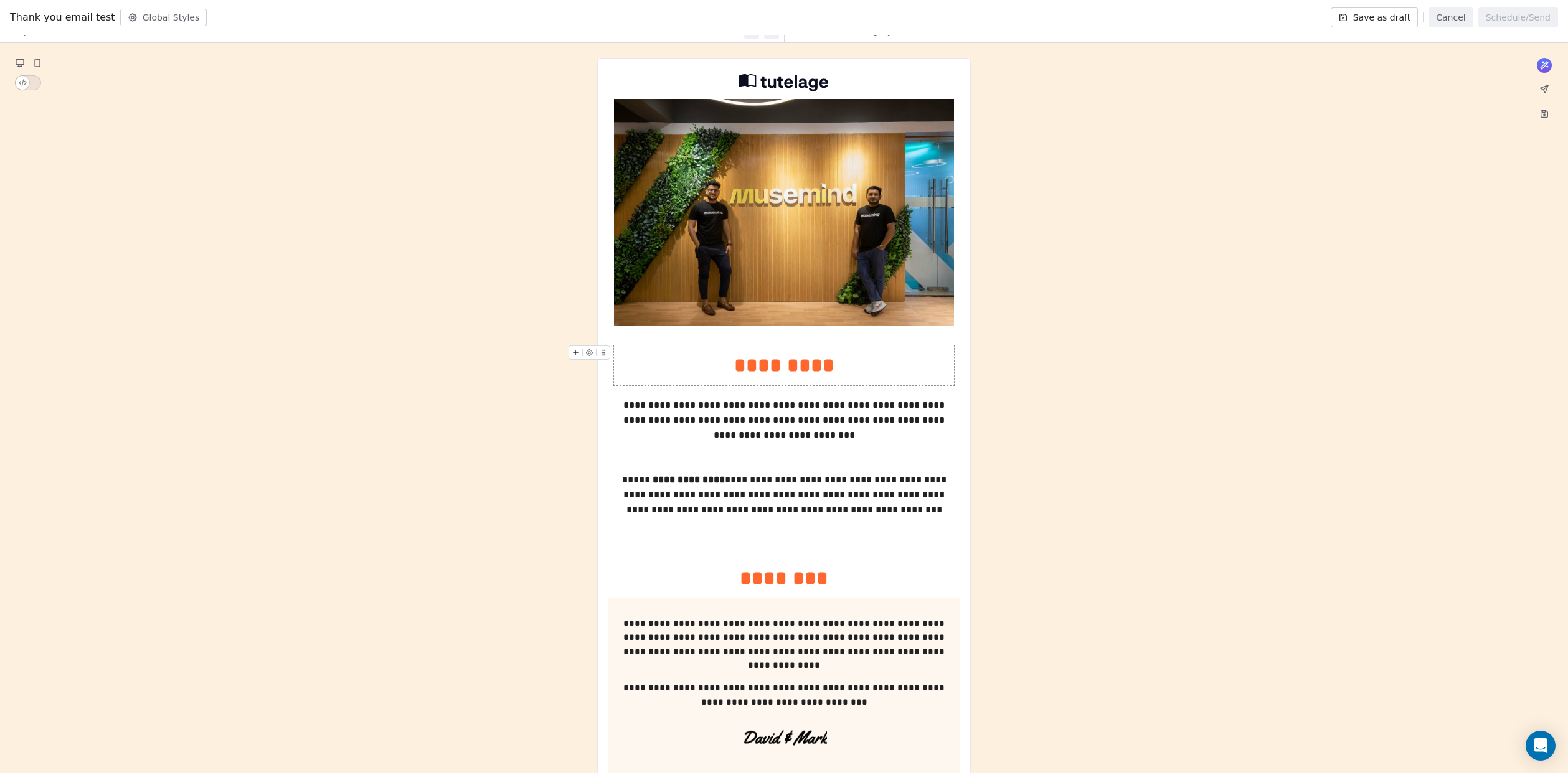
click at [730, 372] on div "*********" at bounding box center [784, 365] width 340 height 30
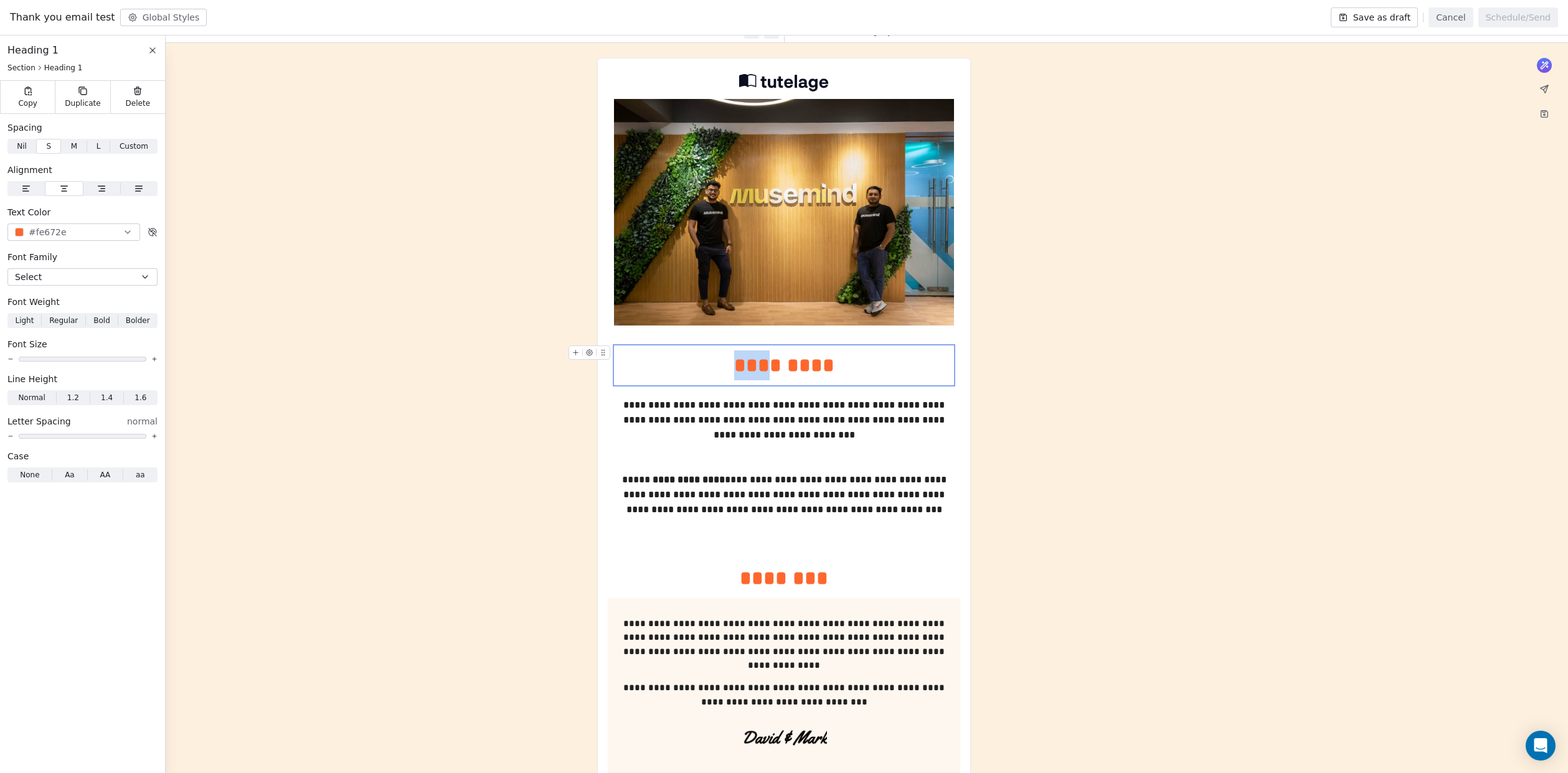
click at [730, 372] on div "*********" at bounding box center [784, 365] width 340 height 30
click at [514, 378] on div "**********" at bounding box center [784, 711] width 1568 height 1335
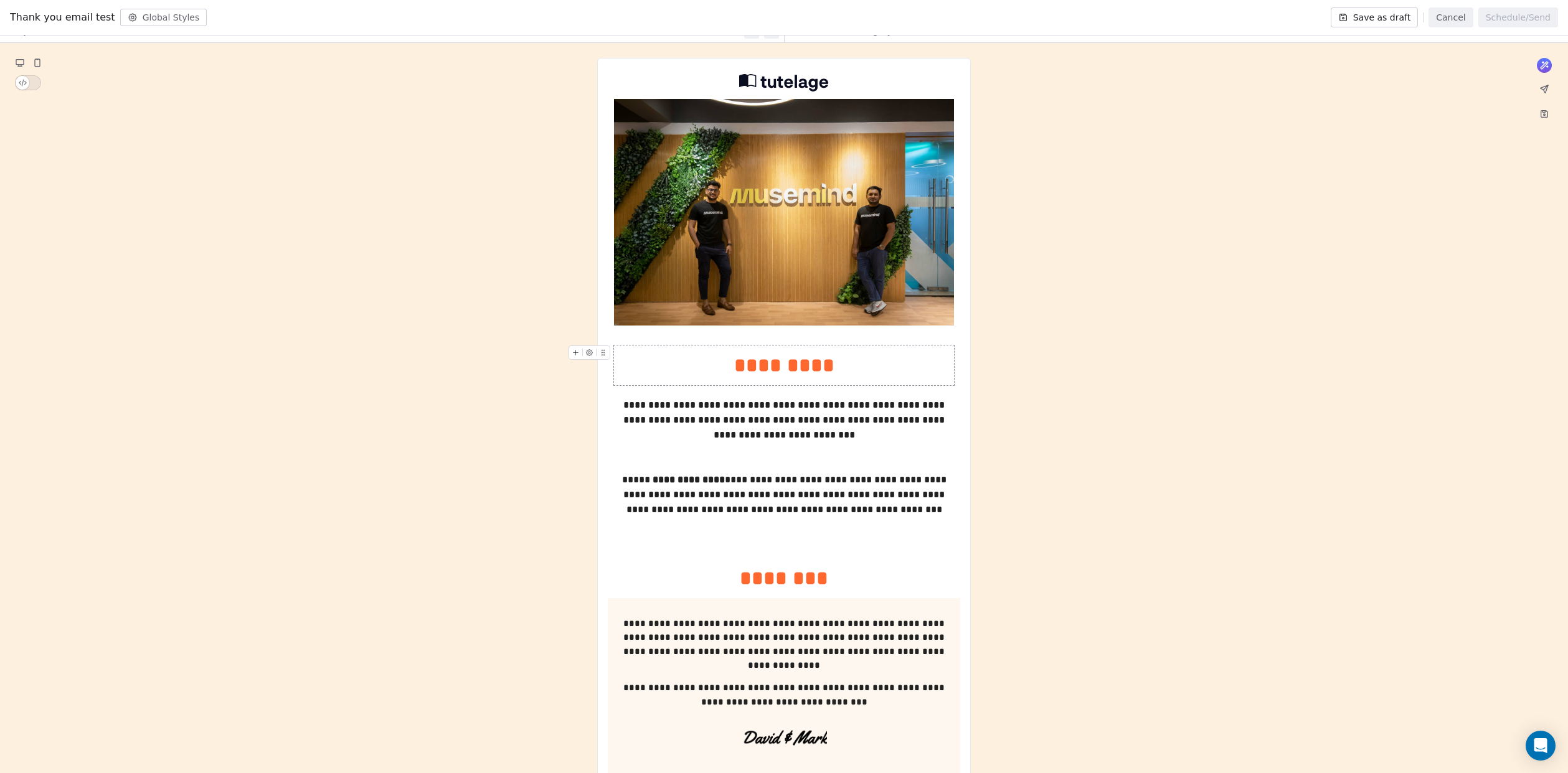
click at [686, 362] on div "*********" at bounding box center [784, 365] width 340 height 30
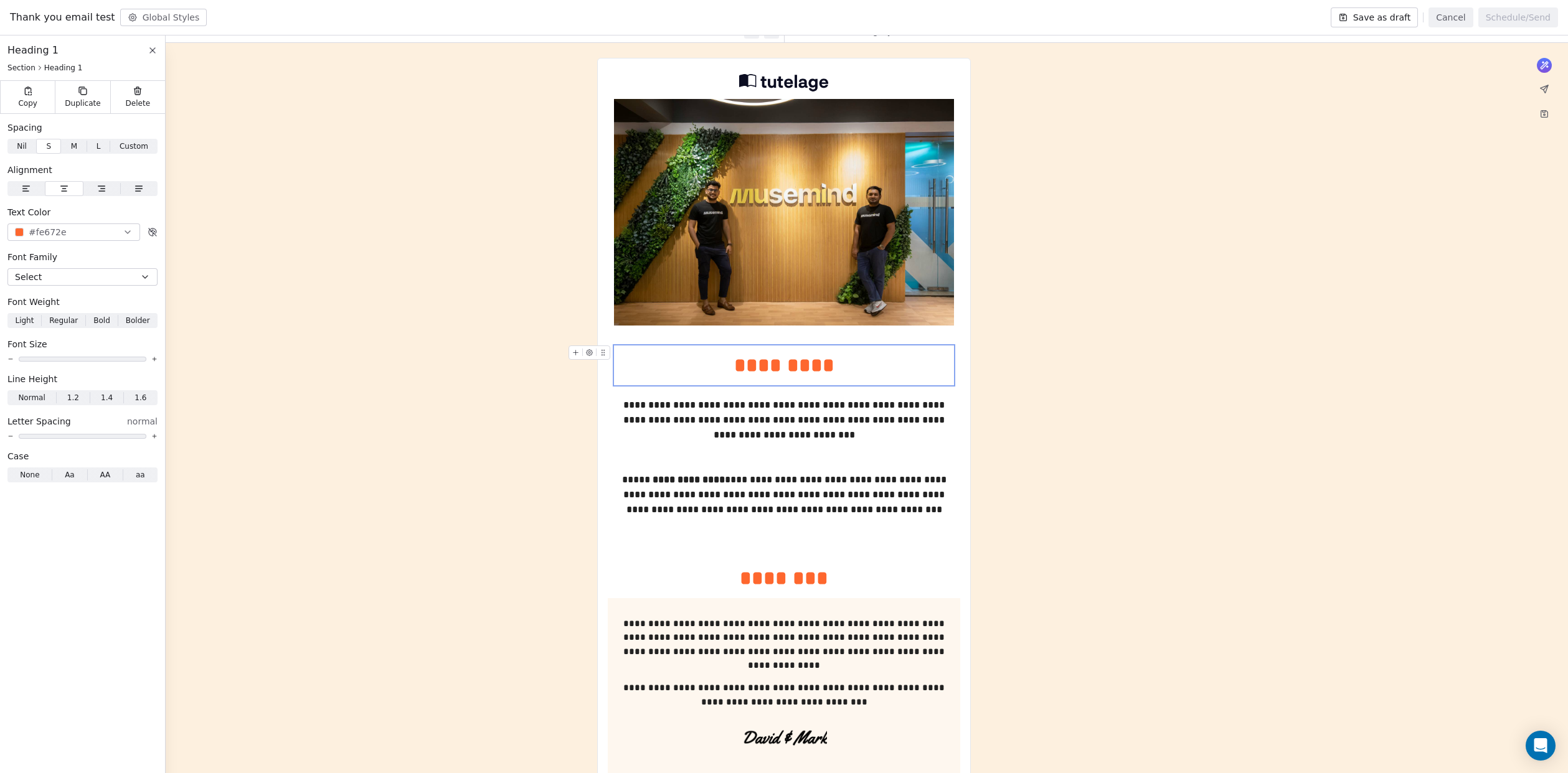
click at [716, 363] on div "*********" at bounding box center [784, 365] width 340 height 30
click at [103, 231] on button "#fe672e" at bounding box center [74, 232] width 133 height 18
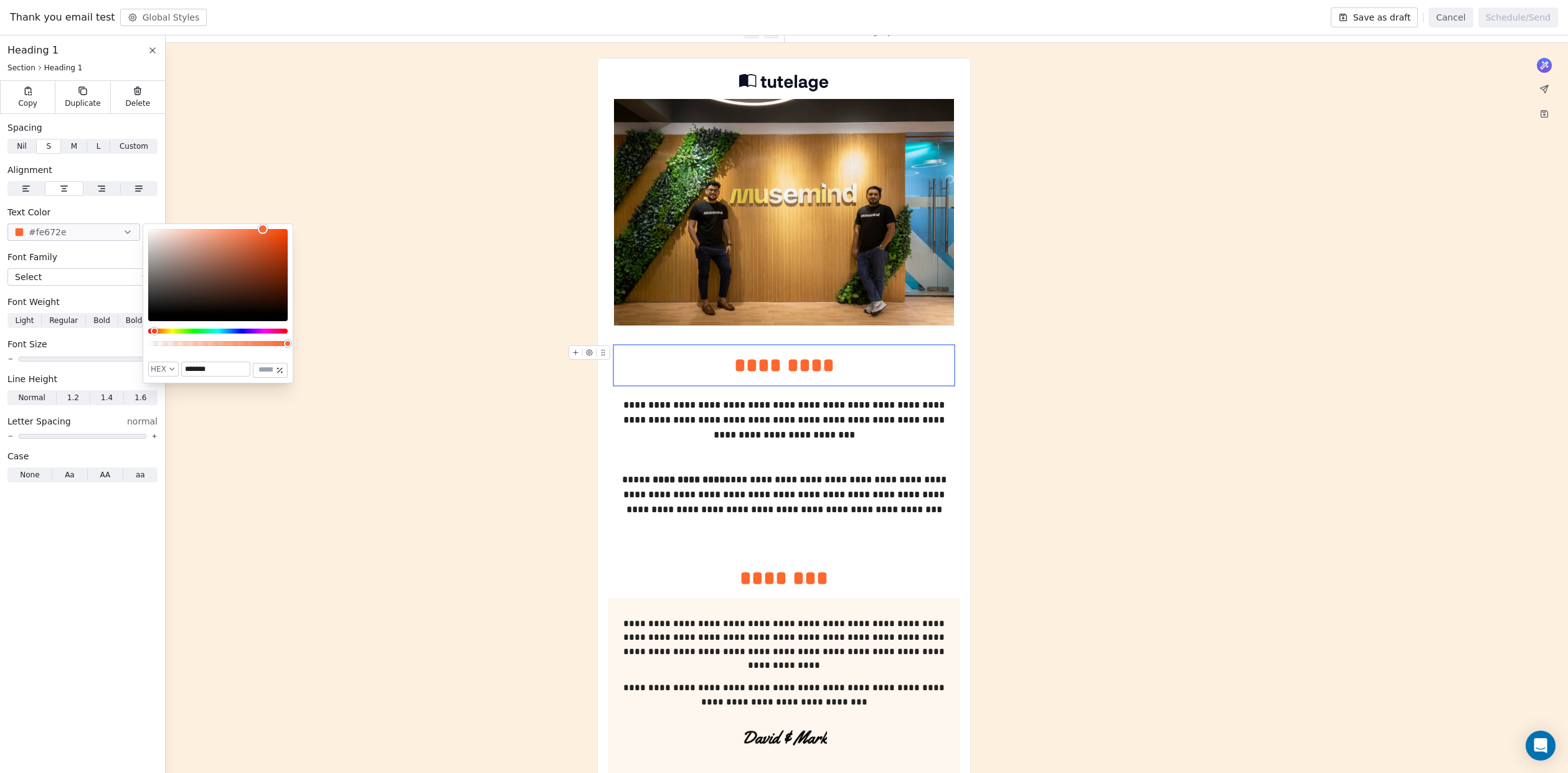
click at [107, 231] on button "#fe672e" at bounding box center [74, 232] width 133 height 18
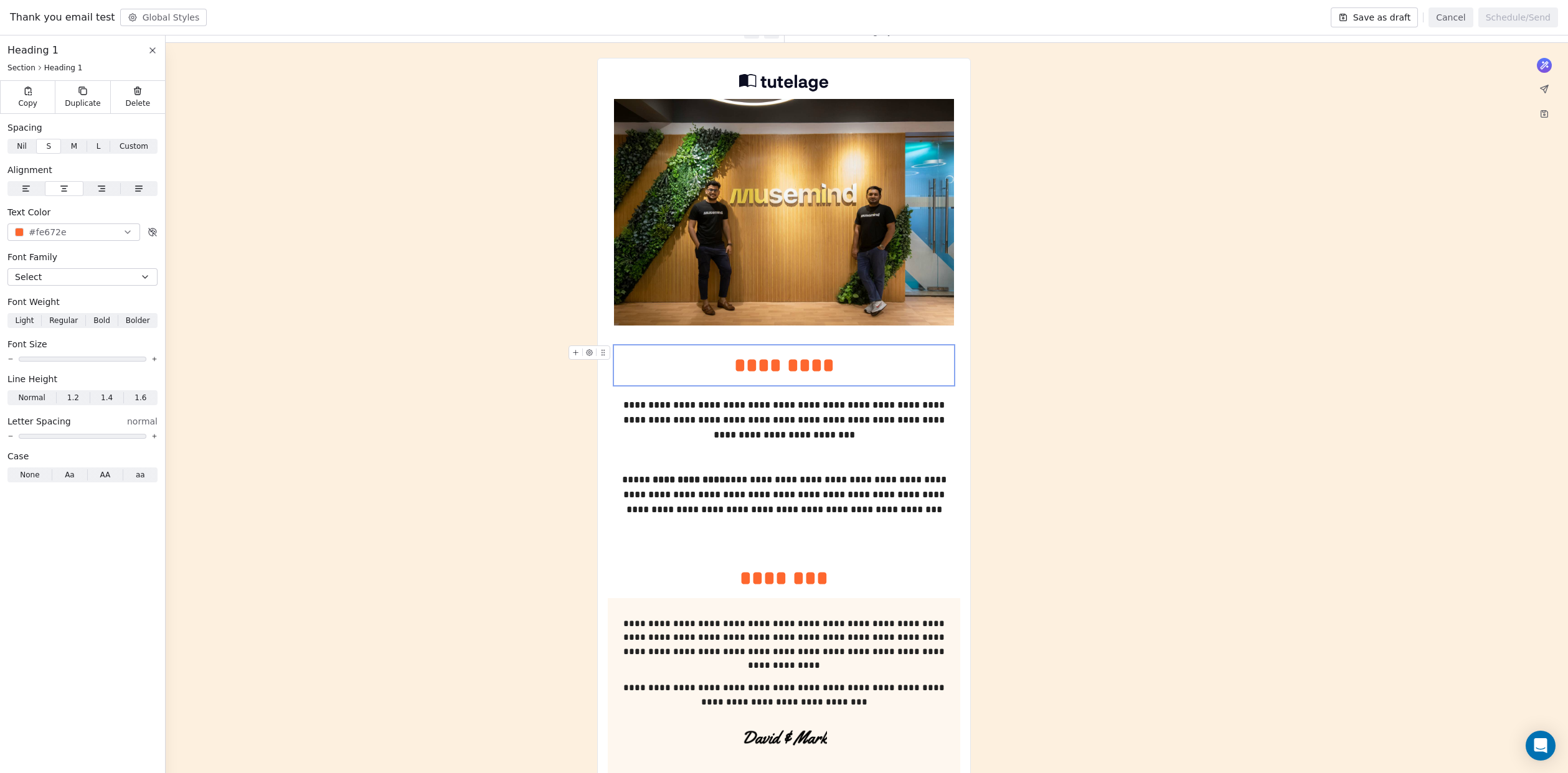
click at [316, 287] on div "**********" at bounding box center [784, 711] width 1568 height 1335
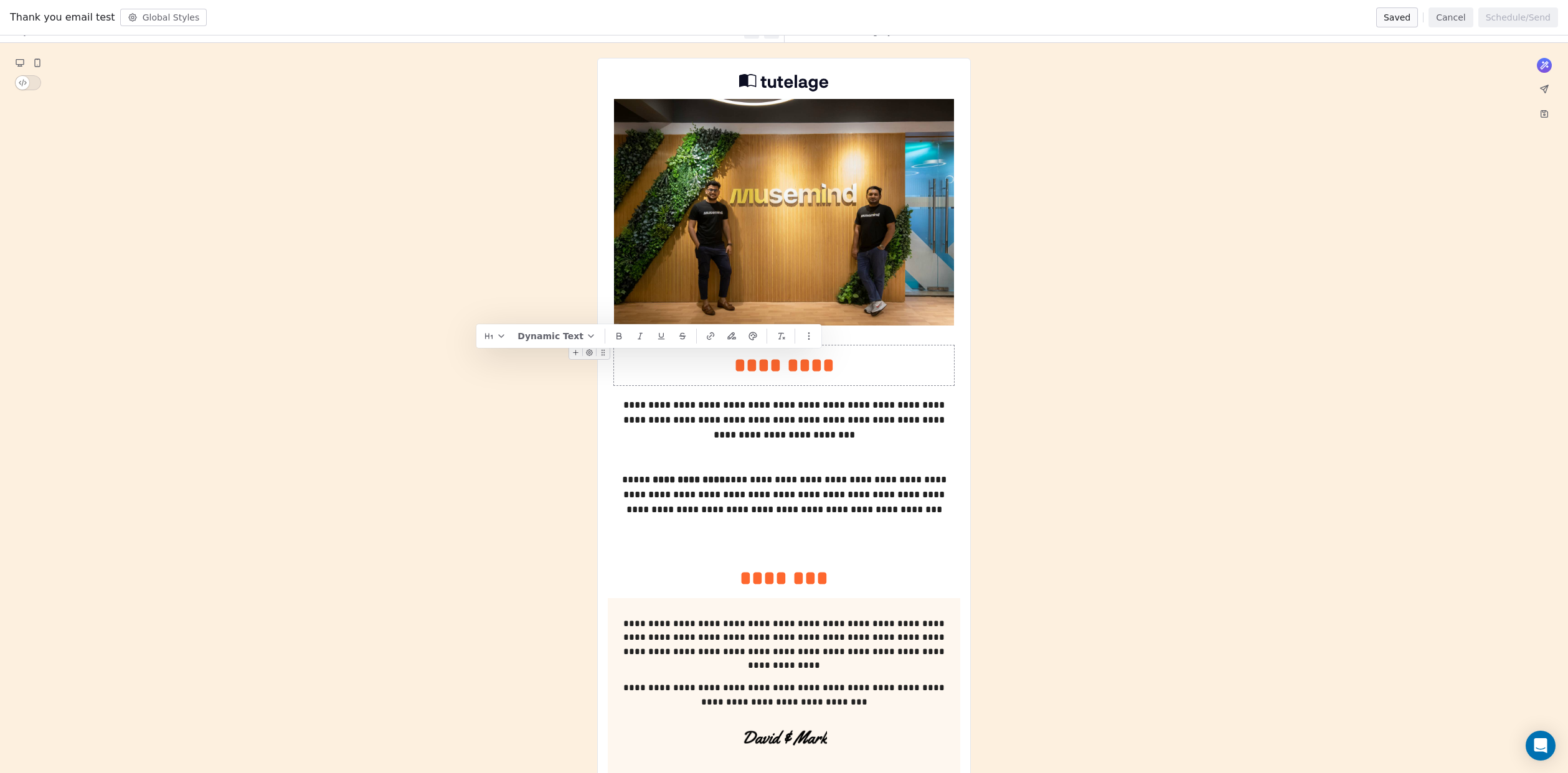
click at [834, 371] on div "*********" at bounding box center [784, 365] width 340 height 30
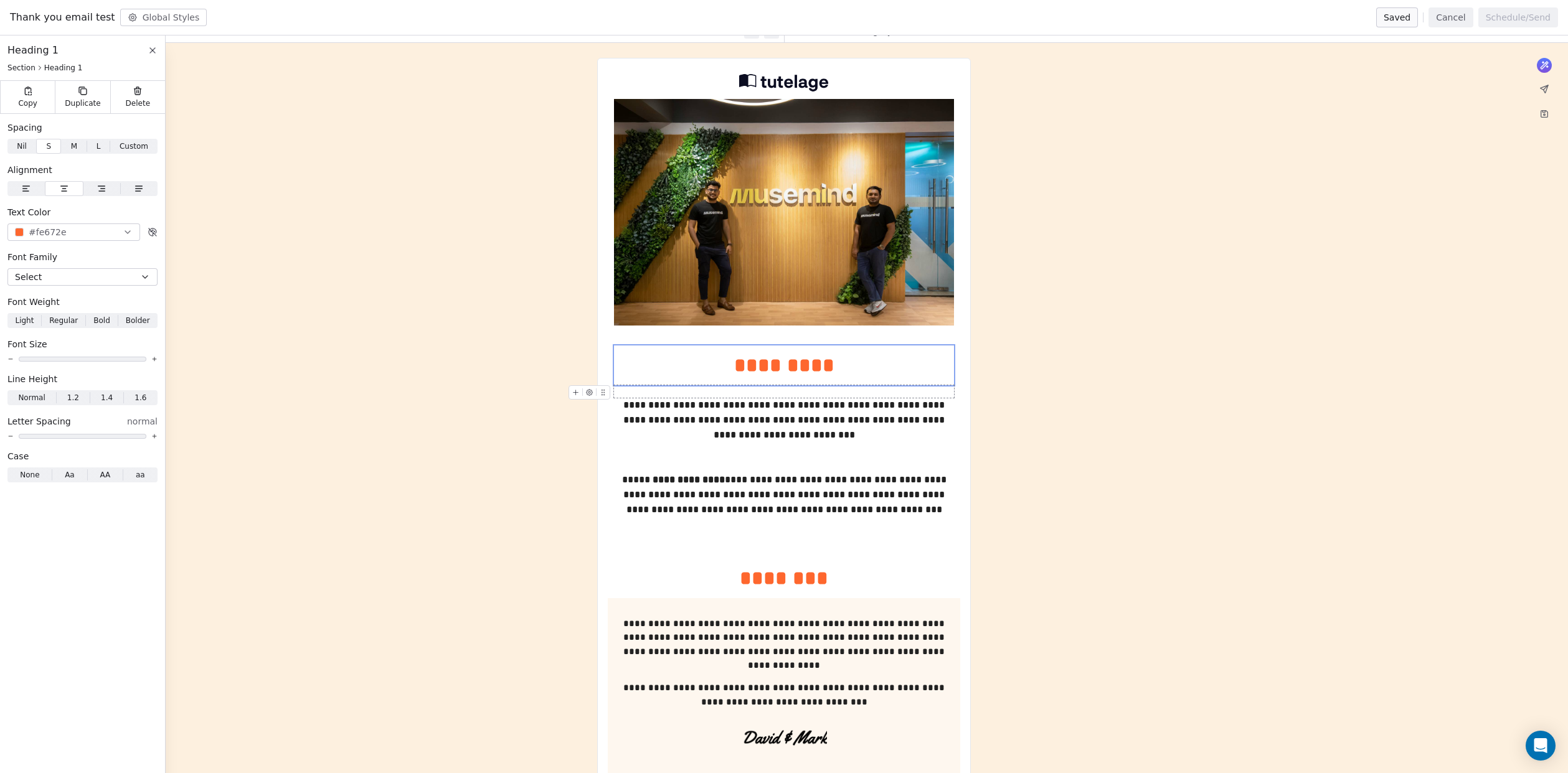
click at [489, 415] on div "**********" at bounding box center [784, 711] width 1568 height 1335
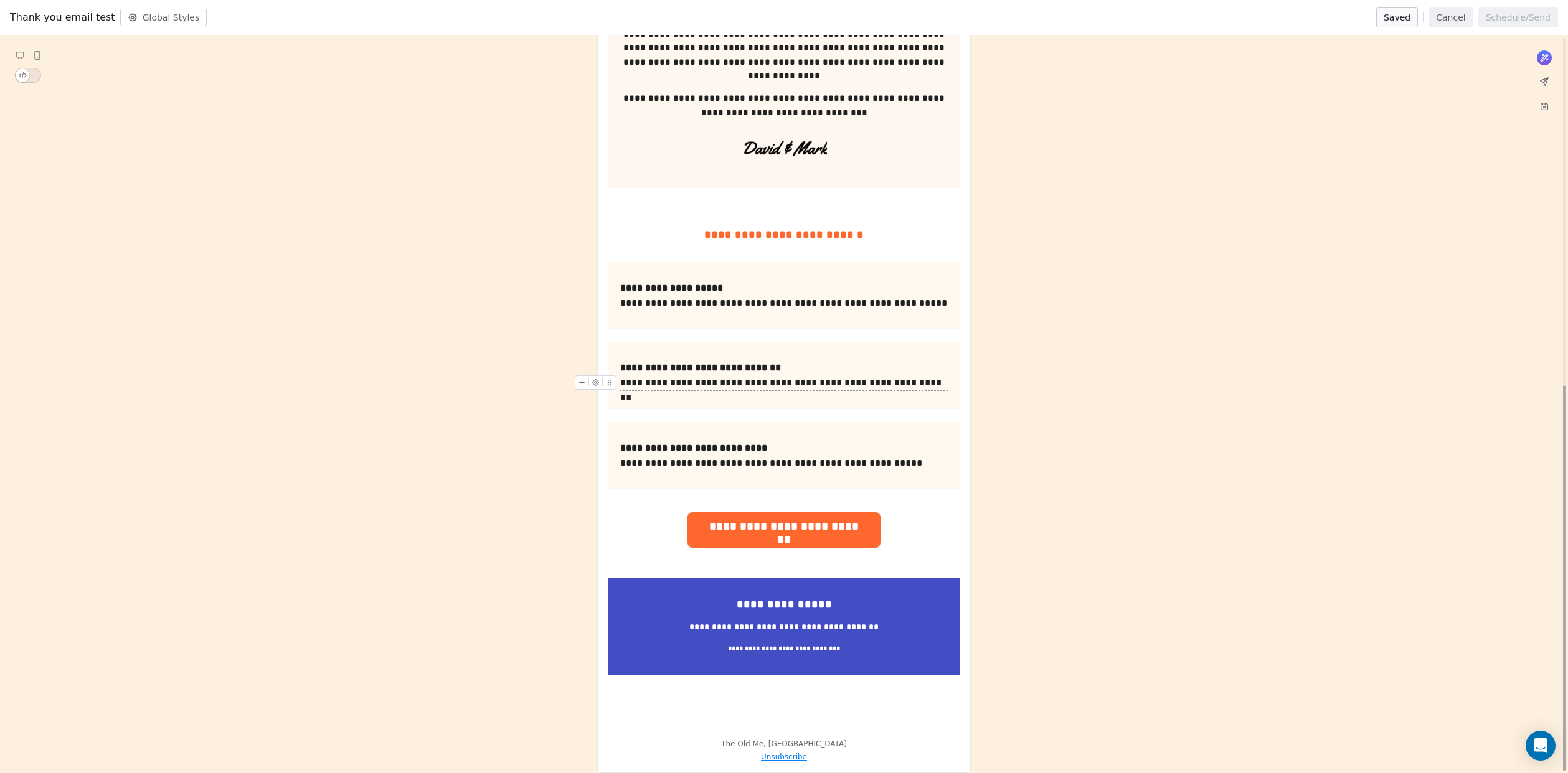
scroll to position [667, 0]
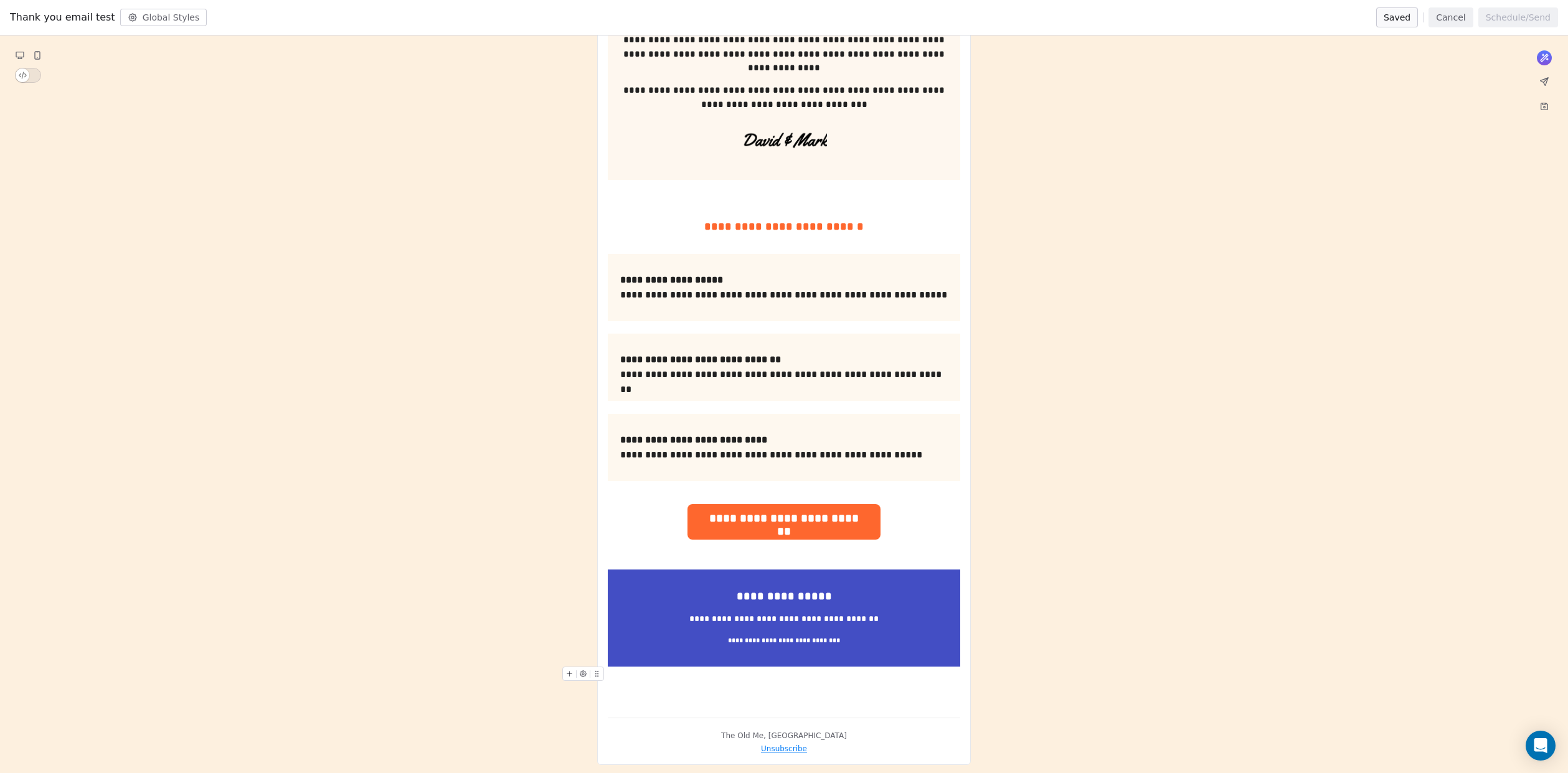
click at [815, 726] on div "**********" at bounding box center [783, 112] width 373 height 1305
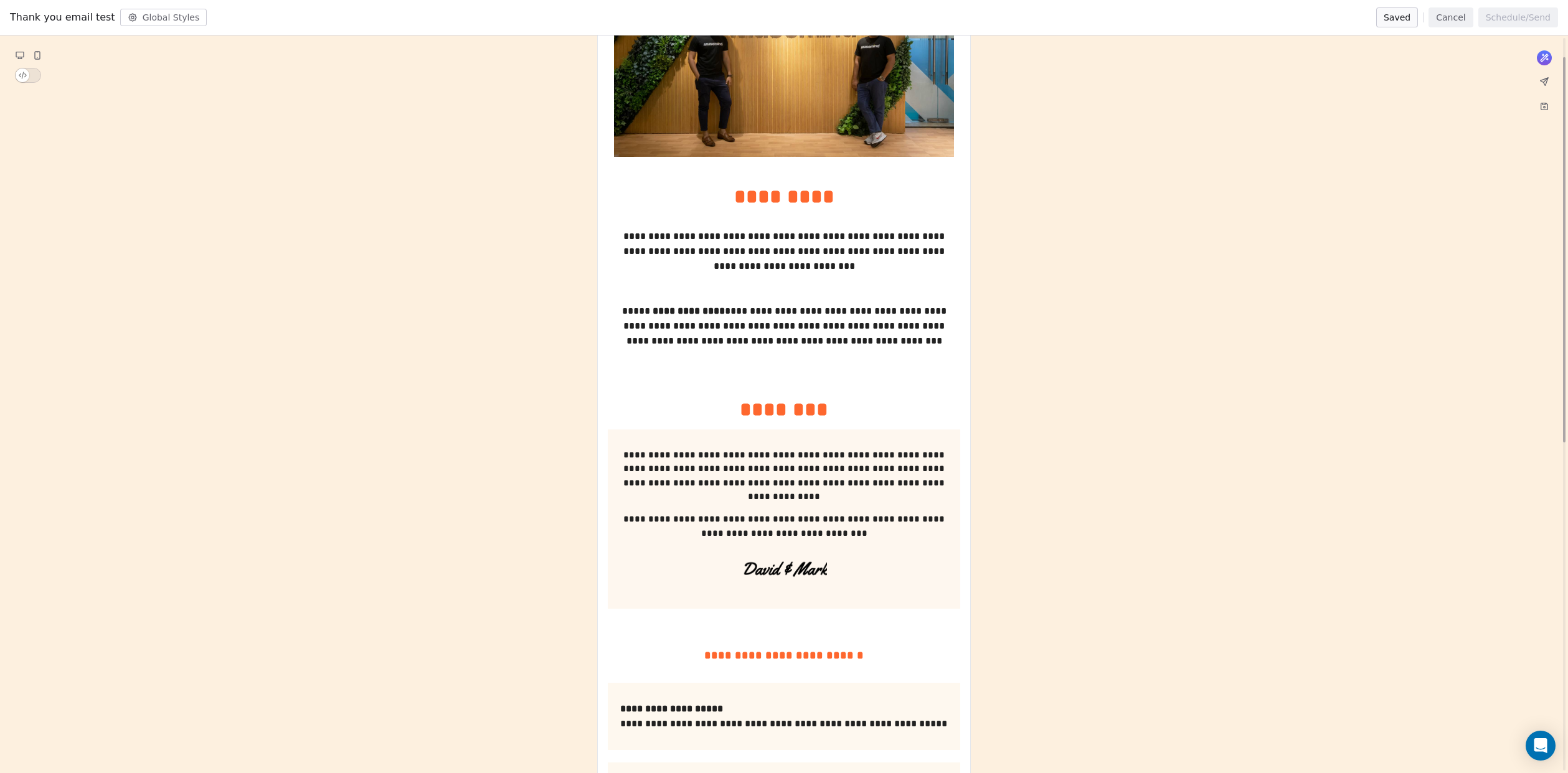
scroll to position [0, 0]
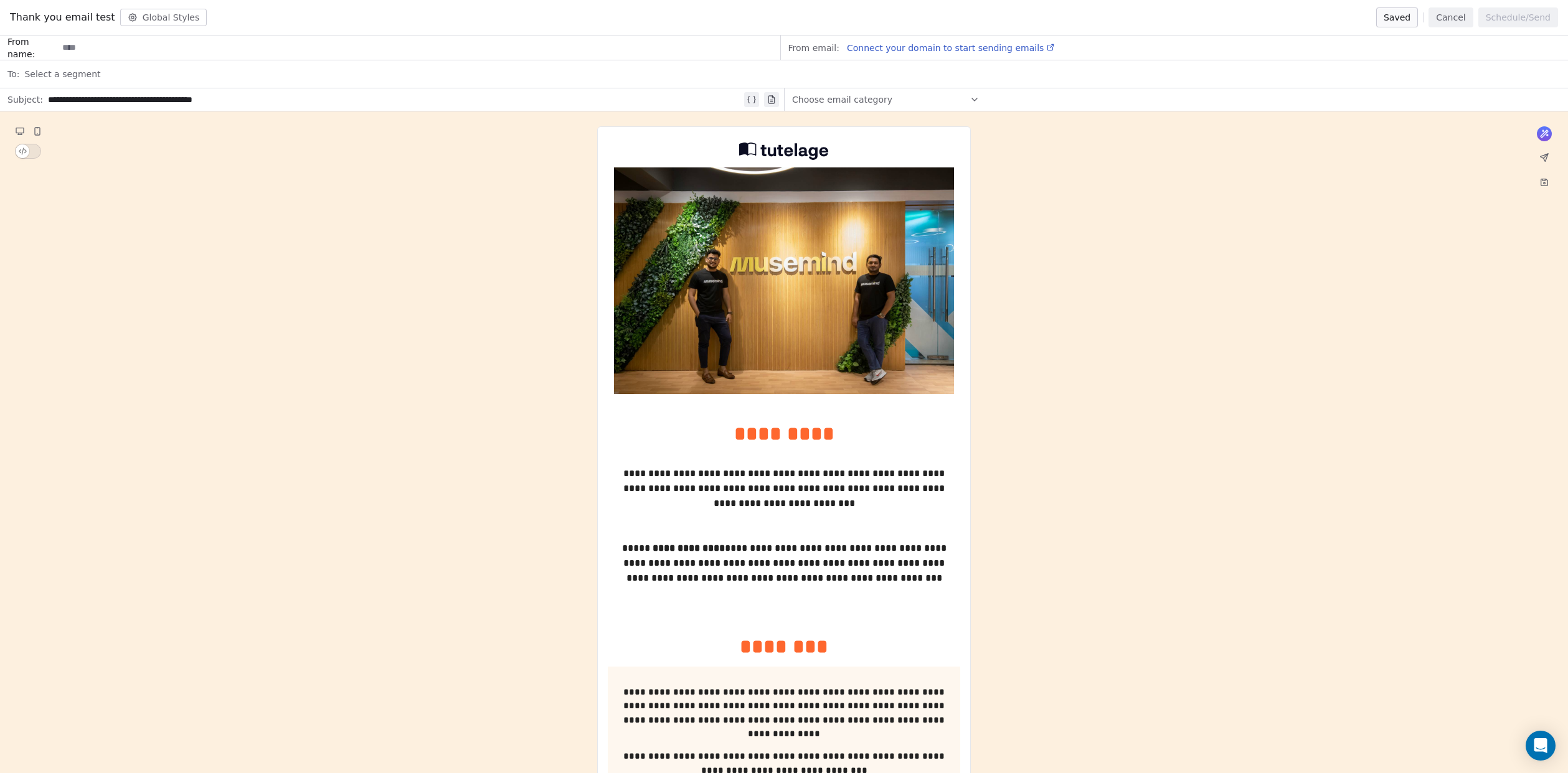
click at [141, 14] on button "Global Styles" at bounding box center [163, 18] width 88 height 18
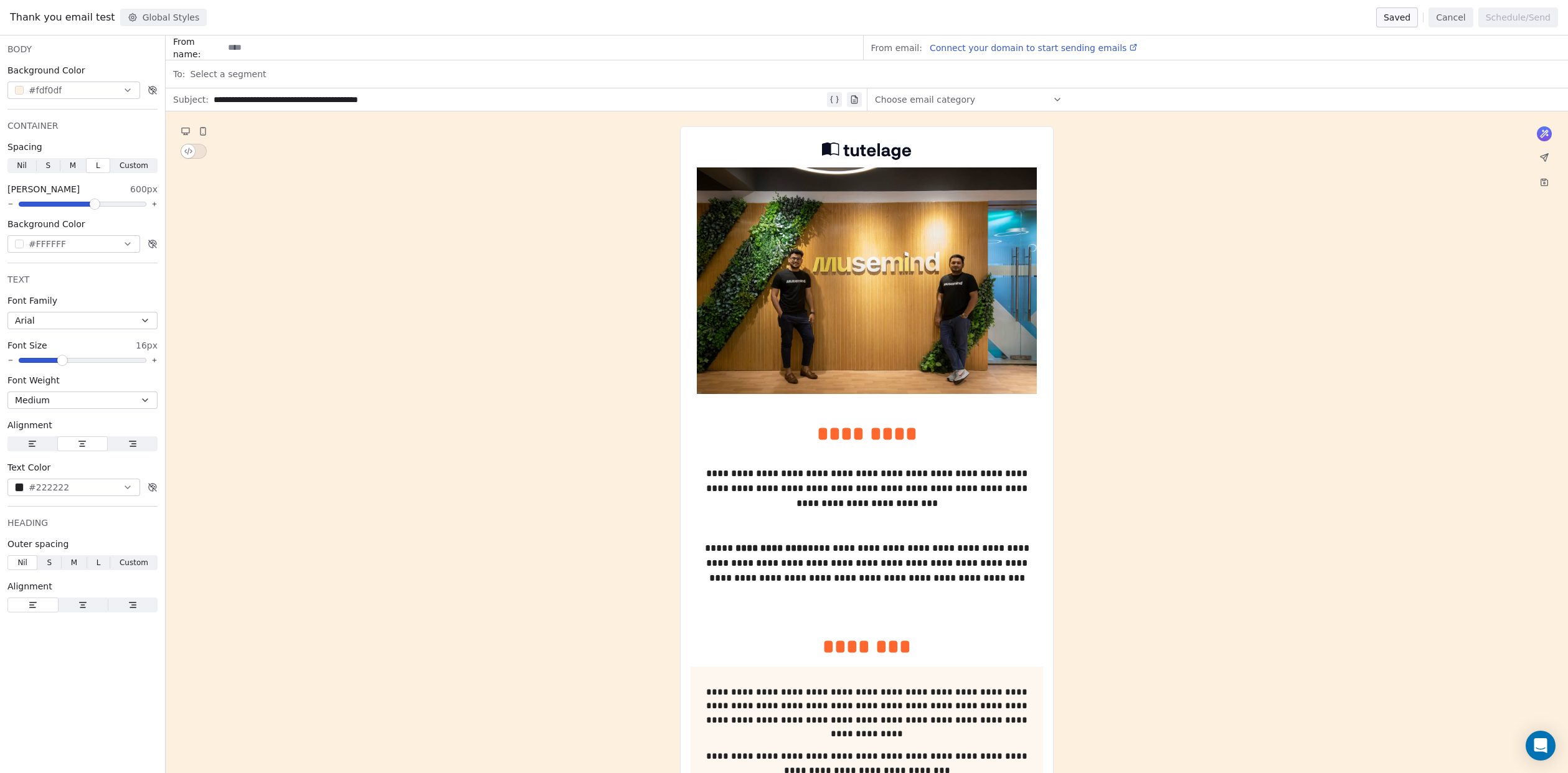
click at [116, 88] on button "#fdf0df" at bounding box center [74, 91] width 133 height 18
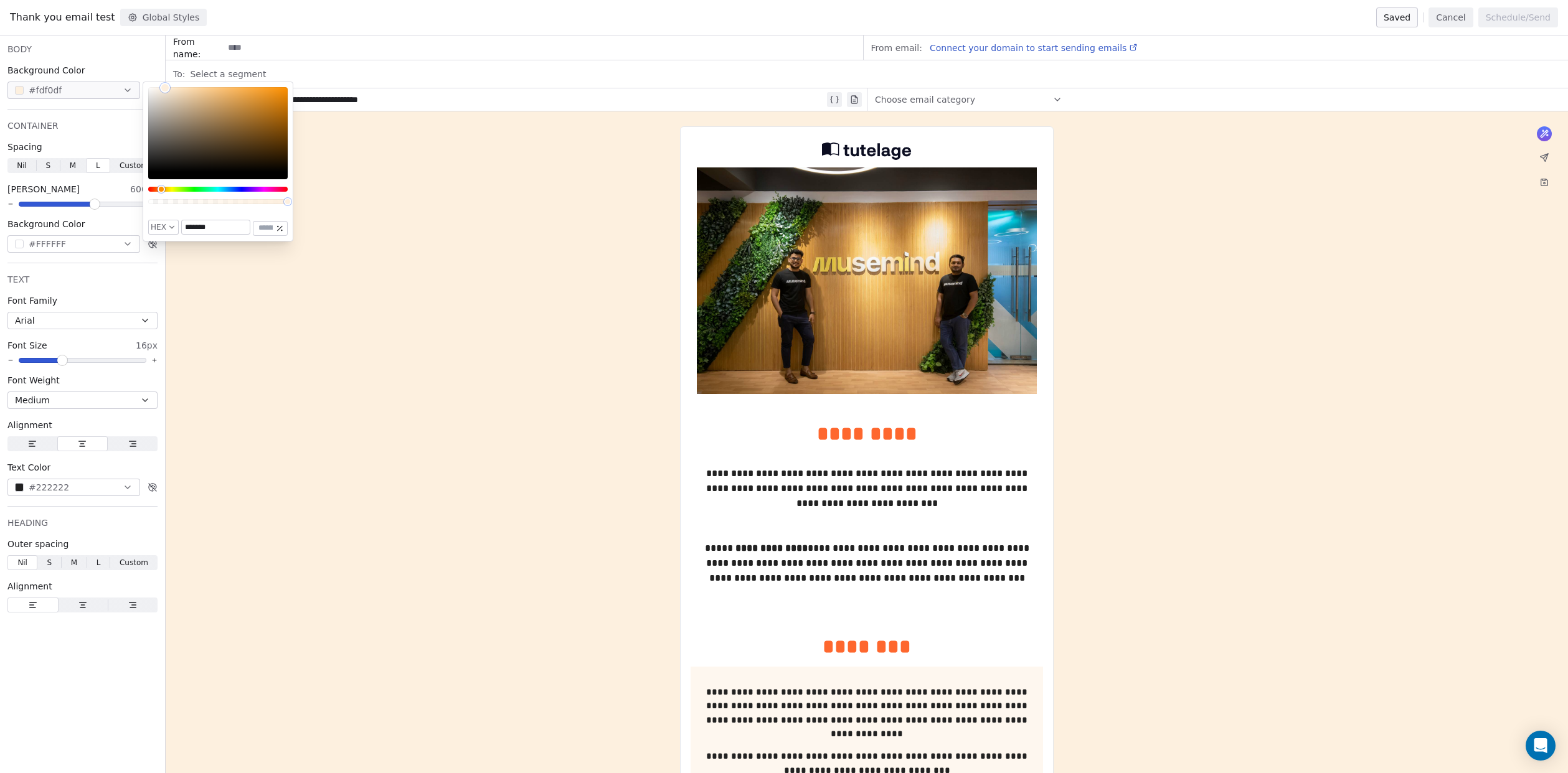
click at [116, 88] on button "#fdf0df" at bounding box center [74, 91] width 133 height 18
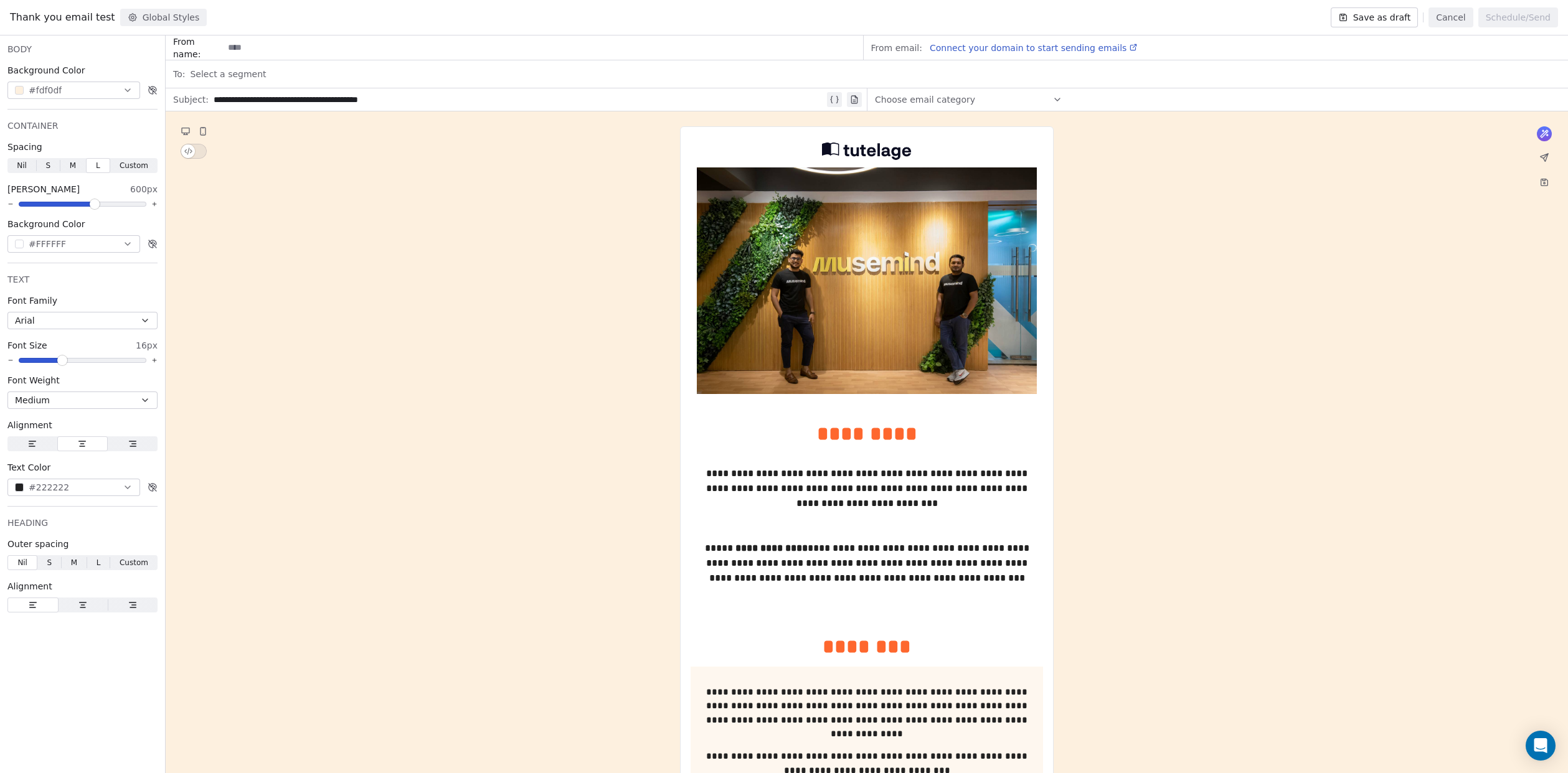
click at [63, 360] on span at bounding box center [62, 360] width 8 height 8
click at [77, 400] on button "Medium" at bounding box center [83, 401] width 150 height 18
click at [62, 449] on div "Regular" at bounding box center [83, 447] width 124 height 13
click at [78, 319] on button "Arial" at bounding box center [83, 321] width 150 height 18
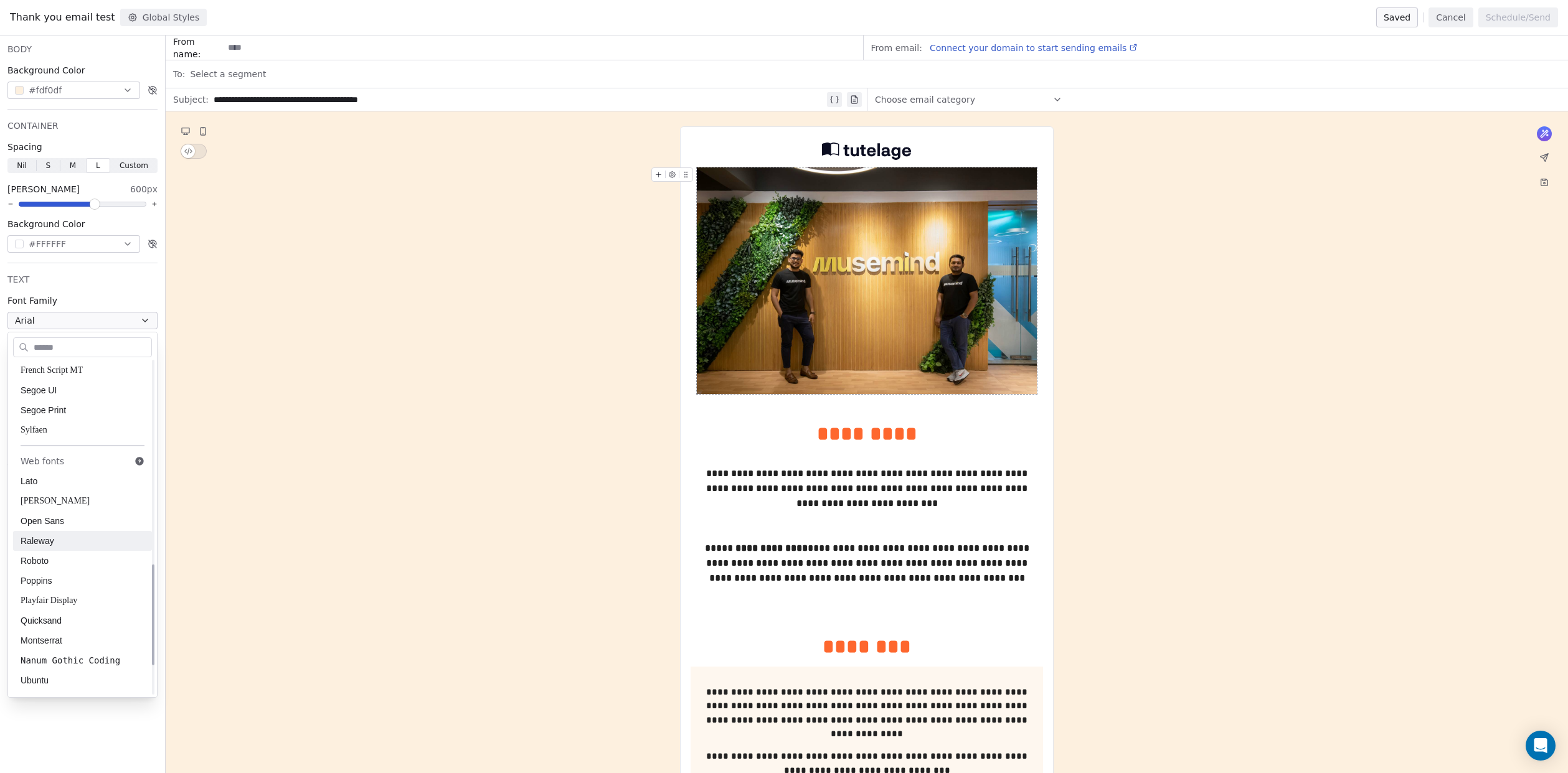
scroll to position [672, 0]
click at [79, 577] on span "Poppins" at bounding box center [83, 580] width 124 height 13
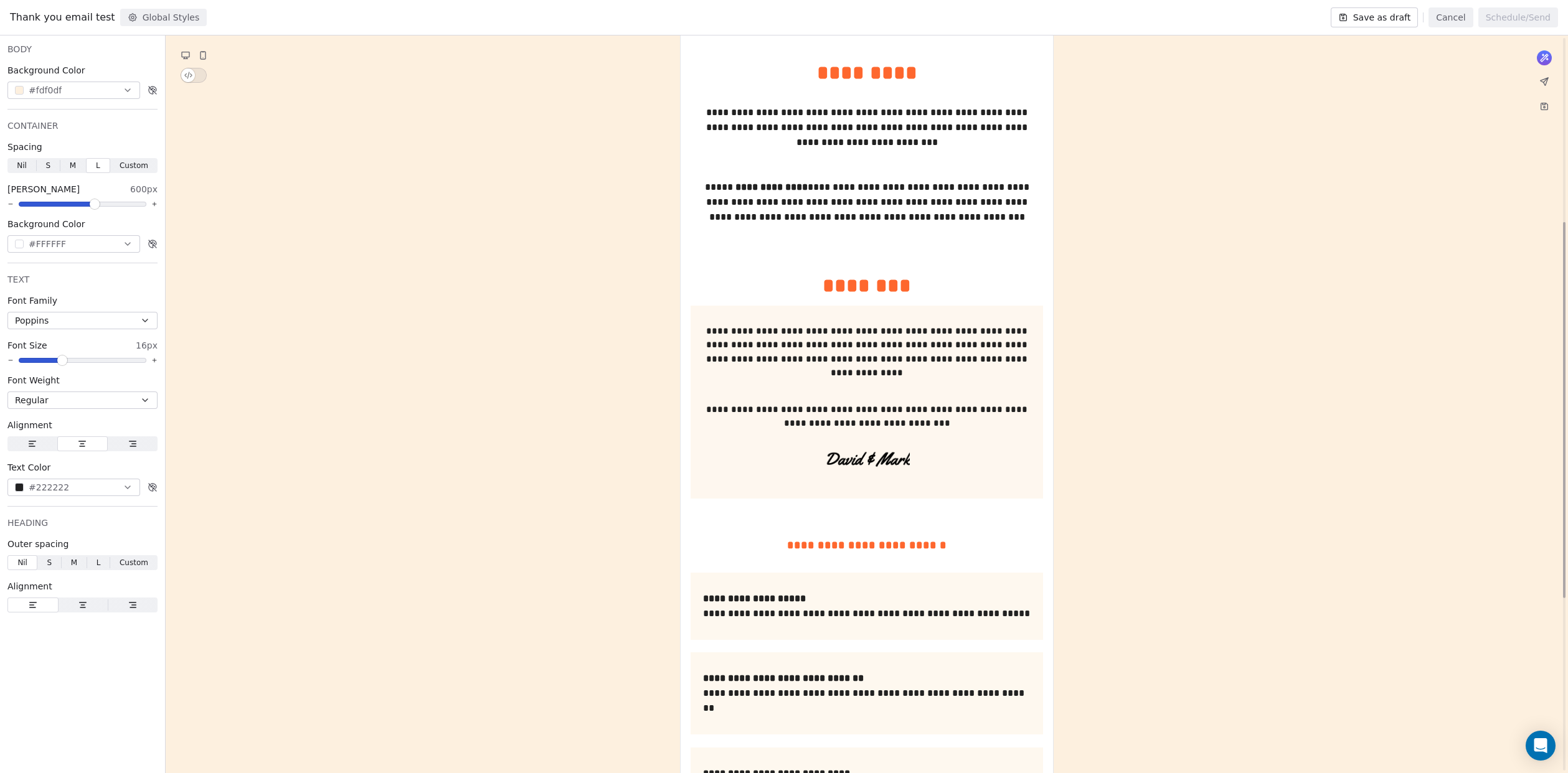
scroll to position [380, 0]
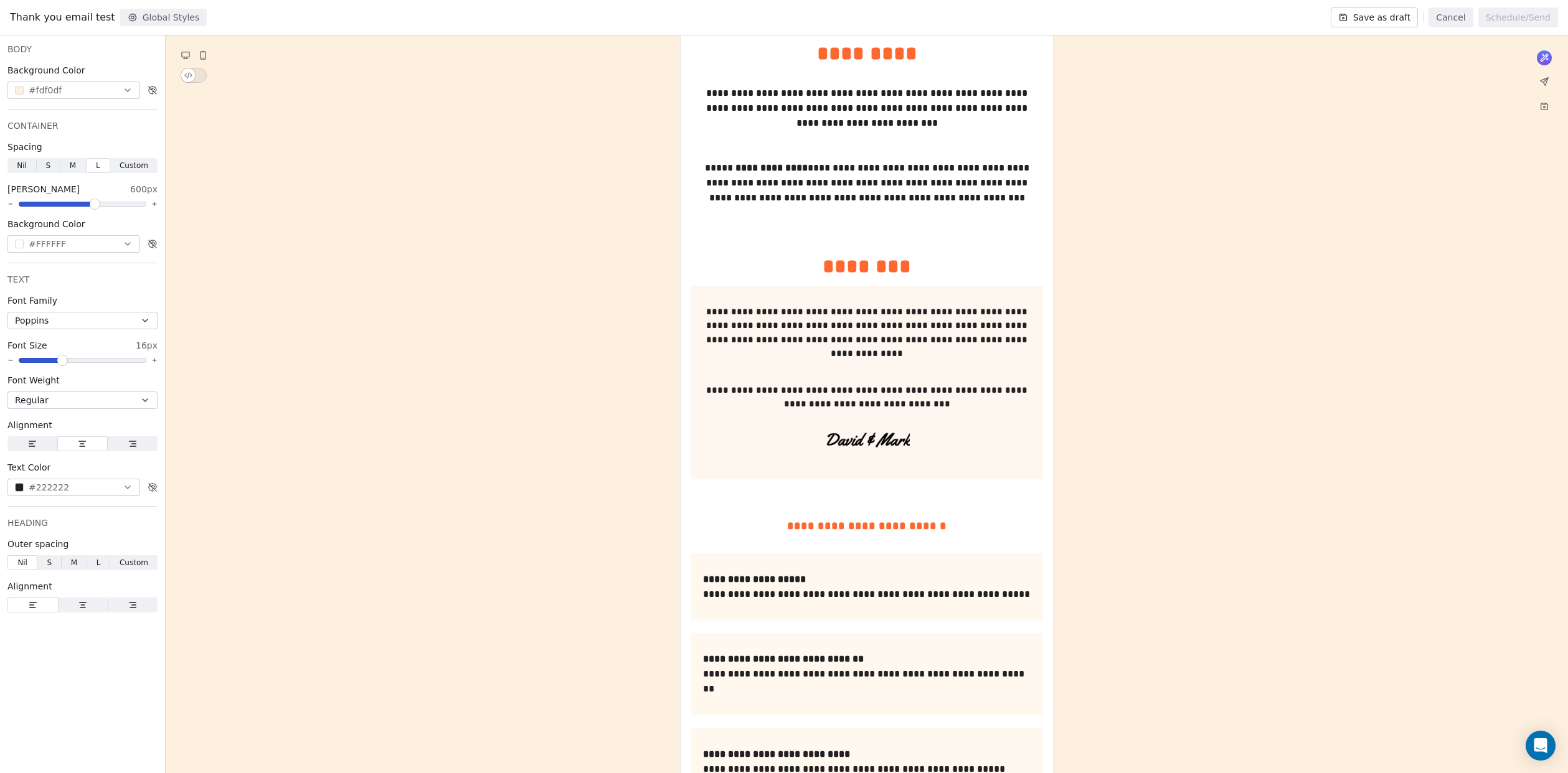
click at [93, 316] on button "Poppins" at bounding box center [83, 321] width 150 height 18
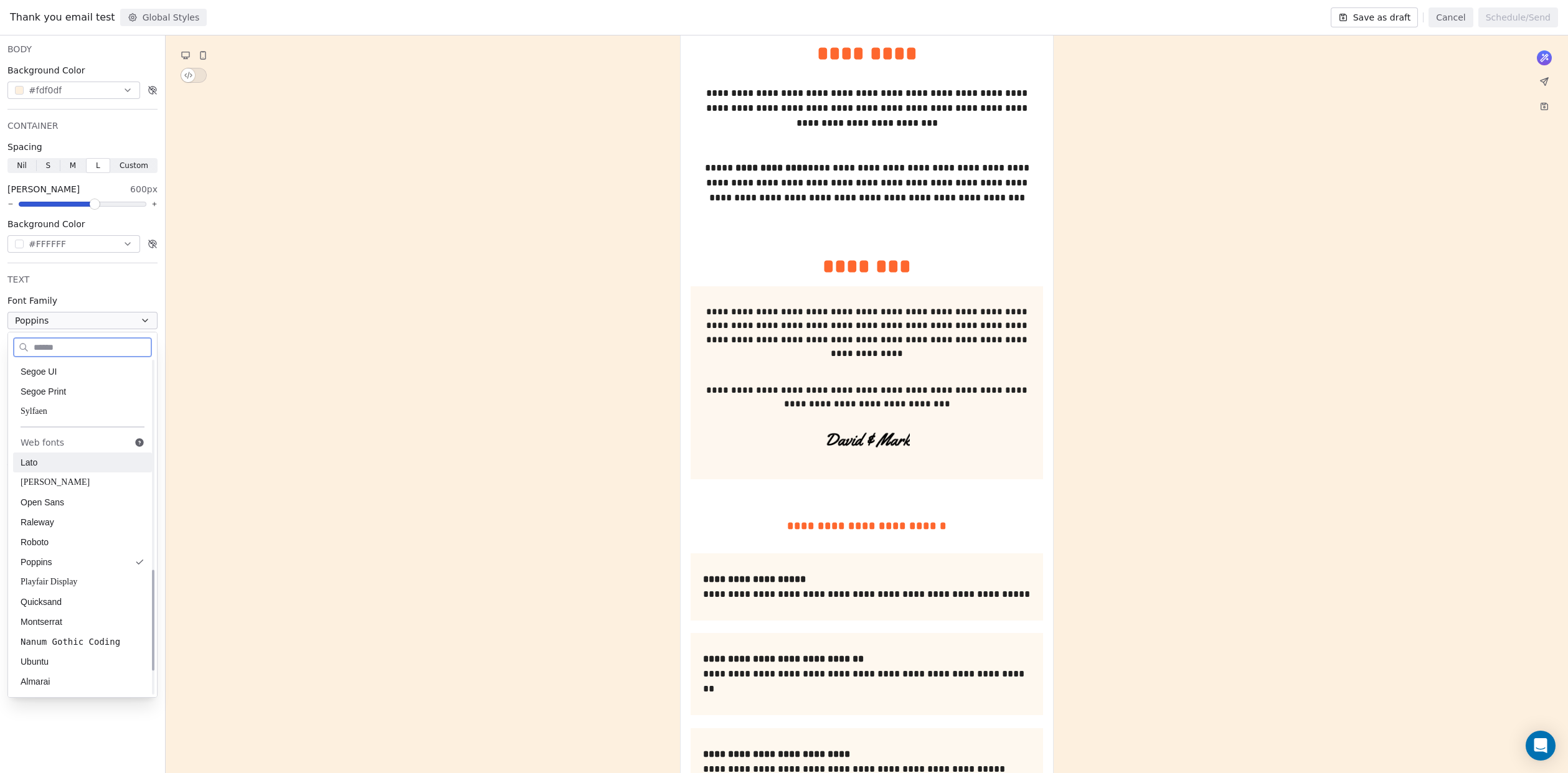
click at [89, 465] on span "Lato" at bounding box center [83, 463] width 124 height 13
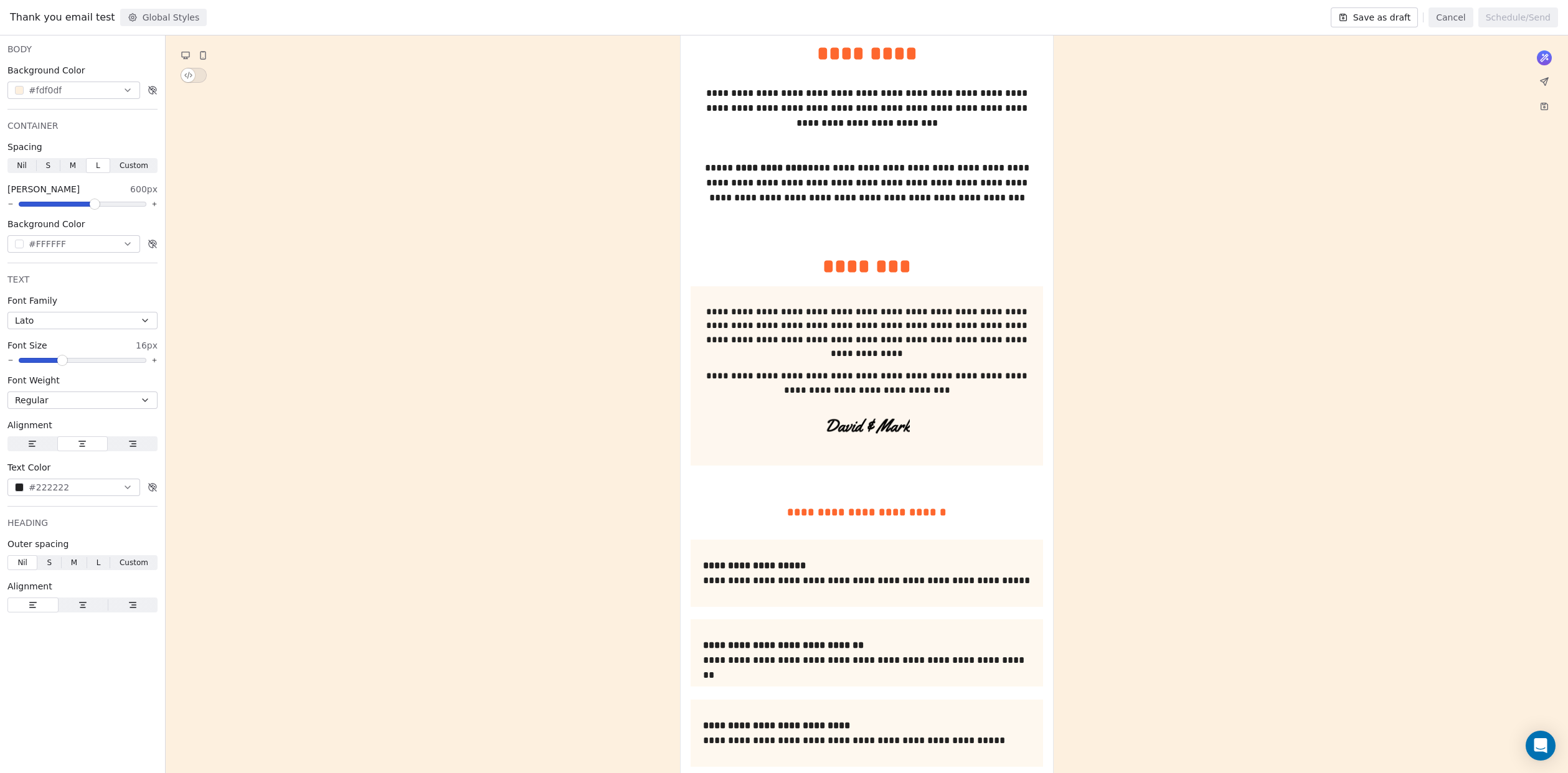
click at [105, 321] on button "Lato" at bounding box center [83, 321] width 150 height 18
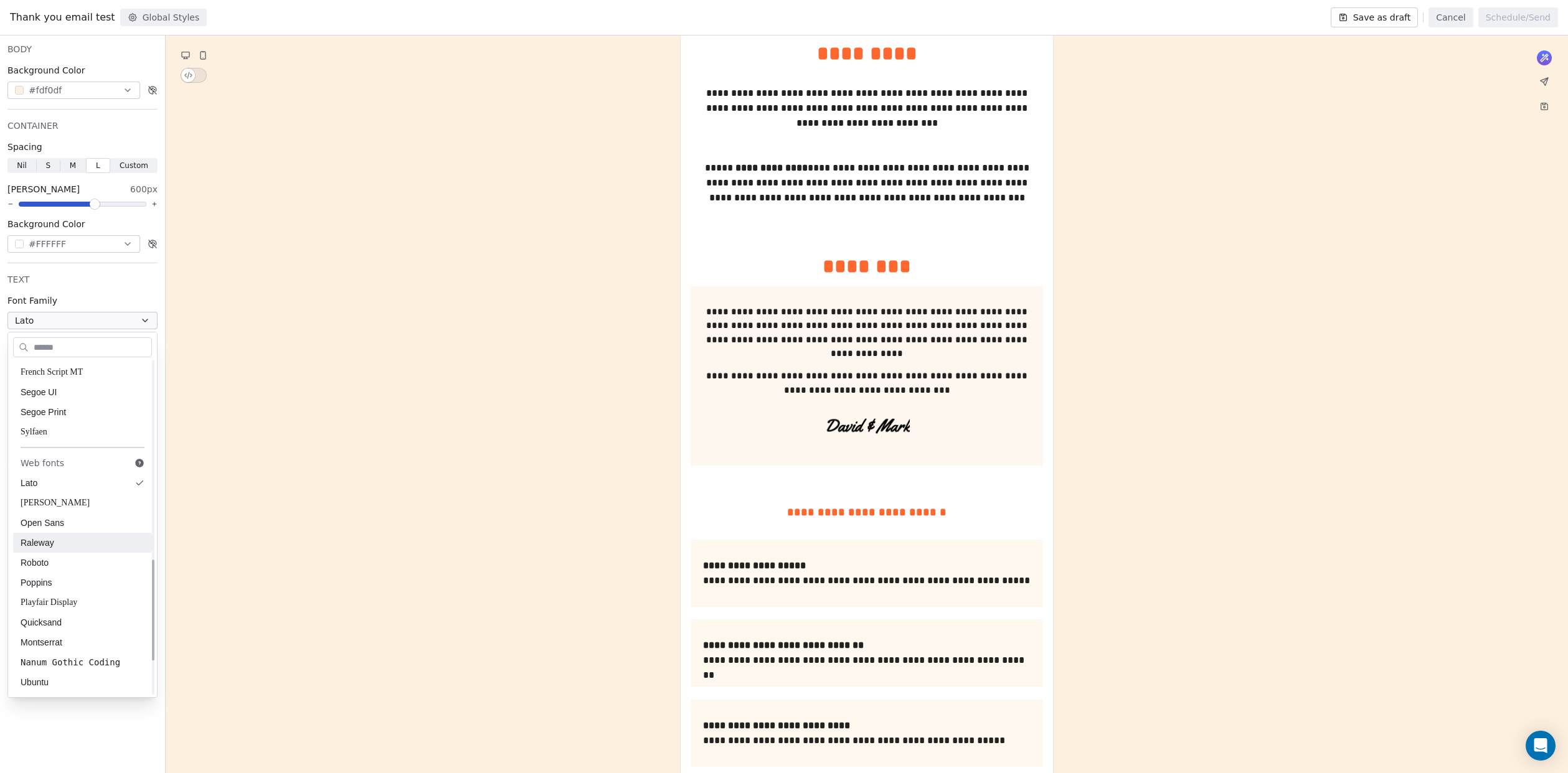
scroll to position [768, 0]
click at [81, 545] on span "Montserrat" at bounding box center [83, 543] width 124 height 13
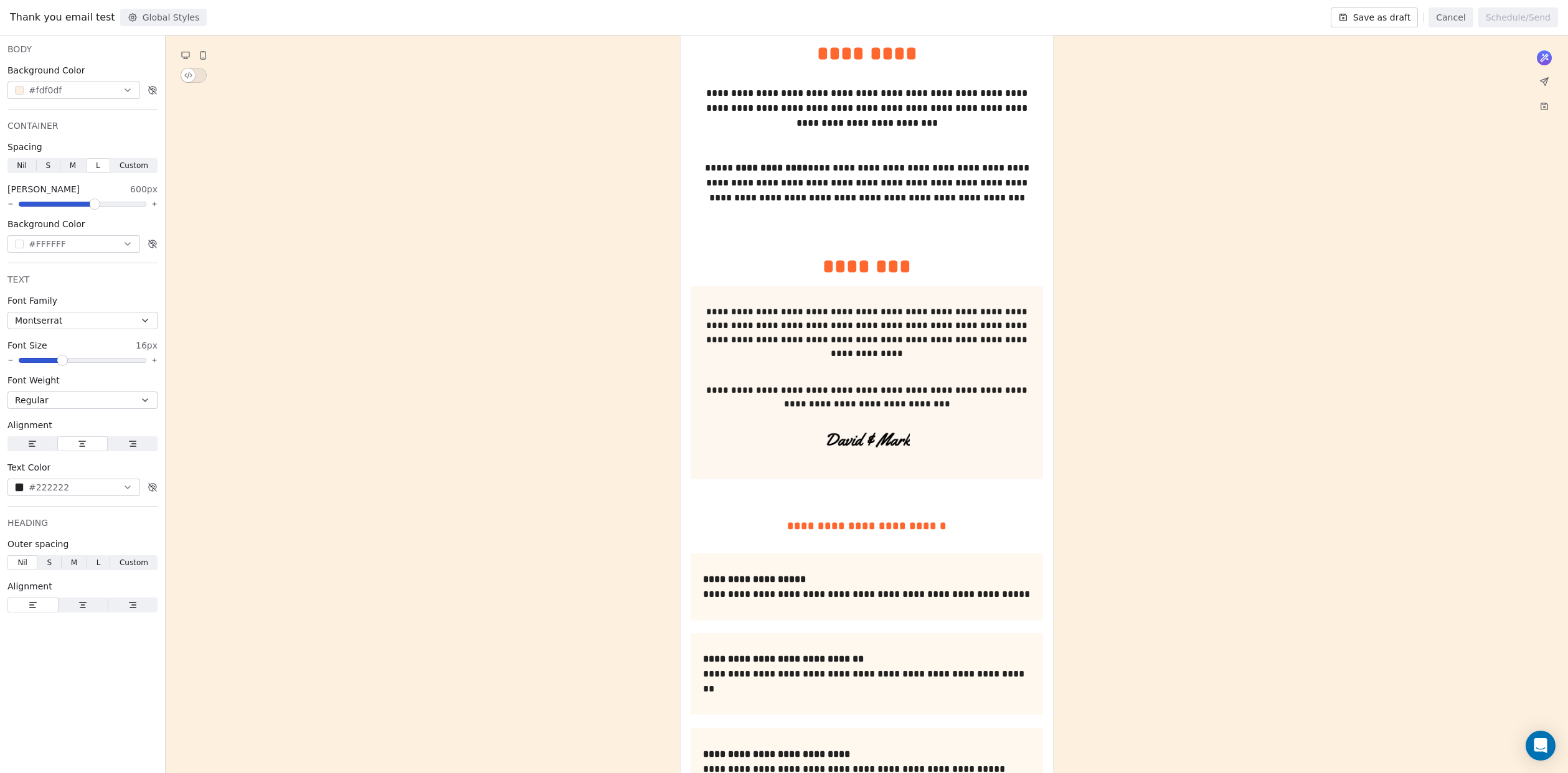
click at [79, 318] on button "Montserrat" at bounding box center [83, 321] width 150 height 18
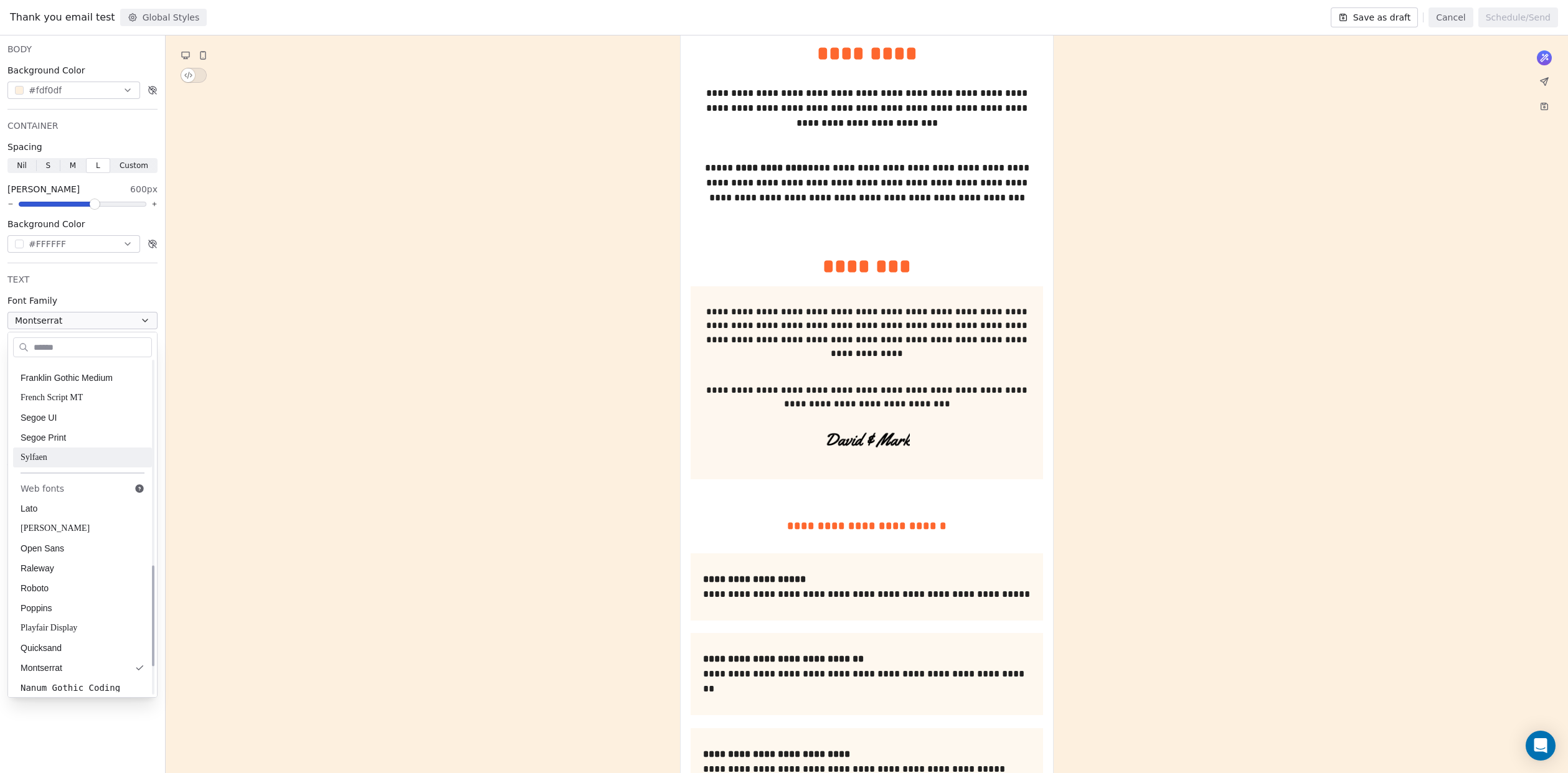
scroll to position [695, 0]
click at [57, 559] on span "Poppins" at bounding box center [83, 555] width 124 height 13
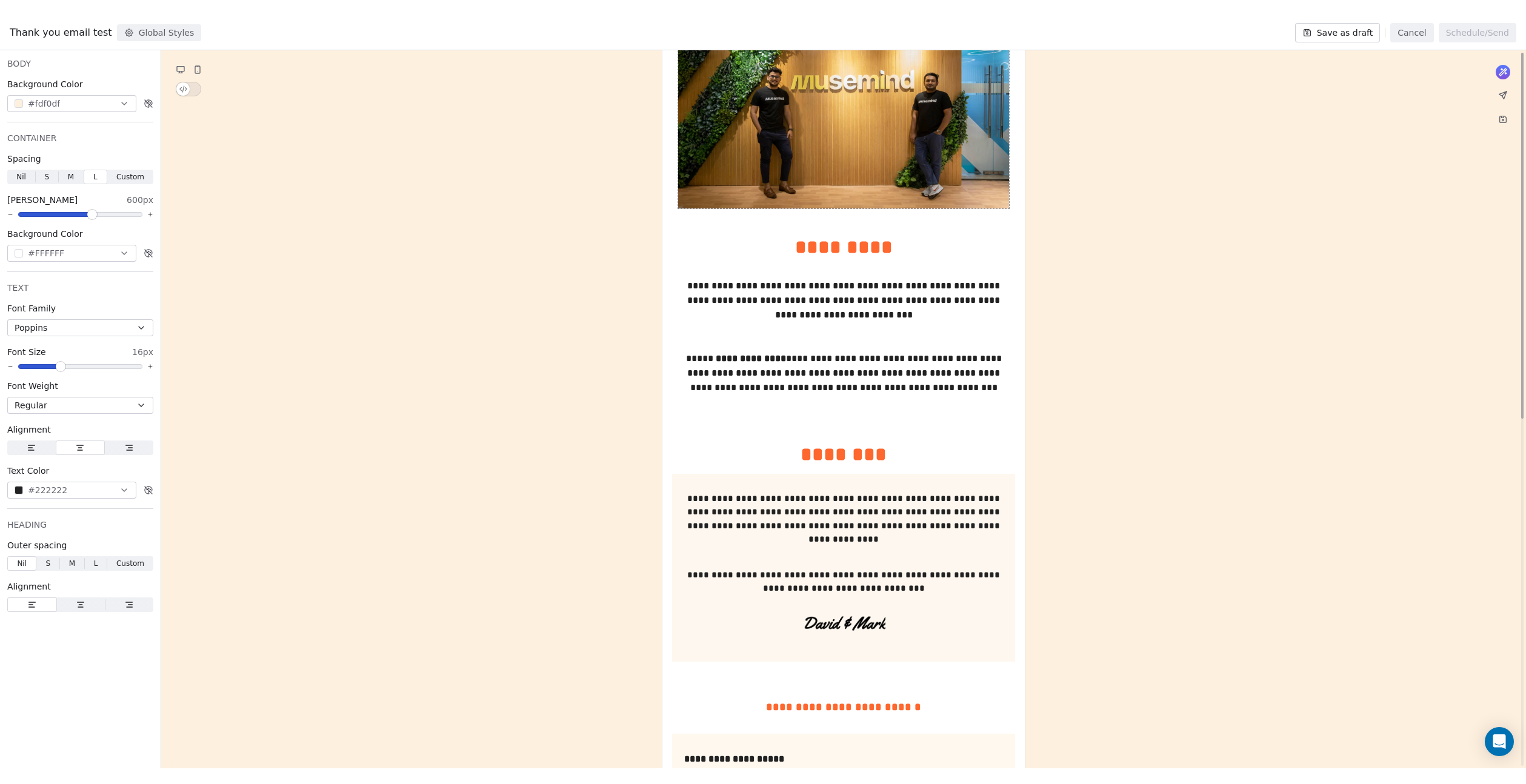
scroll to position [0, 0]
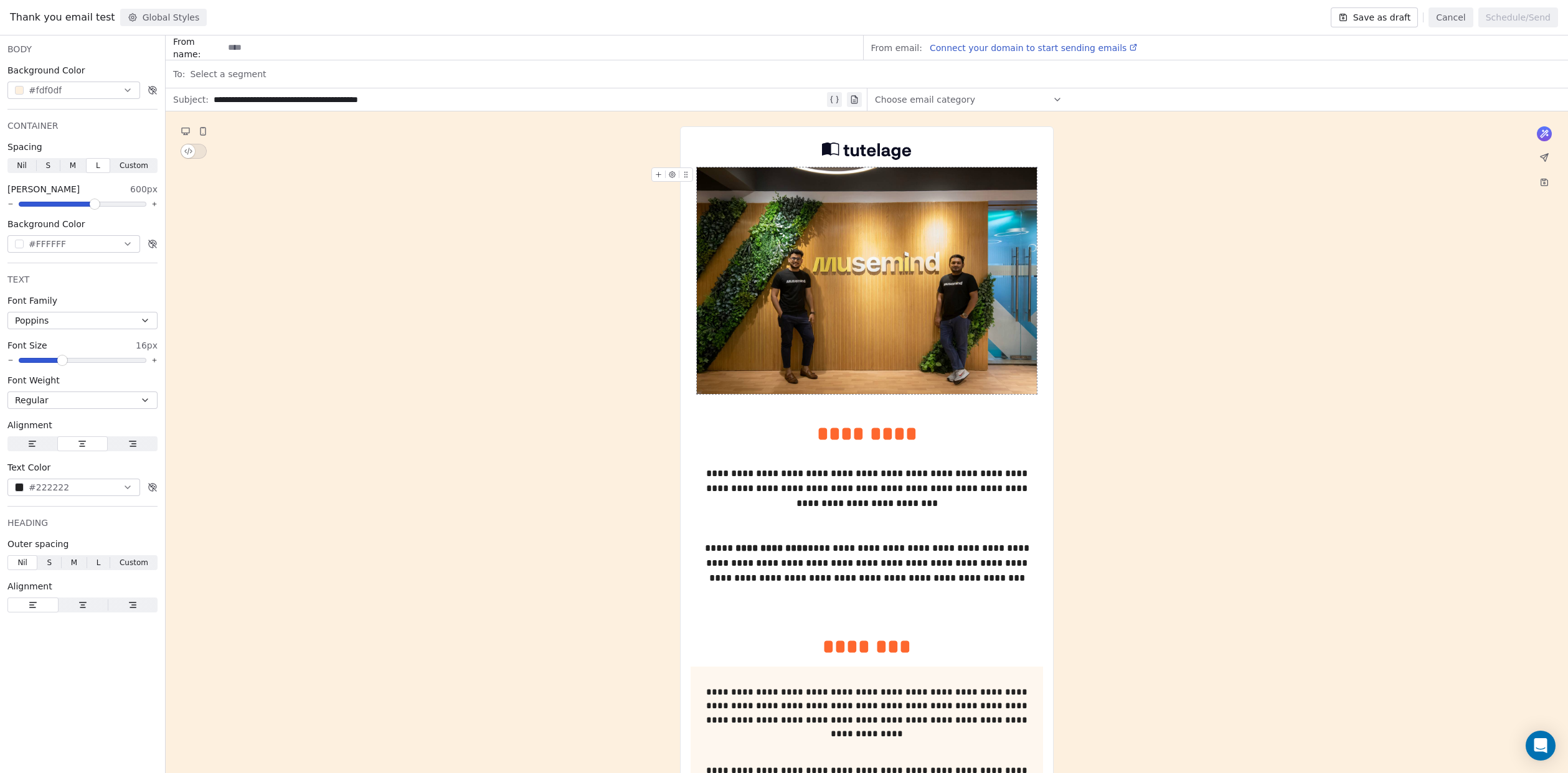
click at [921, 94] on span "Choose email category" at bounding box center [925, 99] width 100 height 13
click at [980, 97] on div "Choose email category" at bounding box center [968, 99] width 187 height 20
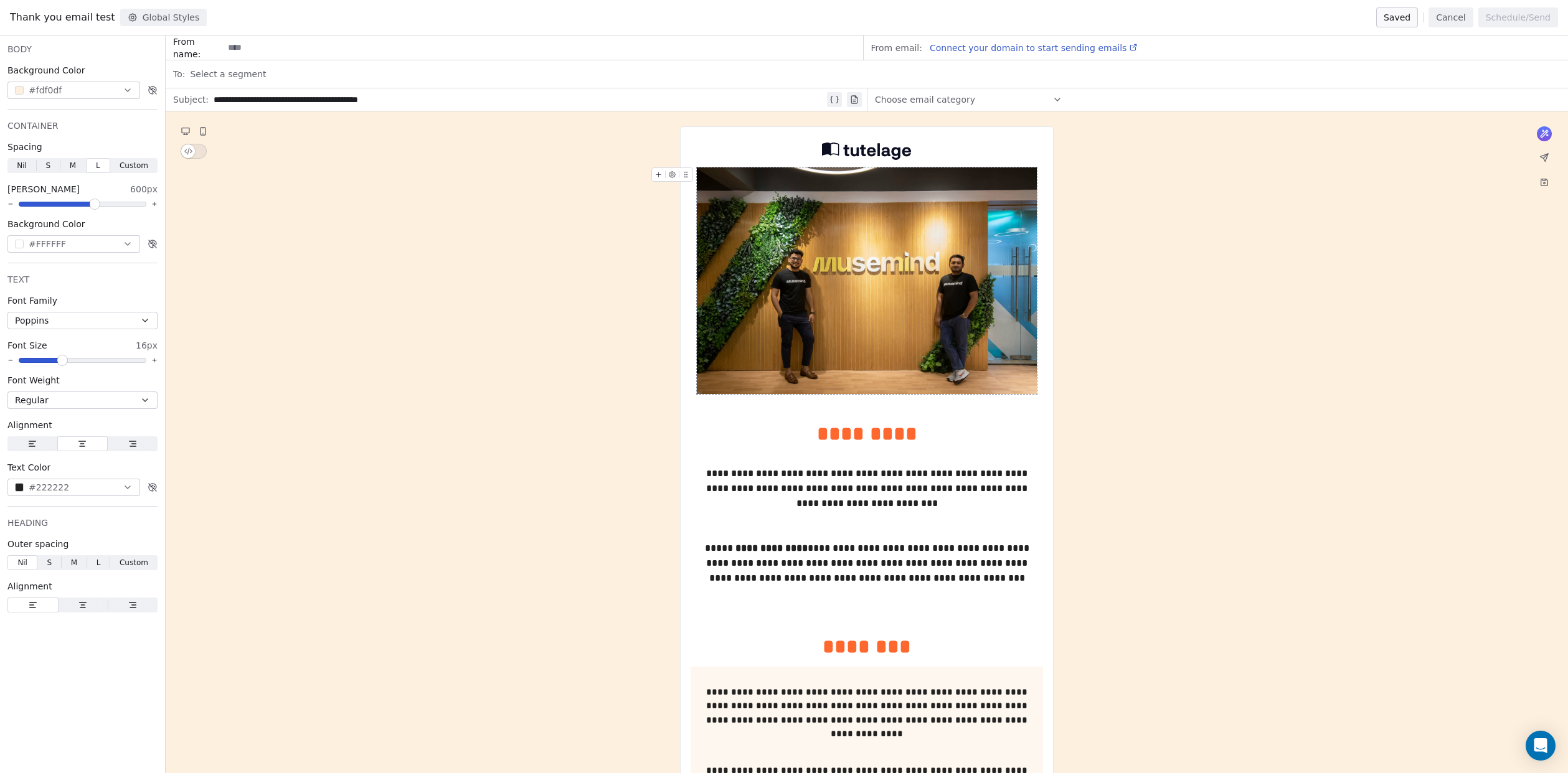
click at [88, 89] on button "#fdf0df" at bounding box center [74, 91] width 133 height 18
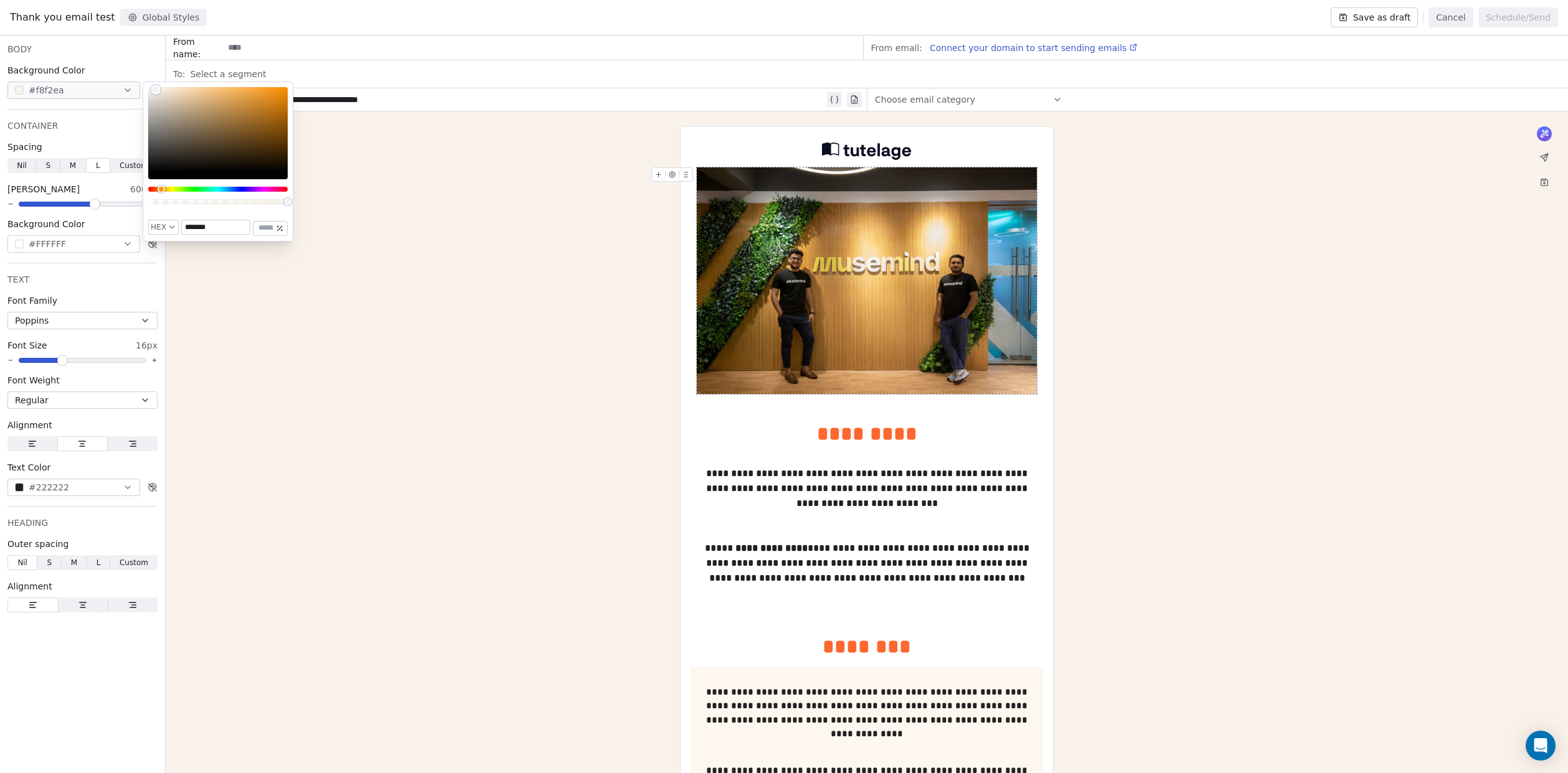
type input "*******"
drag, startPoint x: 212, startPoint y: 126, endPoint x: 158, endPoint y: 90, distance: 64.9
click at [158, 90] on div "Color" at bounding box center [219, 130] width 140 height 85
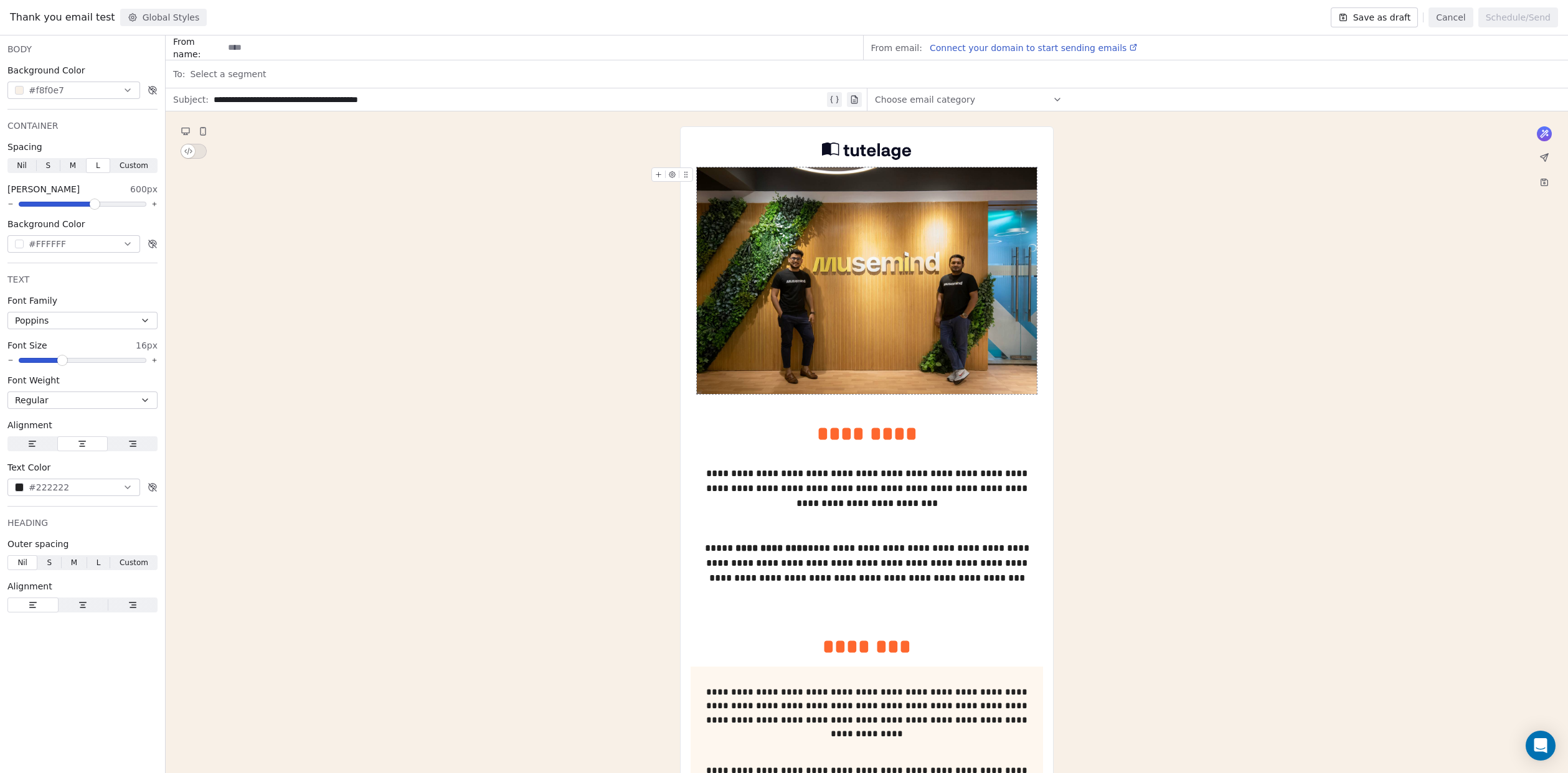
click at [34, 445] on icon "button" at bounding box center [33, 444] width 10 height 10
click at [77, 444] on span "button" at bounding box center [83, 443] width 50 height 15
click at [1365, 16] on button "Save as draft" at bounding box center [1374, 18] width 88 height 20
